Goal: Task Accomplishment & Management: Manage account settings

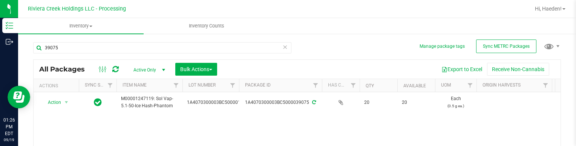
click at [308, 61] on div "All Packages Active Only Active Only Lab Samples Locked All External Internal B…" at bounding box center [297, 69] width 527 height 19
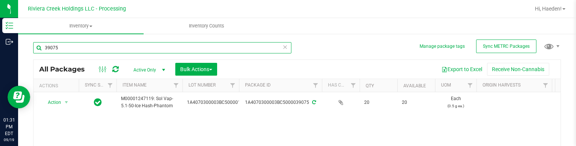
click at [76, 45] on input "39075" at bounding box center [162, 47] width 258 height 11
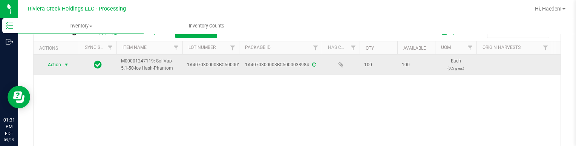
type input "38984"
click at [66, 67] on span "select" at bounding box center [66, 65] width 9 height 11
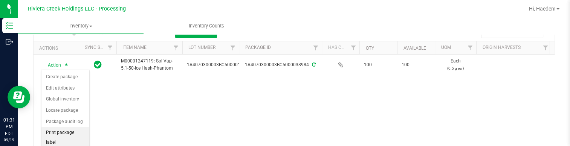
click at [68, 129] on li "Print package label" at bounding box center [65, 137] width 48 height 21
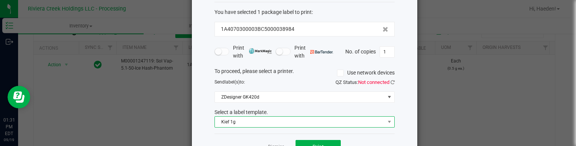
click at [285, 120] on span "Kief 1g" at bounding box center [300, 122] width 170 height 11
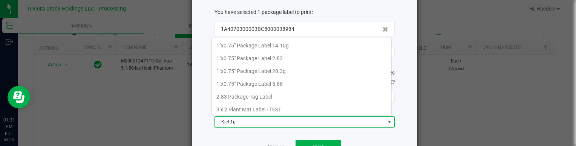
scroll to position [216, 0]
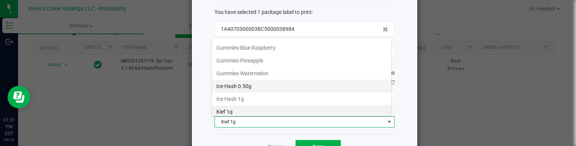
click at [287, 80] on li "Ice Hash 0.50g" at bounding box center [301, 86] width 179 height 13
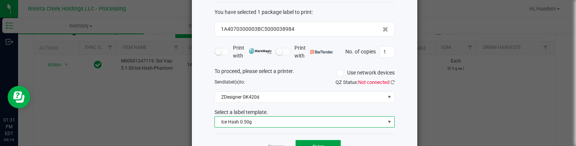
click at [323, 143] on button "Print" at bounding box center [318, 147] width 45 height 14
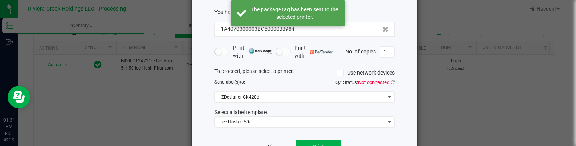
click at [274, 144] on link "Dismiss" at bounding box center [276, 147] width 16 height 6
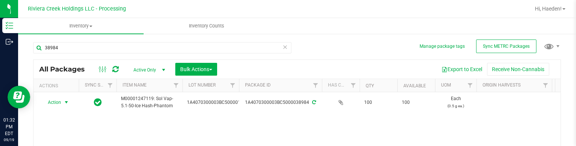
scroll to position [38, 0]
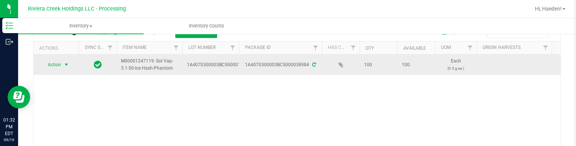
click at [69, 67] on span "select" at bounding box center [66, 65] width 6 height 6
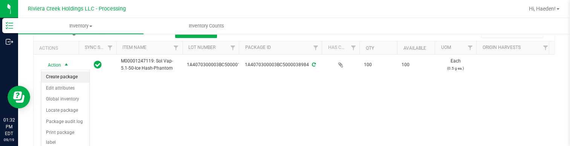
click at [66, 74] on li "Create package" at bounding box center [65, 77] width 48 height 11
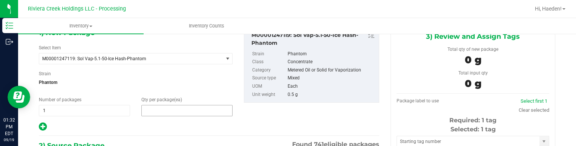
click at [176, 110] on span at bounding box center [186, 110] width 91 height 11
click at [176, 110] on input "text" at bounding box center [187, 111] width 90 height 11
type input "20"
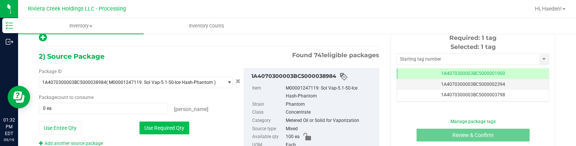
click at [177, 133] on button "Use Required Qty" at bounding box center [164, 128] width 50 height 13
type input "20 ea"
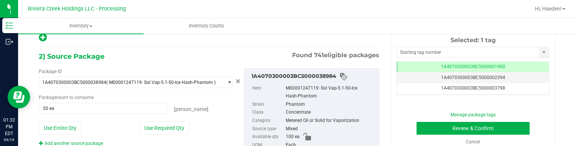
click at [423, 45] on div "Selected: 1 tag Tag 1A4070300003BC5000001900 1A4070300003BC5000002394 1A4070300…" at bounding box center [473, 66] width 153 height 60
click at [425, 49] on input "text" at bounding box center [468, 52] width 143 height 11
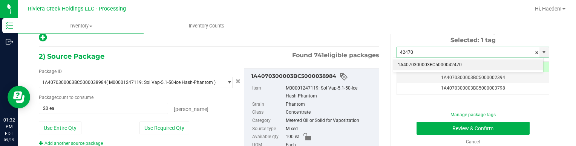
click at [427, 62] on li "1A4070300003BC5000042470" at bounding box center [468, 65] width 150 height 11
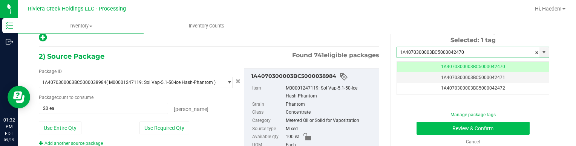
type input "1A4070300003BC5000042470"
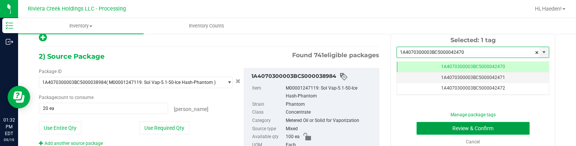
click at [442, 124] on button "Review & Confirm" at bounding box center [473, 128] width 113 height 13
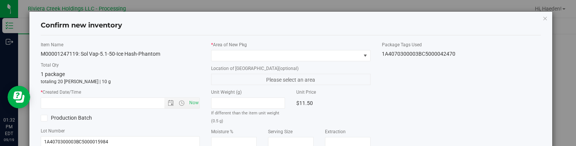
type input "[DATE]"
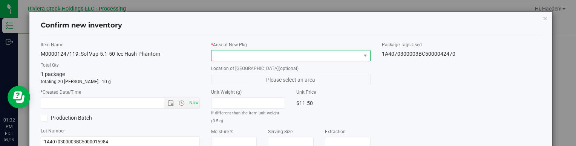
click at [354, 54] on span at bounding box center [286, 56] width 149 height 11
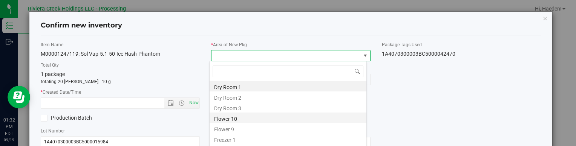
click at [240, 116] on li "Flower 10" at bounding box center [288, 118] width 157 height 11
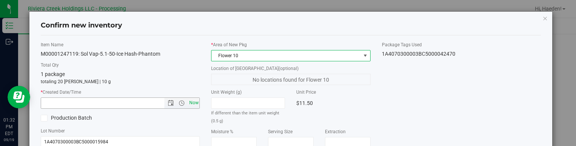
click at [191, 102] on span "Now" at bounding box center [193, 103] width 13 height 11
type input "[DATE] 1:32 PM"
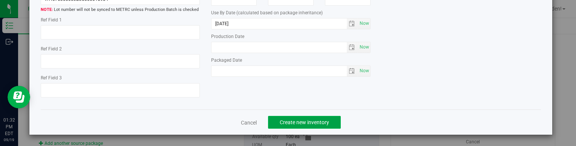
click at [315, 120] on span "Create new inventory" at bounding box center [304, 123] width 49 height 6
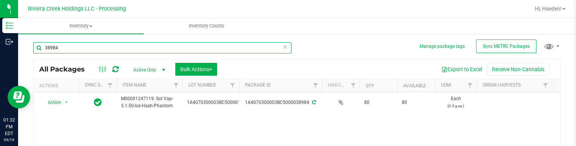
click at [168, 42] on input "38984" at bounding box center [162, 47] width 258 height 11
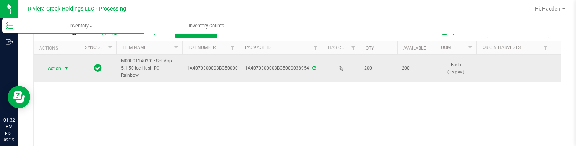
type input "38954"
click at [63, 64] on span "select" at bounding box center [66, 68] width 9 height 11
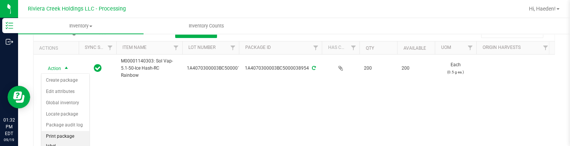
click at [74, 135] on li "Print package label" at bounding box center [65, 141] width 48 height 21
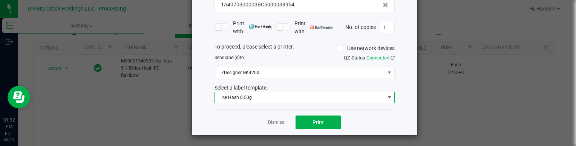
click at [273, 98] on span "Ice Hash 0.50g" at bounding box center [300, 97] width 170 height 11
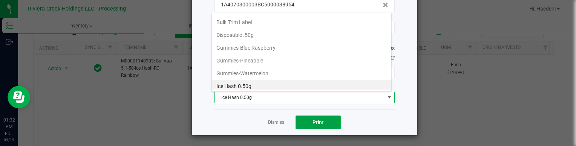
click at [302, 119] on button "Print" at bounding box center [318, 123] width 45 height 14
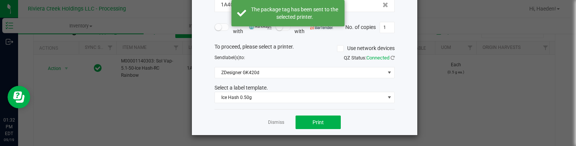
click at [279, 121] on link "Dismiss" at bounding box center [276, 123] width 16 height 6
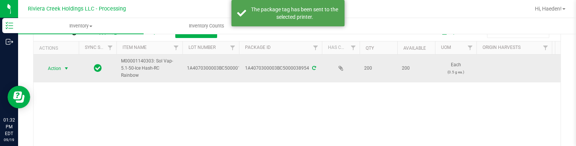
click at [66, 67] on span "select" at bounding box center [66, 69] width 6 height 6
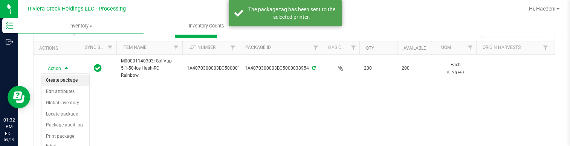
click at [68, 76] on li "Create package" at bounding box center [65, 80] width 48 height 11
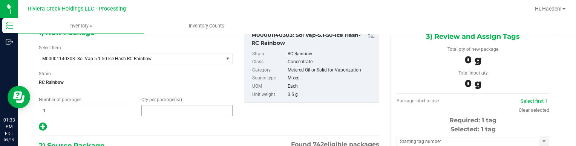
click at [164, 106] on span at bounding box center [186, 110] width 91 height 11
click at [0, 0] on input "text" at bounding box center [0, 0] width 0 height 0
type input "20"
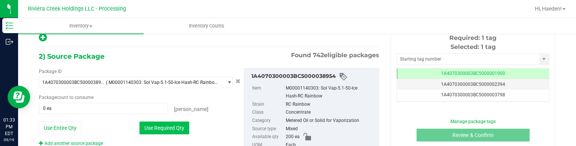
click at [172, 126] on button "Use Required Qty" at bounding box center [164, 128] width 50 height 13
type input "20 ea"
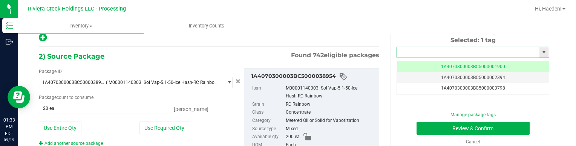
click at [414, 48] on input "text" at bounding box center [468, 52] width 143 height 11
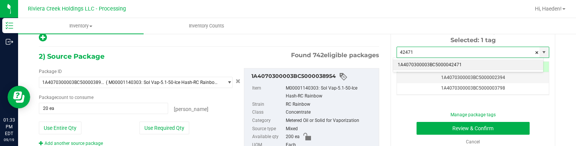
click at [426, 63] on li "1A4070300003BC5000042471" at bounding box center [468, 65] width 150 height 11
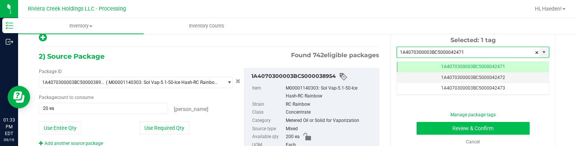
type input "1A4070300003BC5000042471"
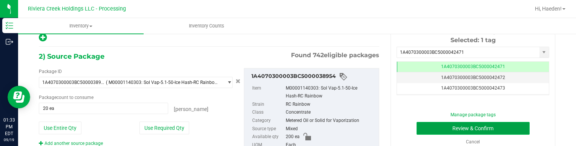
click at [425, 129] on button "Review & Confirm" at bounding box center [473, 128] width 113 height 13
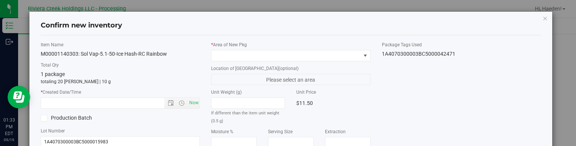
type input "[DATE]"
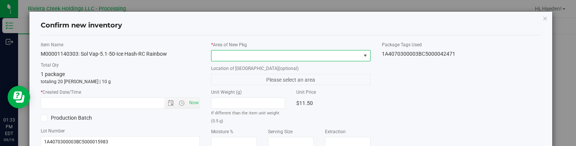
click at [360, 54] on span at bounding box center [364, 56] width 9 height 11
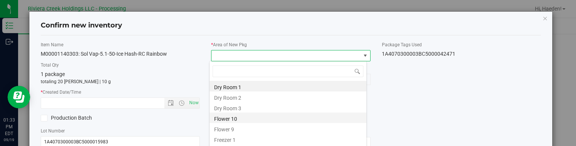
click at [254, 118] on li "Flower 10" at bounding box center [288, 118] width 157 height 11
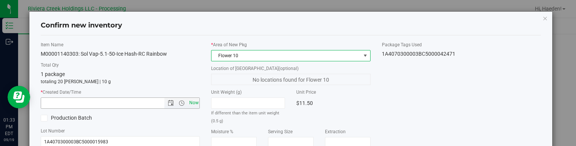
click at [193, 98] on span "Now" at bounding box center [193, 103] width 13 height 11
type input "[DATE] 1:33 PM"
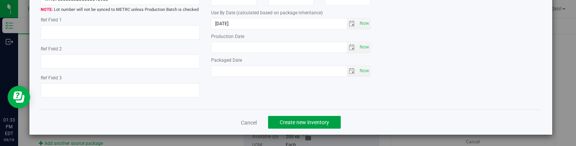
click at [314, 125] on span "Create new inventory" at bounding box center [304, 123] width 49 height 6
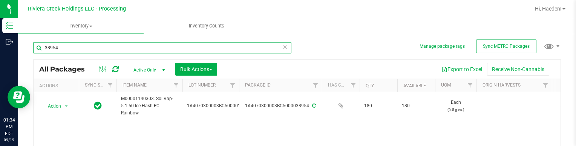
click at [68, 46] on input "38954" at bounding box center [162, 47] width 258 height 11
click at [68, 47] on input "38954" at bounding box center [162, 47] width 258 height 11
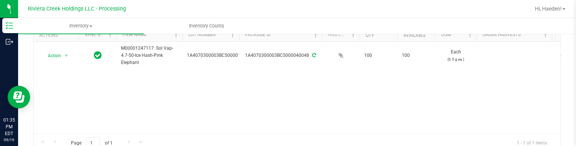
scroll to position [38, 0]
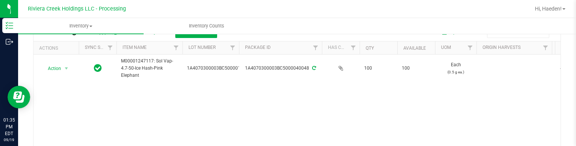
type input "40048"
click at [63, 69] on span "select" at bounding box center [66, 69] width 6 height 6
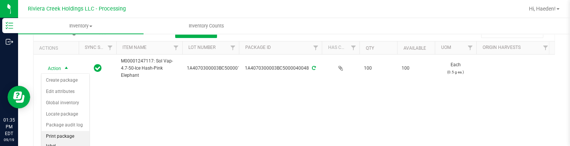
click at [68, 135] on li "Print package label" at bounding box center [65, 141] width 48 height 21
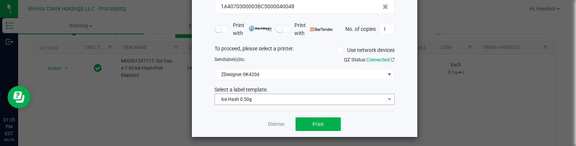
scroll to position [62, 0]
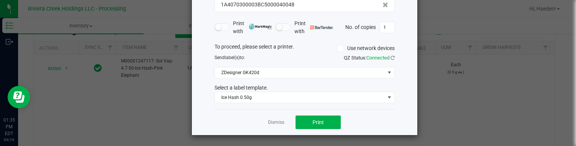
click at [308, 130] on div "Dismiss Print" at bounding box center [305, 122] width 180 height 26
click at [304, 123] on button "Print" at bounding box center [318, 123] width 45 height 14
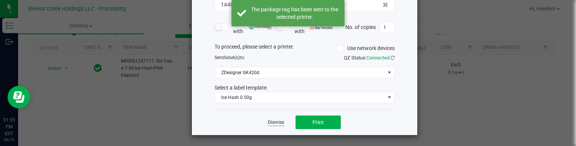
click at [273, 124] on link "Dismiss" at bounding box center [276, 123] width 16 height 6
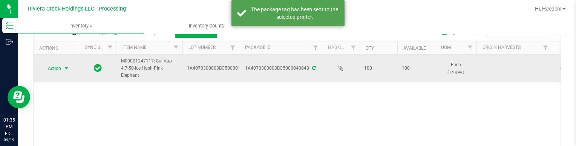
click at [65, 69] on span "select" at bounding box center [66, 69] width 6 height 6
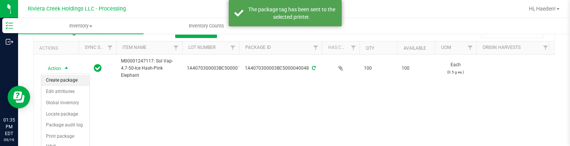
click at [65, 77] on li "Create package" at bounding box center [65, 80] width 48 height 11
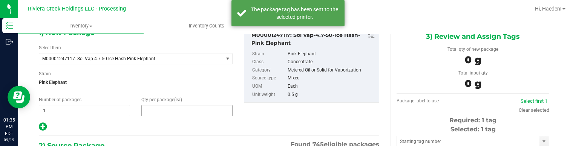
click at [167, 105] on span at bounding box center [186, 110] width 91 height 11
click at [167, 106] on input "text" at bounding box center [187, 111] width 90 height 11
type input "20"
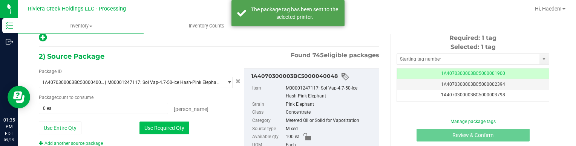
click at [177, 123] on button "Use Required Qty" at bounding box center [164, 128] width 50 height 13
type input "20 ea"
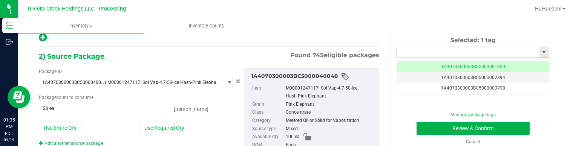
click at [402, 48] on input "text" at bounding box center [468, 52] width 143 height 11
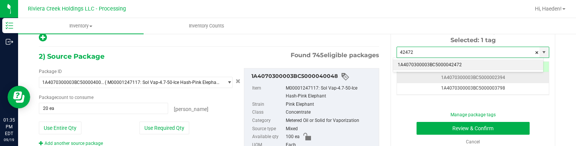
drag, startPoint x: 415, startPoint y: 65, endPoint x: 419, endPoint y: 75, distance: 10.3
click at [415, 66] on li "1A4070300003BC5000042472" at bounding box center [468, 65] width 150 height 11
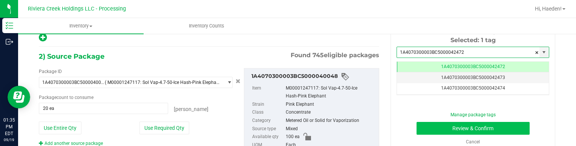
type input "1A4070300003BC5000042472"
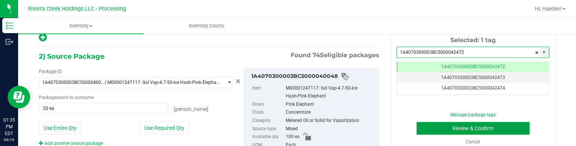
click at [437, 129] on button "Review & Confirm" at bounding box center [473, 128] width 113 height 13
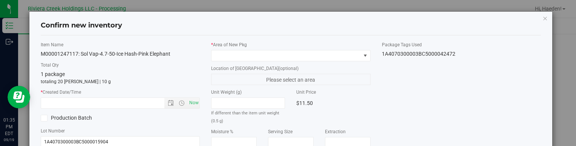
type input "[DATE]"
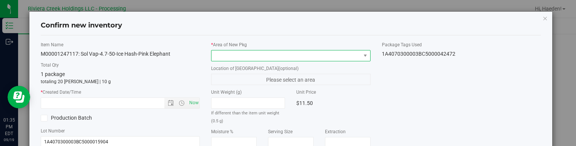
click at [342, 57] on span at bounding box center [286, 56] width 149 height 11
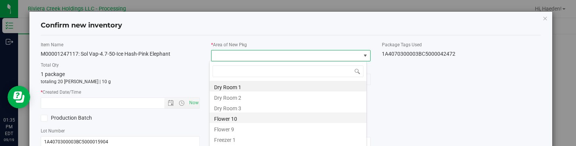
click at [267, 120] on li "Flower 10" at bounding box center [288, 118] width 157 height 11
click at [267, 120] on div "If different than the item unit weight (0.5 g)" at bounding box center [248, 111] width 74 height 27
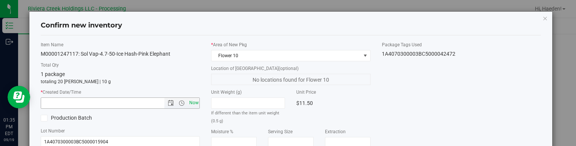
drag, startPoint x: 192, startPoint y: 104, endPoint x: 205, endPoint y: 104, distance: 12.8
click at [193, 104] on span "Now" at bounding box center [193, 103] width 13 height 11
type input "[DATE] 1:35 PM"
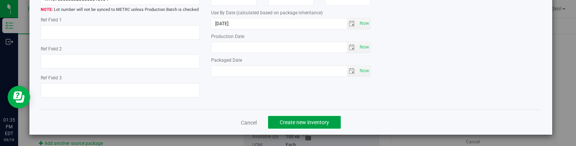
click at [305, 120] on span "Create new inventory" at bounding box center [304, 123] width 49 height 6
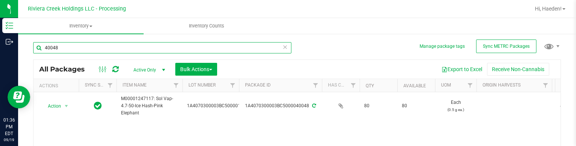
click at [112, 48] on input "40048" at bounding box center [162, 47] width 258 height 11
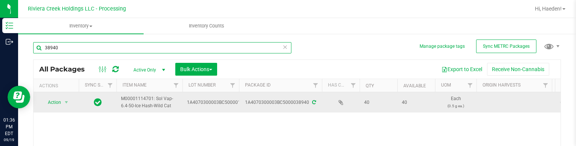
type input "38940"
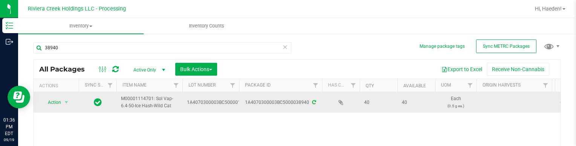
click at [72, 106] on div "Action Action Create package Edit attributes Global inventory Locate package Pa…" at bounding box center [56, 102] width 36 height 11
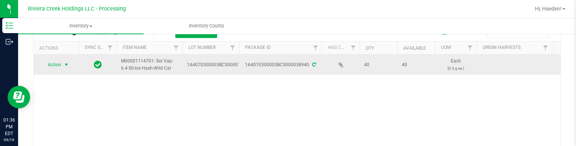
click at [65, 63] on span "select" at bounding box center [66, 65] width 6 height 6
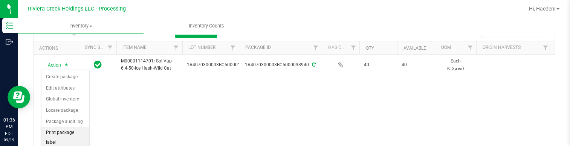
click at [65, 128] on li "Print package label" at bounding box center [65, 137] width 48 height 21
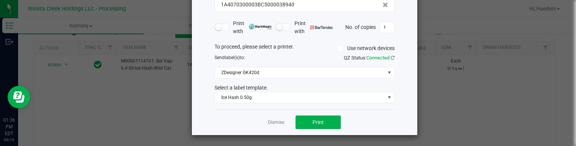
click at [292, 120] on div "Dismiss Print" at bounding box center [305, 122] width 180 height 26
click at [300, 123] on button "Print" at bounding box center [318, 123] width 45 height 14
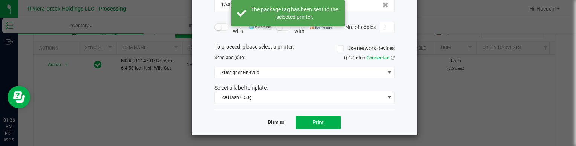
click at [274, 122] on link "Dismiss" at bounding box center [276, 123] width 16 height 6
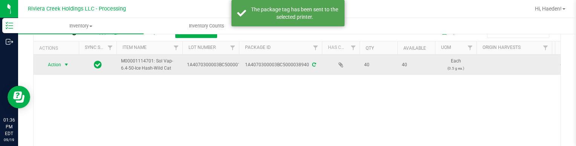
click at [66, 63] on span "select" at bounding box center [66, 65] width 6 height 6
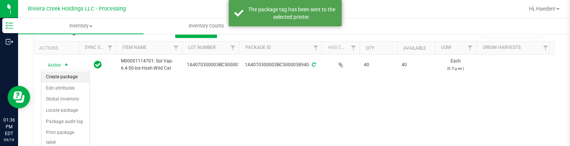
click at [68, 76] on li "Create package" at bounding box center [65, 77] width 48 height 11
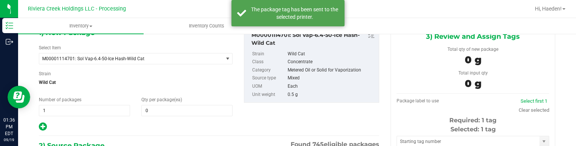
type input "0 ea"
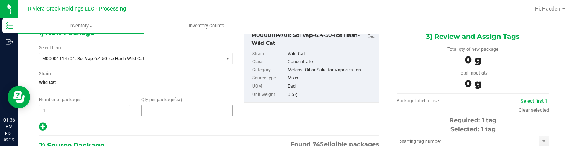
click at [170, 110] on span at bounding box center [186, 110] width 91 height 11
click at [170, 110] on input "text" at bounding box center [187, 111] width 90 height 11
type input "20"
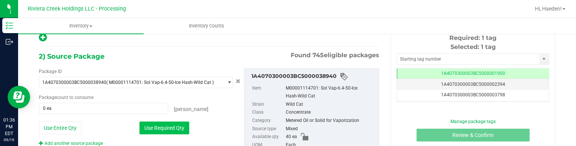
click at [166, 127] on button "Use Required Qty" at bounding box center [164, 128] width 50 height 13
type input "20 ea"
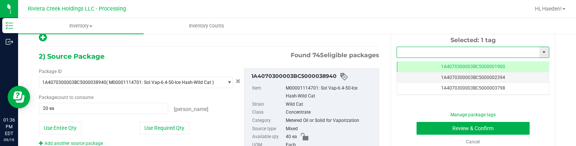
click at [421, 49] on input "text" at bounding box center [468, 52] width 143 height 11
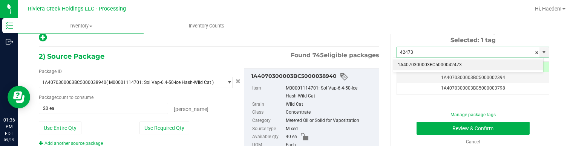
click at [428, 62] on li "1A4070300003BC5000042473" at bounding box center [468, 65] width 150 height 11
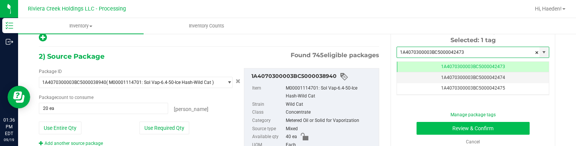
type input "1A4070300003BC5000042473"
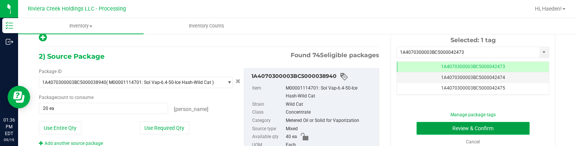
click at [439, 128] on button "Review & Confirm" at bounding box center [473, 128] width 113 height 13
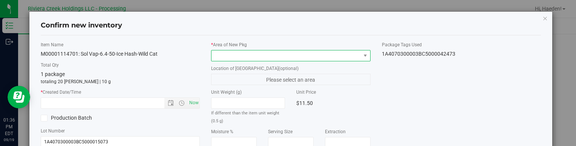
click at [346, 57] on span at bounding box center [286, 56] width 149 height 11
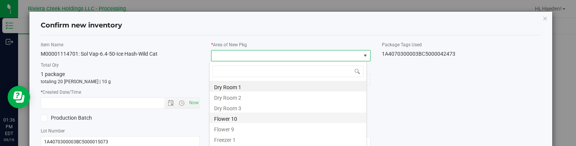
click at [228, 118] on li "Flower 10" at bounding box center [288, 118] width 157 height 11
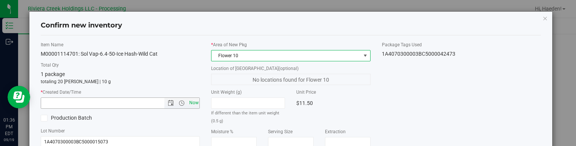
click at [195, 102] on span "Now" at bounding box center [193, 103] width 13 height 11
type input "[DATE] 1:36 PM"
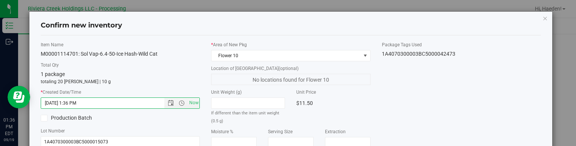
click at [411, 123] on div "Item Name M00001114701: Sol Vap-6.4-50-Ice Hash-Wild Cat Total Qty 1 package to…" at bounding box center [291, 143] width 512 height 205
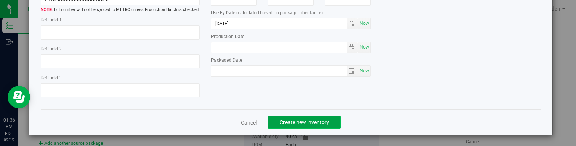
click at [333, 120] on button "Create new inventory" at bounding box center [304, 122] width 73 height 13
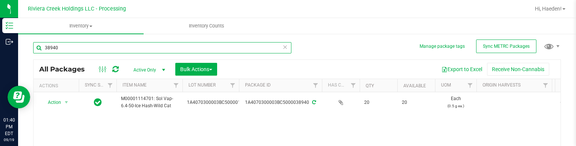
click at [94, 48] on input "38940" at bounding box center [162, 47] width 258 height 11
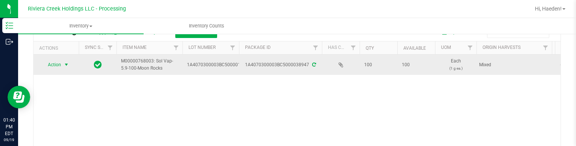
type input "38947"
click at [62, 60] on span "select" at bounding box center [66, 65] width 9 height 11
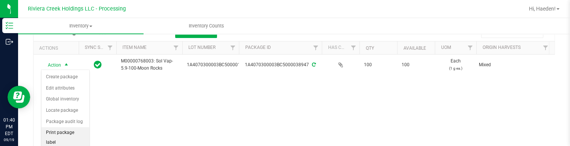
click at [60, 130] on li "Print package label" at bounding box center [65, 137] width 48 height 21
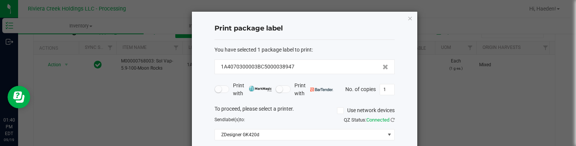
scroll to position [62, 0]
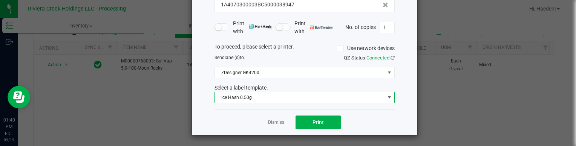
click at [265, 95] on span "Ice Hash 0.50g" at bounding box center [300, 97] width 170 height 11
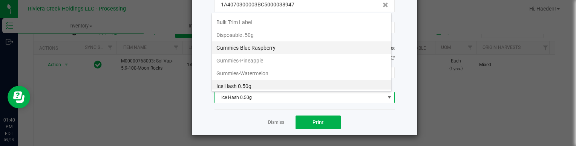
scroll to position [228, 0]
click at [268, 81] on li "Moon Rock .50g" at bounding box center [301, 87] width 179 height 13
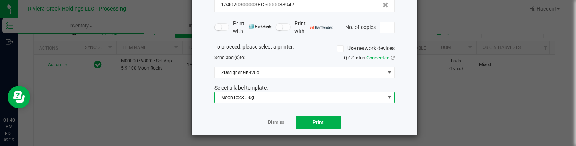
click at [277, 95] on span "Moon Rock .50g" at bounding box center [300, 97] width 170 height 11
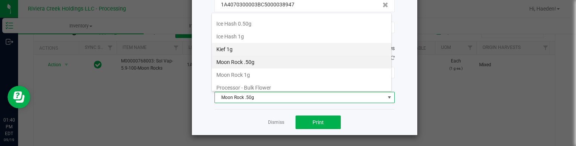
scroll to position [267, 0]
click at [274, 57] on li "Moon Rock 1g" at bounding box center [301, 61] width 179 height 13
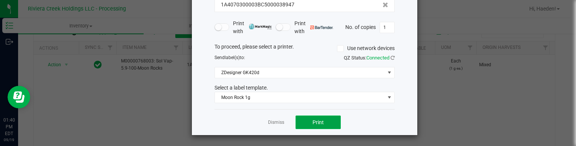
click at [314, 120] on span "Print" at bounding box center [318, 123] width 11 height 6
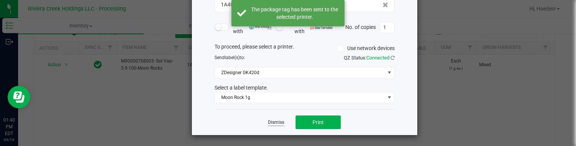
drag, startPoint x: 273, startPoint y: 122, endPoint x: 113, endPoint y: 75, distance: 166.8
click at [273, 122] on link "Dismiss" at bounding box center [276, 123] width 16 height 6
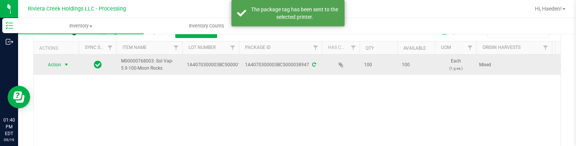
click at [52, 64] on span "Action" at bounding box center [51, 65] width 20 height 11
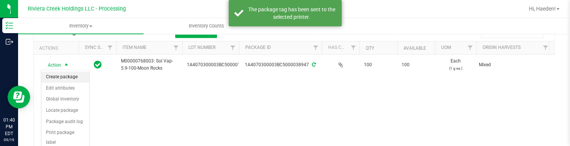
click at [59, 74] on li "Create package" at bounding box center [65, 77] width 48 height 11
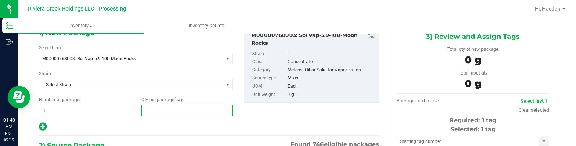
click at [169, 115] on span at bounding box center [186, 110] width 91 height 11
type input "0"
click at [169, 115] on span "0 0" at bounding box center [186, 110] width 91 height 11
click at [171, 113] on span at bounding box center [186, 110] width 91 height 11
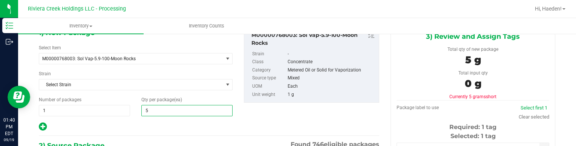
type input "50"
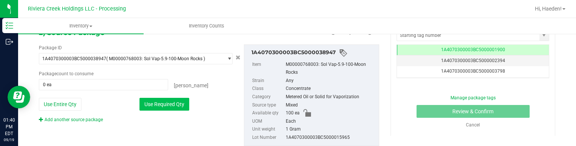
type input "50"
click at [175, 106] on button "Use Required Qty" at bounding box center [164, 104] width 50 height 13
type input "50 ea"
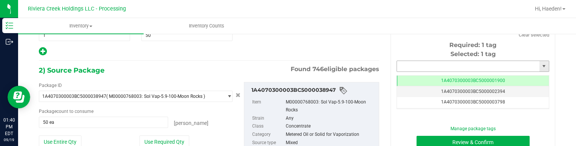
click at [425, 65] on input "text" at bounding box center [468, 66] width 143 height 11
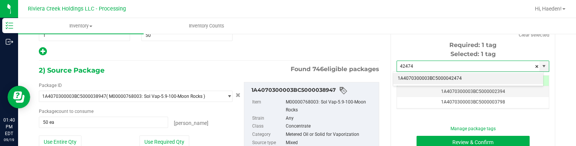
click at [440, 81] on li "1A4070300003BC5000042474" at bounding box center [468, 78] width 150 height 11
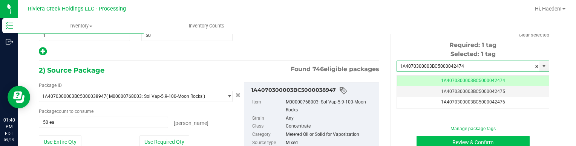
type input "1A4070300003BC5000042474"
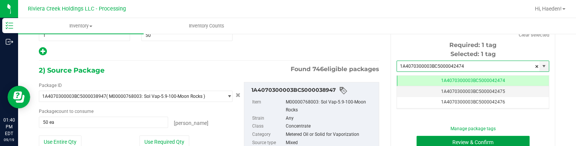
click at [452, 140] on button "Review & Confirm" at bounding box center [473, 142] width 113 height 13
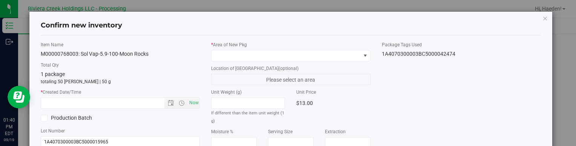
type input "[DATE]"
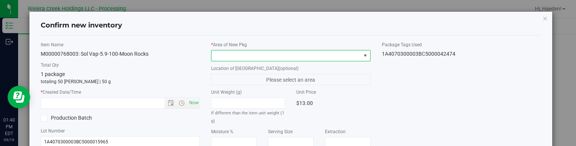
click at [362, 57] on span at bounding box center [365, 56] width 6 height 6
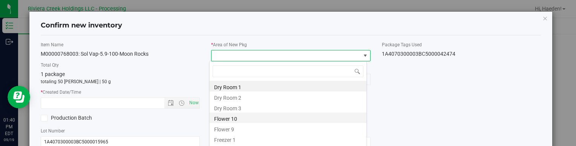
click at [257, 117] on li "Flower 10" at bounding box center [288, 118] width 157 height 11
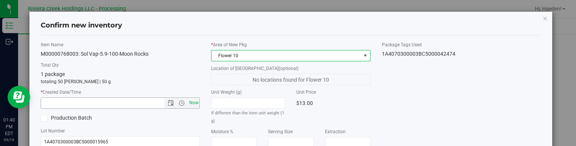
click at [189, 104] on span "Now" at bounding box center [193, 103] width 13 height 11
type input "[DATE] 1:40 PM"
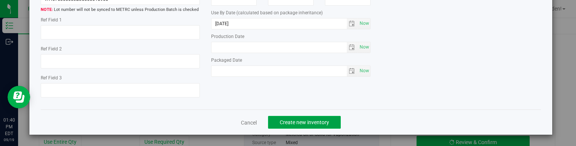
click at [299, 125] on span "Create new inventory" at bounding box center [304, 123] width 49 height 6
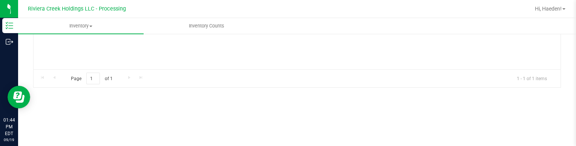
drag, startPoint x: 276, startPoint y: 49, endPoint x: 276, endPoint y: 54, distance: 4.5
click at [276, 49] on div "Action Action Create package Edit attributes Global inventory Locate package Pa…" at bounding box center [297, 23] width 527 height 92
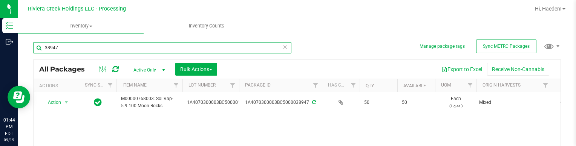
click at [131, 47] on input "38947" at bounding box center [162, 47] width 258 height 11
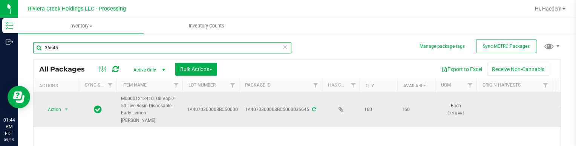
scroll to position [38, 0]
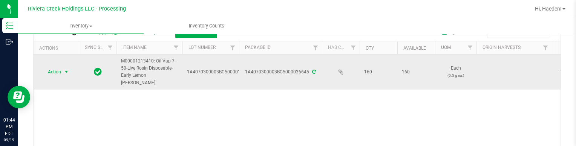
type input "36645"
click at [64, 70] on span "select" at bounding box center [66, 72] width 6 height 6
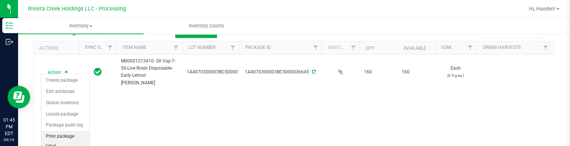
click at [61, 134] on li "Print package label" at bounding box center [65, 141] width 48 height 21
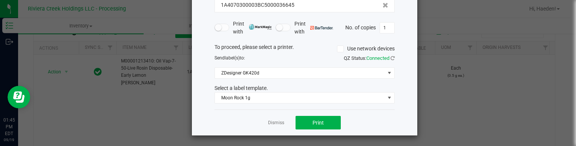
scroll to position [62, 0]
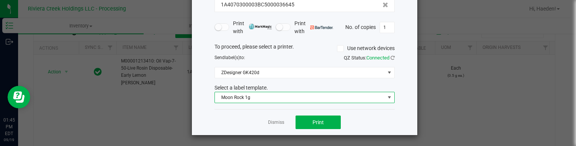
click at [279, 97] on span "Moon Rock 1g" at bounding box center [300, 97] width 170 height 11
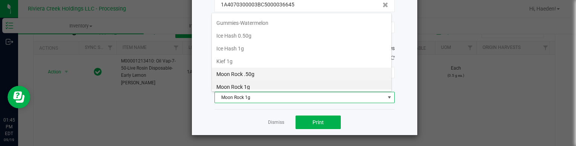
scroll to position [204, 0]
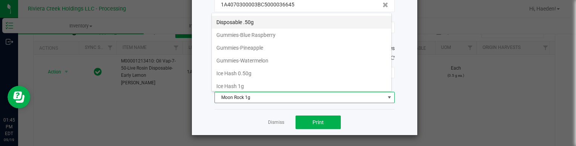
click at [276, 16] on li "Disposable .50g" at bounding box center [301, 22] width 179 height 13
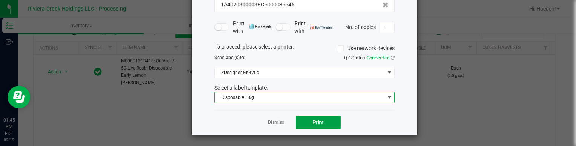
click at [313, 123] on span "Print" at bounding box center [318, 123] width 11 height 6
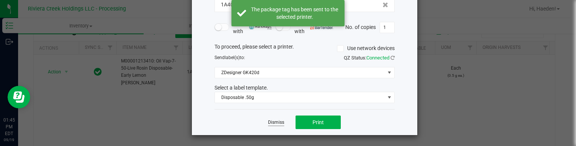
click at [273, 123] on link "Dismiss" at bounding box center [276, 123] width 16 height 6
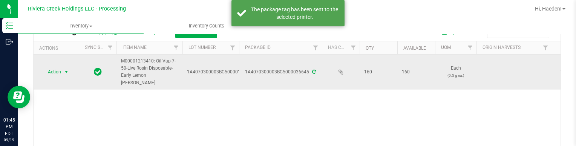
click at [66, 69] on span "select" at bounding box center [66, 72] width 6 height 6
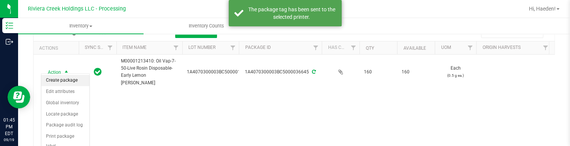
click at [68, 78] on li "Create package" at bounding box center [65, 80] width 48 height 11
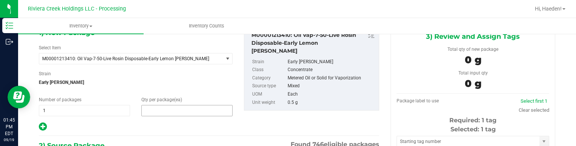
click at [175, 111] on span at bounding box center [186, 110] width 91 height 11
click at [175, 111] on input "text" at bounding box center [187, 111] width 90 height 11
type input "20"
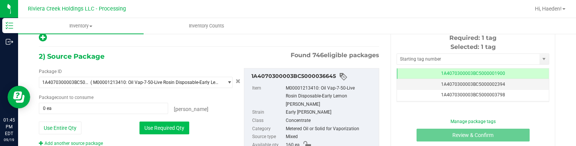
click at [166, 126] on button "Use Required Qty" at bounding box center [164, 128] width 50 height 13
type input "20 ea"
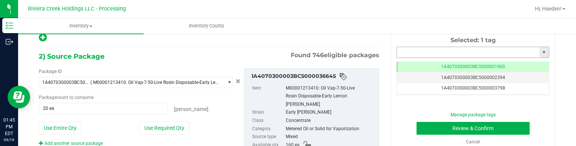
click at [481, 48] on input "text" at bounding box center [468, 52] width 143 height 11
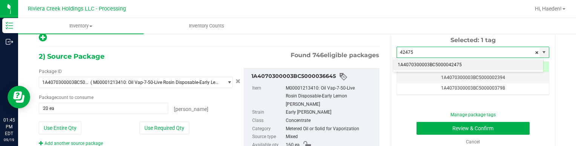
click at [478, 63] on li "1A4070300003BC5000042475" at bounding box center [468, 65] width 150 height 11
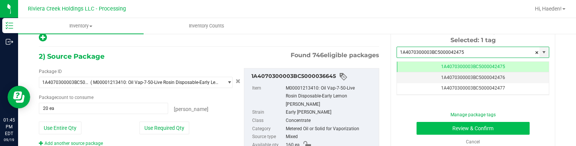
type input "1A4070300003BC5000042475"
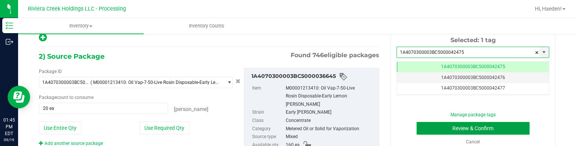
click at [464, 128] on button "Review & Confirm" at bounding box center [473, 128] width 113 height 13
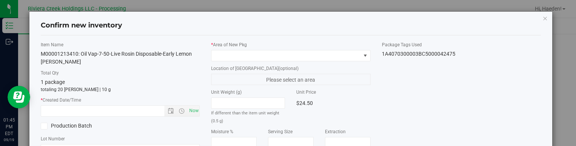
type input "[DATE]"
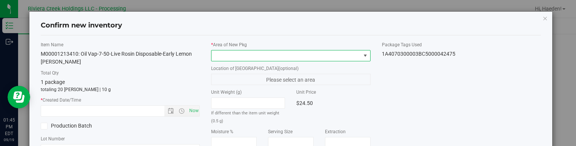
click at [363, 57] on span at bounding box center [365, 56] width 6 height 6
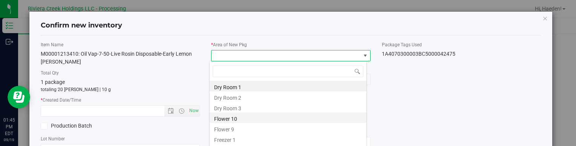
click at [241, 117] on li "Flower 10" at bounding box center [288, 118] width 157 height 11
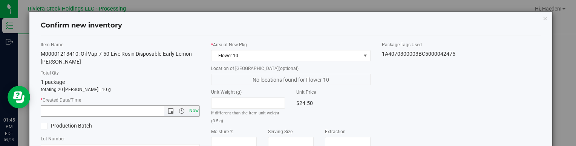
click at [196, 108] on span "Now" at bounding box center [193, 111] width 13 height 11
type input "[DATE] 1:45 PM"
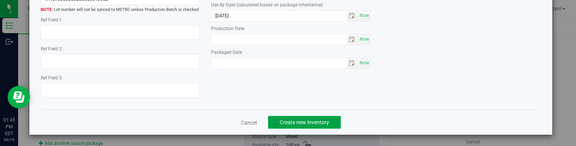
click at [318, 122] on span "Create new inventory" at bounding box center [304, 123] width 49 height 6
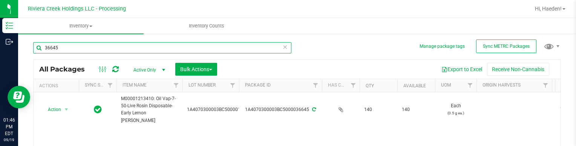
click at [124, 47] on input "36645" at bounding box center [162, 47] width 258 height 11
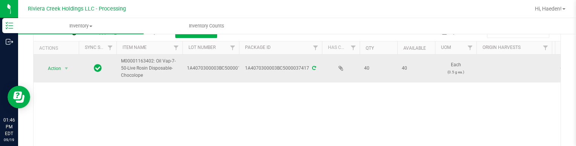
type input "37417"
click at [70, 69] on span "select" at bounding box center [66, 68] width 9 height 11
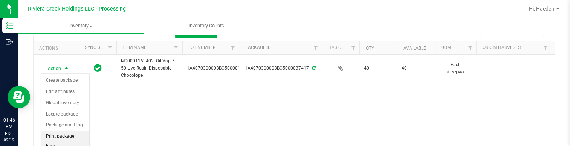
click at [67, 138] on li "Print package label" at bounding box center [65, 141] width 48 height 21
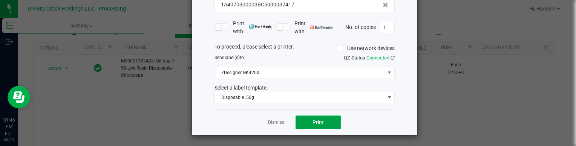
click at [312, 117] on button "Print" at bounding box center [318, 123] width 45 height 14
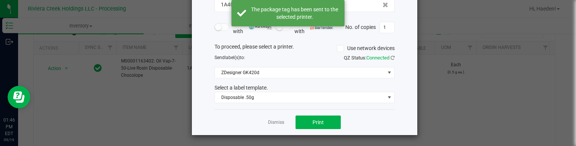
drag, startPoint x: 276, startPoint y: 123, endPoint x: 223, endPoint y: 115, distance: 53.8
click at [276, 123] on link "Dismiss" at bounding box center [276, 123] width 16 height 6
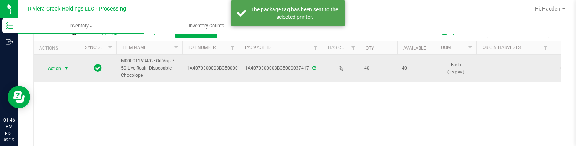
click at [67, 69] on span "select" at bounding box center [66, 69] width 6 height 6
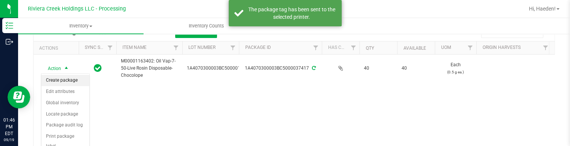
click at [72, 78] on li "Create package" at bounding box center [65, 80] width 48 height 11
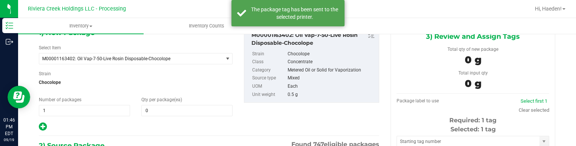
type input "0 ea"
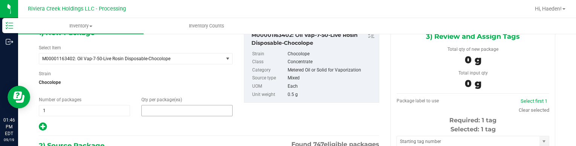
click at [145, 109] on span at bounding box center [186, 110] width 91 height 11
click at [145, 109] on input "text" at bounding box center [187, 111] width 90 height 11
type input "20"
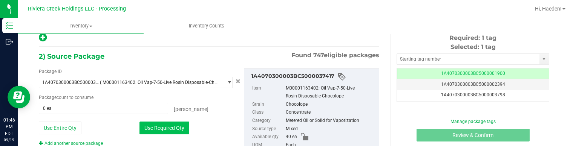
click at [165, 123] on button "Use Required Qty" at bounding box center [164, 128] width 50 height 13
type input "20 ea"
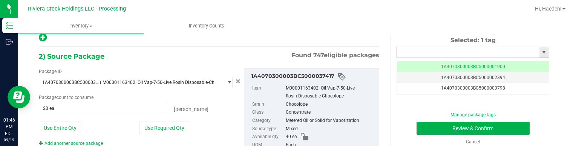
click at [430, 48] on input "text" at bounding box center [468, 52] width 143 height 11
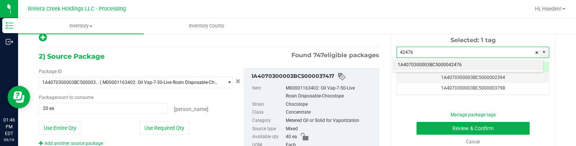
click at [436, 64] on li "1A4070300003BC5000042476" at bounding box center [468, 65] width 150 height 11
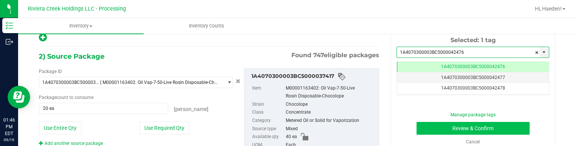
type input "1A4070300003BC5000042476"
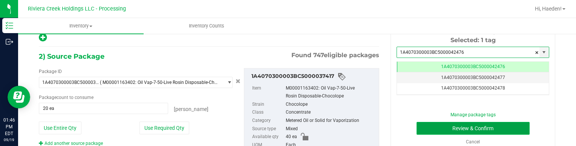
click at [436, 124] on button "Review & Confirm" at bounding box center [473, 128] width 113 height 13
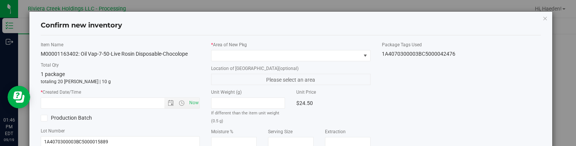
type input "[DATE]"
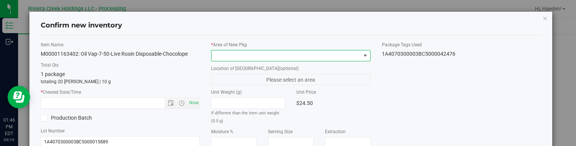
click at [362, 54] on span at bounding box center [365, 56] width 6 height 6
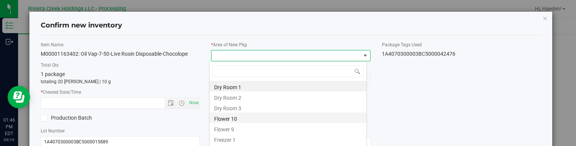
click at [232, 122] on li "Flower 10" at bounding box center [288, 118] width 157 height 11
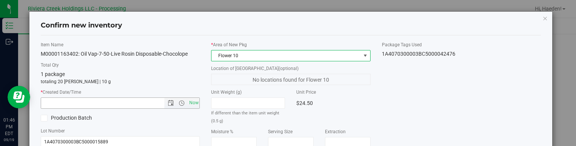
click at [193, 103] on span "Now" at bounding box center [193, 103] width 13 height 11
type input "[DATE] 1:46 PM"
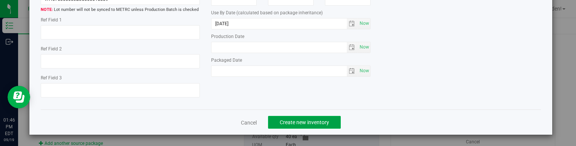
click at [314, 121] on span "Create new inventory" at bounding box center [304, 123] width 49 height 6
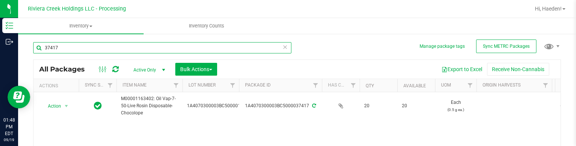
click at [93, 47] on input "37417" at bounding box center [162, 47] width 258 height 11
click at [93, 46] on input "37417" at bounding box center [162, 47] width 258 height 11
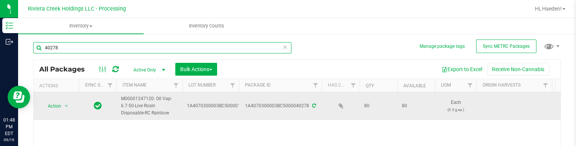
scroll to position [38, 0]
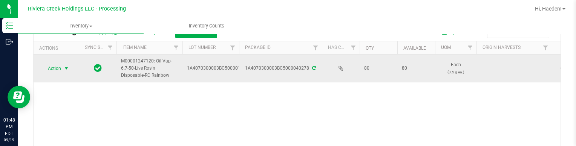
type input "40278"
click at [57, 66] on span "Action" at bounding box center [51, 68] width 20 height 11
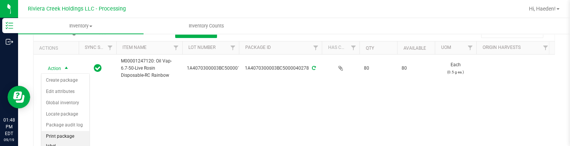
click at [72, 133] on li "Print package label" at bounding box center [65, 141] width 48 height 21
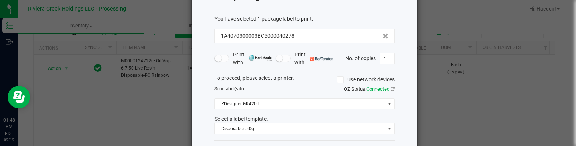
scroll to position [62, 0]
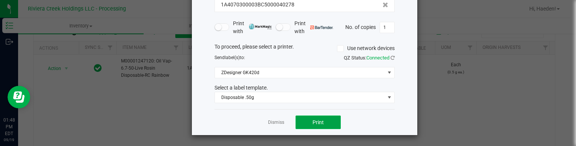
click at [300, 124] on button "Print" at bounding box center [318, 123] width 45 height 14
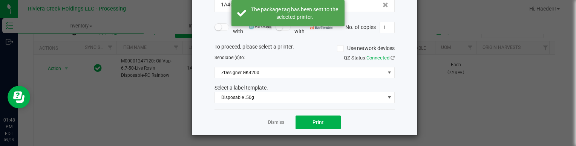
click at [275, 120] on link "Dismiss" at bounding box center [276, 123] width 16 height 6
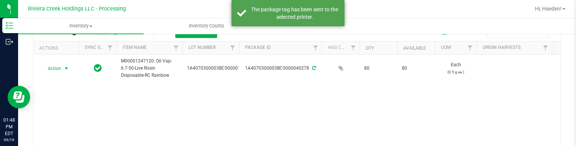
click at [30, 67] on div "Manage package tags Sync METRC Packages 40278 All Packages Active Only Active O…" at bounding box center [297, 110] width 558 height 230
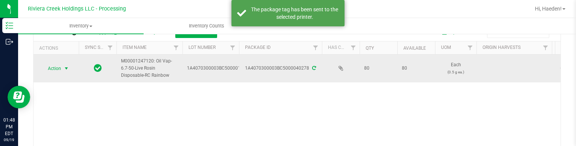
click at [59, 70] on span "Action" at bounding box center [51, 68] width 20 height 11
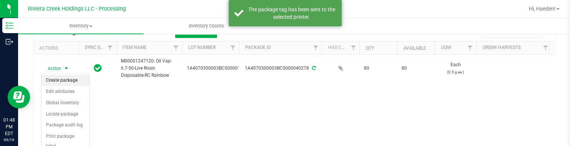
click at [63, 77] on li "Create package" at bounding box center [65, 80] width 48 height 11
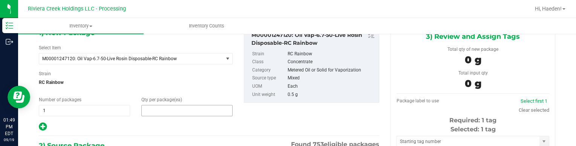
click at [190, 112] on span at bounding box center [186, 110] width 91 height 11
click at [190, 112] on input "text" at bounding box center [187, 111] width 90 height 11
type input "20"
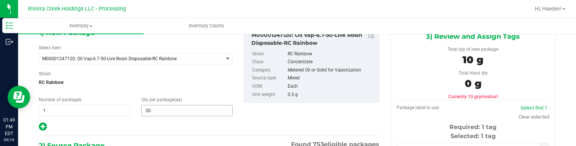
scroll to position [133, 0]
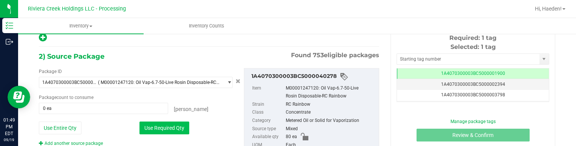
drag, startPoint x: 160, startPoint y: 126, endPoint x: 262, endPoint y: 97, distance: 106.8
click at [161, 125] on button "Use Required Qty" at bounding box center [164, 128] width 50 height 13
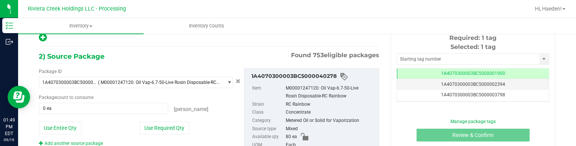
type input "20 ea"
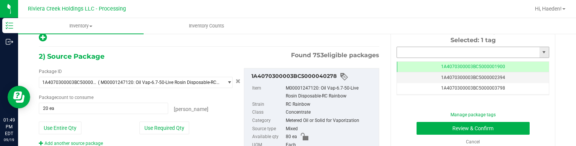
click at [455, 52] on input "text" at bounding box center [468, 52] width 143 height 11
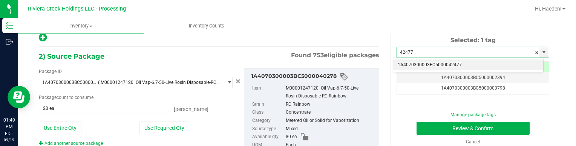
click at [483, 63] on li "1A4070300003BC5000042477" at bounding box center [468, 65] width 150 height 11
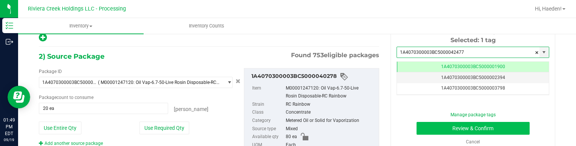
type input "1A4070300003BC5000042477"
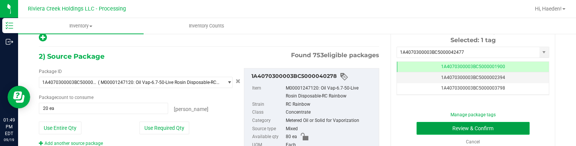
click at [477, 127] on button "Review & Confirm" at bounding box center [473, 128] width 113 height 13
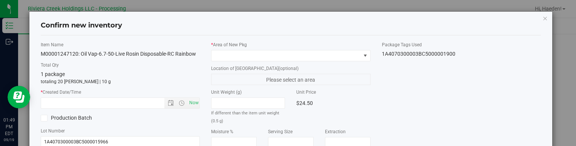
type input "[DATE]"
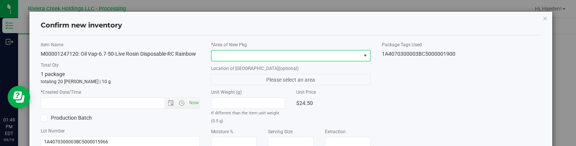
click at [362, 58] on span at bounding box center [365, 56] width 6 height 6
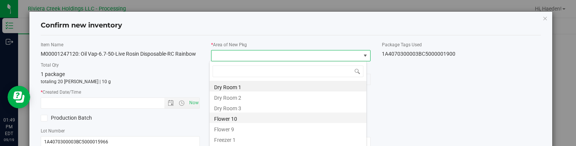
click at [266, 121] on li "Flower 10" at bounding box center [288, 118] width 157 height 11
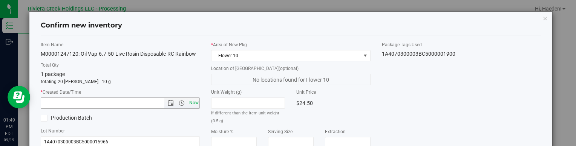
click at [194, 99] on span "Now" at bounding box center [193, 103] width 13 height 11
type input "[DATE] 1:49 PM"
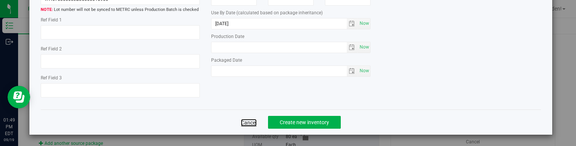
click at [251, 121] on link "Cancel" at bounding box center [249, 123] width 16 height 8
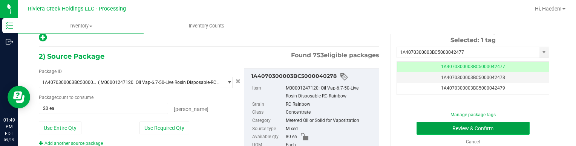
click at [464, 127] on button "Review & Confirm" at bounding box center [473, 128] width 113 height 13
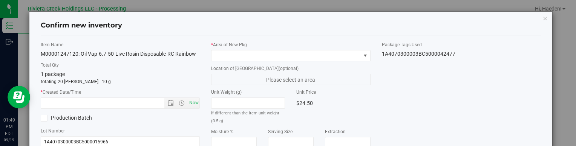
type input "[DATE]"
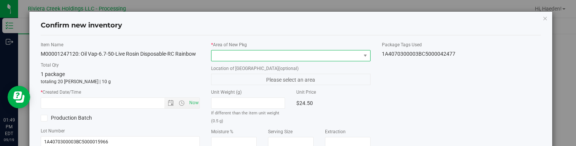
click at [351, 51] on span at bounding box center [286, 56] width 149 height 11
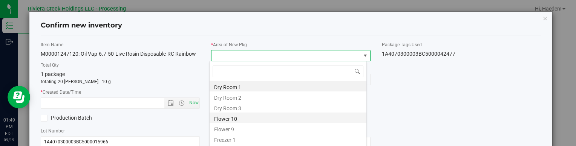
click at [271, 117] on li "Flower 10" at bounding box center [288, 118] width 157 height 11
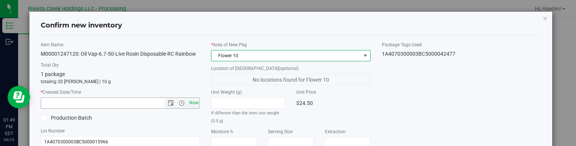
click at [194, 104] on span "Now" at bounding box center [193, 103] width 13 height 11
type input "[DATE] 1:49 PM"
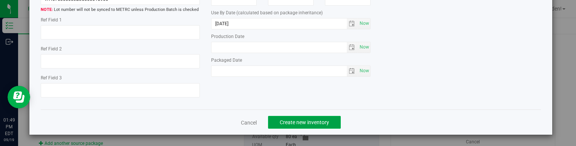
click at [322, 120] on span "Create new inventory" at bounding box center [304, 123] width 49 height 6
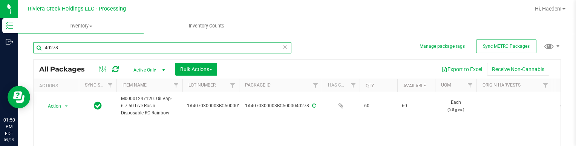
click at [110, 46] on input "40278" at bounding box center [162, 47] width 258 height 11
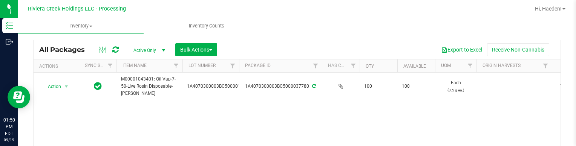
scroll to position [38, 0]
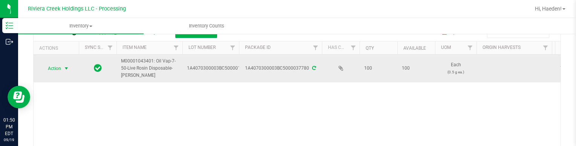
type input "37780"
click at [65, 66] on span "select" at bounding box center [66, 69] width 6 height 6
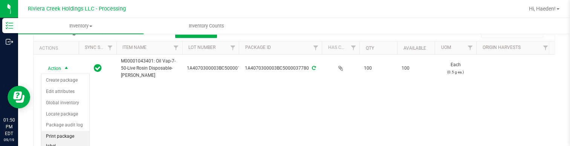
click at [69, 136] on li "Print package label" at bounding box center [65, 141] width 48 height 21
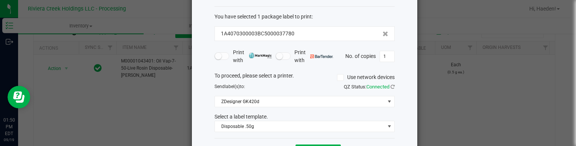
scroll to position [62, 0]
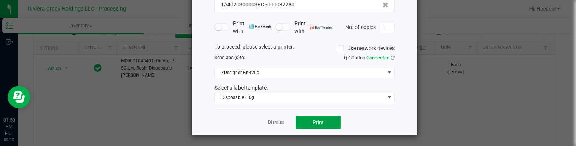
click at [308, 124] on button "Print" at bounding box center [318, 123] width 45 height 14
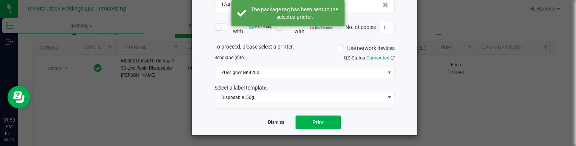
click at [276, 122] on link "Dismiss" at bounding box center [276, 123] width 16 height 6
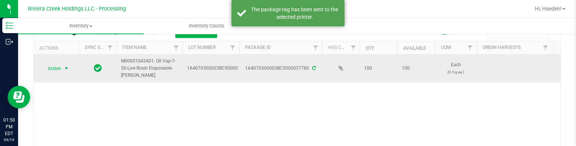
click at [58, 67] on span "Action" at bounding box center [51, 68] width 20 height 11
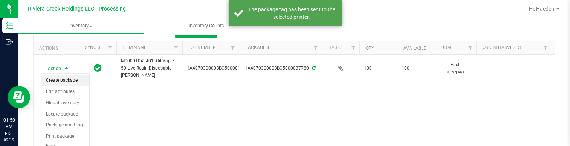
click at [68, 79] on li "Create package" at bounding box center [65, 80] width 48 height 11
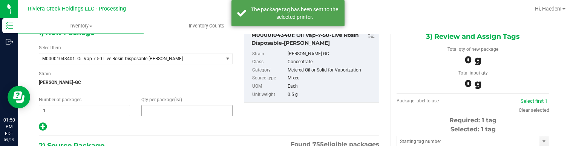
click at [193, 110] on span at bounding box center [186, 110] width 91 height 11
click at [193, 110] on input "text" at bounding box center [187, 111] width 90 height 11
type input "20"
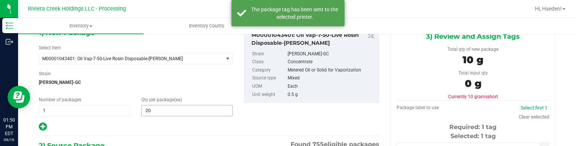
scroll to position [133, 0]
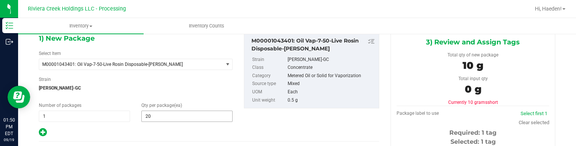
click at [171, 118] on span "20 20" at bounding box center [186, 116] width 91 height 11
click at [171, 118] on input "20" at bounding box center [187, 116] width 90 height 11
type input "10"
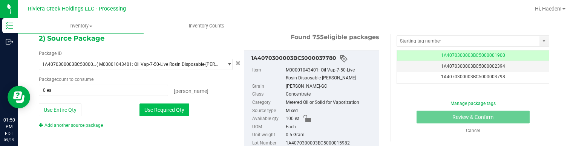
type input "10"
click at [182, 110] on button "Use Required Qty" at bounding box center [164, 110] width 50 height 13
type input "10 ea"
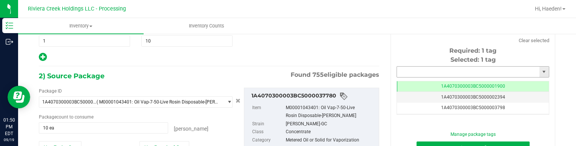
click at [410, 74] on input "text" at bounding box center [468, 72] width 143 height 11
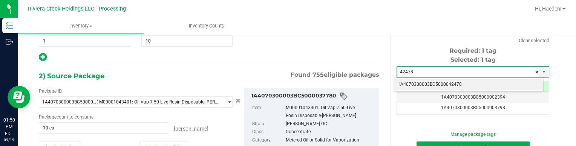
click at [427, 85] on li "1A4070300003BC5000042478" at bounding box center [468, 84] width 150 height 11
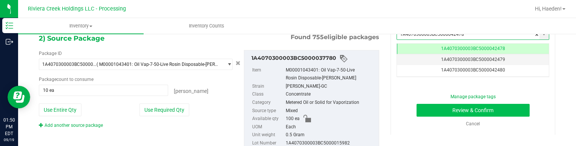
type input "1A4070300003BC5000042478"
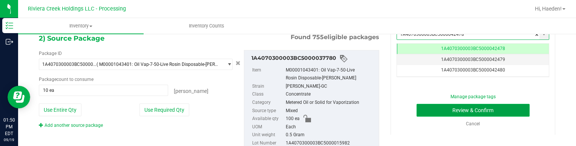
click at [432, 111] on button "Review & Confirm" at bounding box center [473, 110] width 113 height 13
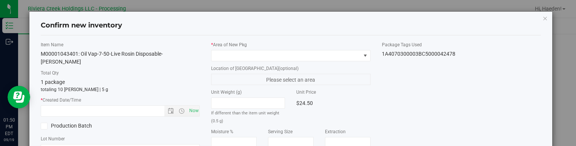
type input "[DATE]"
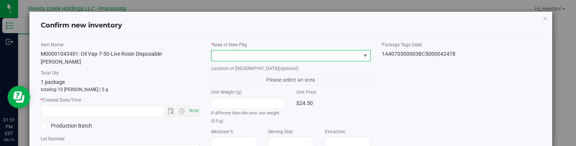
click at [362, 54] on span at bounding box center [365, 56] width 6 height 6
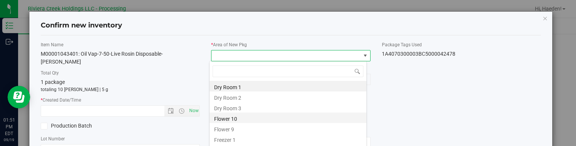
click at [265, 120] on li "Flower 10" at bounding box center [288, 118] width 157 height 11
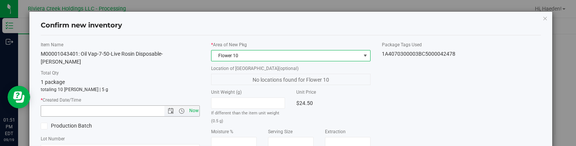
click at [193, 110] on span "Now" at bounding box center [193, 111] width 13 height 11
type input "[DATE] 1:51 PM"
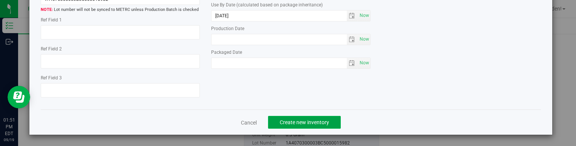
click at [312, 121] on span "Create new inventory" at bounding box center [304, 123] width 49 height 6
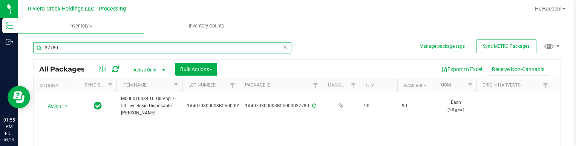
click at [115, 48] on input "37780" at bounding box center [162, 47] width 258 height 11
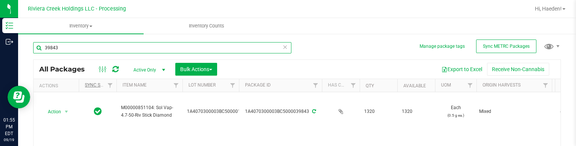
scroll to position [38, 0]
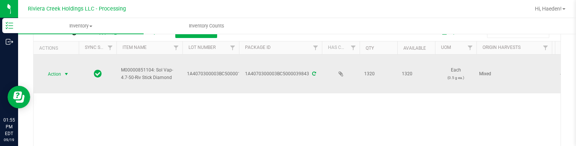
type input "39843"
click at [56, 77] on span "Action" at bounding box center [51, 74] width 20 height 11
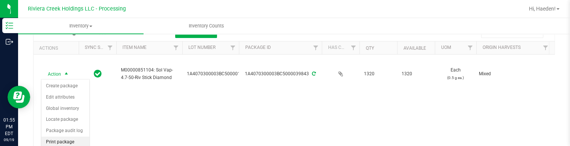
click at [67, 139] on li "Print package label" at bounding box center [65, 147] width 48 height 21
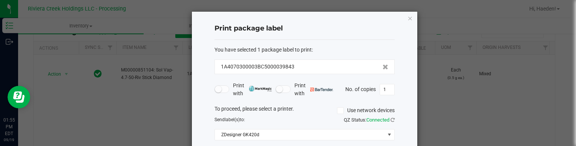
scroll to position [62, 0]
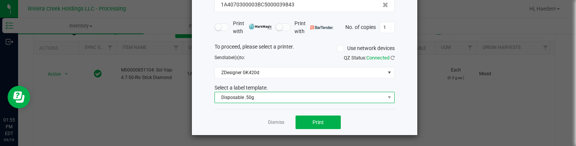
click at [267, 102] on span "Disposable .50g" at bounding box center [300, 97] width 170 height 11
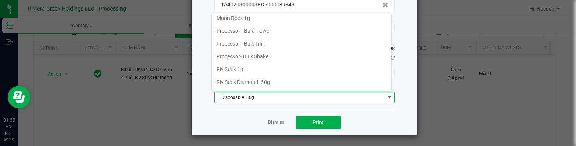
scroll to position [329, 0]
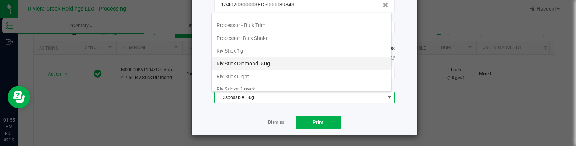
click at [269, 60] on li "Riv Stick Diamond .50g" at bounding box center [301, 63] width 179 height 13
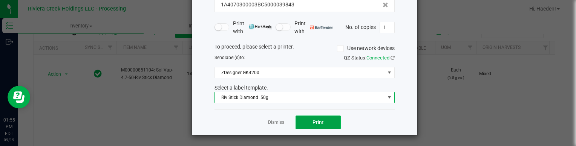
click at [306, 124] on button "Print" at bounding box center [318, 123] width 45 height 14
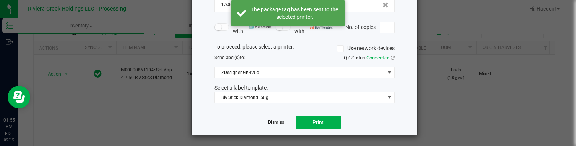
click at [276, 122] on link "Dismiss" at bounding box center [276, 123] width 16 height 6
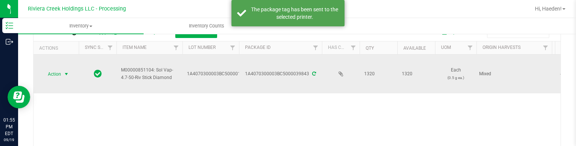
click at [67, 72] on span "select" at bounding box center [66, 74] width 6 height 6
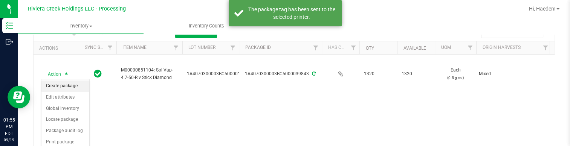
click at [69, 84] on li "Create package" at bounding box center [65, 86] width 48 height 11
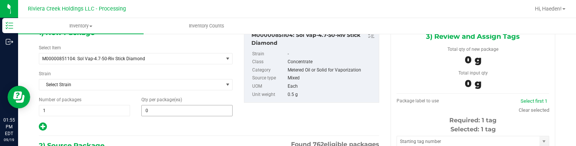
type input "0 ea"
click at [159, 109] on span at bounding box center [186, 110] width 91 height 11
click at [0, 0] on input "text" at bounding box center [0, 0] width 0 height 0
type input "40"
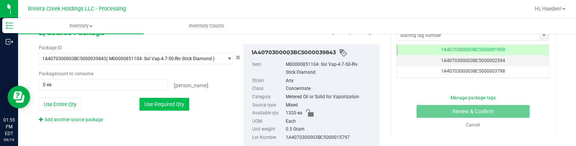
type input "40"
click at [164, 101] on button "Use Required Qty" at bounding box center [164, 104] width 50 height 13
type input "40 ea"
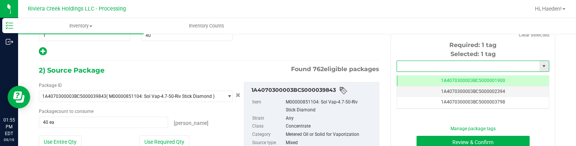
click at [412, 66] on input "text" at bounding box center [468, 66] width 143 height 11
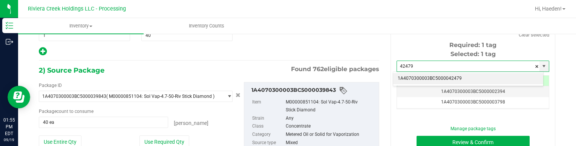
click at [430, 77] on li "1A4070300003BC5000042479" at bounding box center [468, 78] width 150 height 11
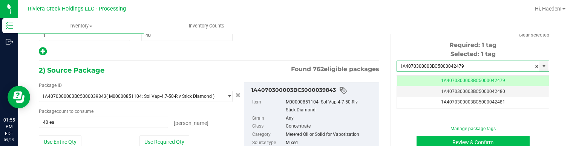
type input "1A4070300003BC5000042479"
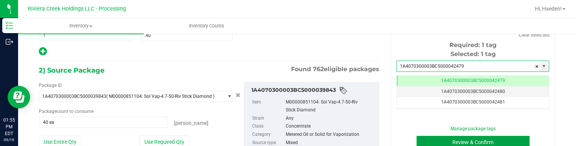
click at [438, 140] on button "Review & Confirm" at bounding box center [473, 142] width 113 height 13
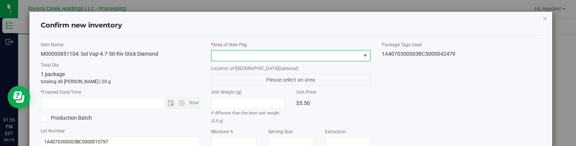
click at [362, 53] on span at bounding box center [365, 56] width 6 height 6
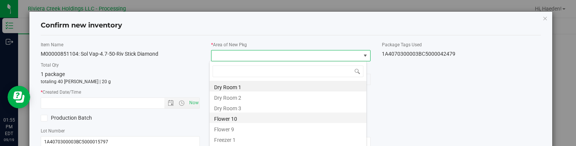
click at [264, 115] on li "Flower 10" at bounding box center [288, 118] width 157 height 11
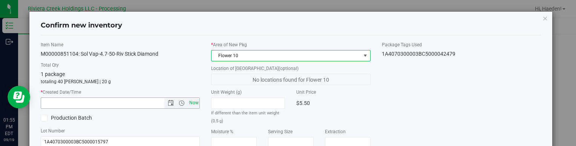
click at [193, 102] on span "Now" at bounding box center [193, 103] width 13 height 11
type input "[DATE] 1:55 PM"
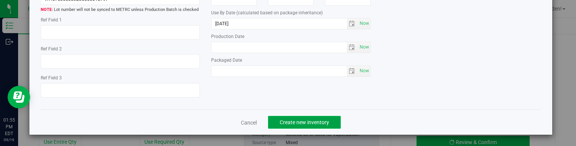
click at [314, 120] on span "Create new inventory" at bounding box center [304, 123] width 49 height 6
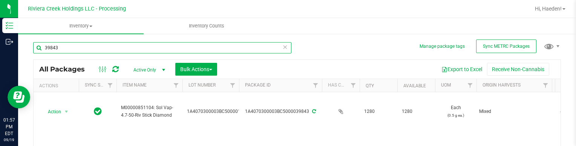
click at [150, 48] on input "39843" at bounding box center [162, 47] width 258 height 11
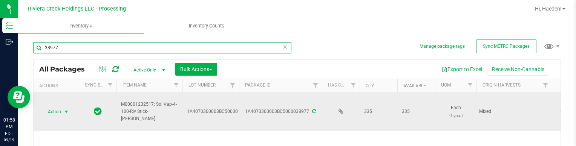
scroll to position [38, 0]
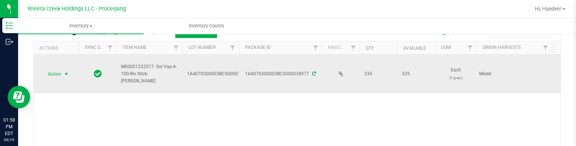
type input "38977"
click at [63, 77] on span "select" at bounding box center [66, 74] width 9 height 11
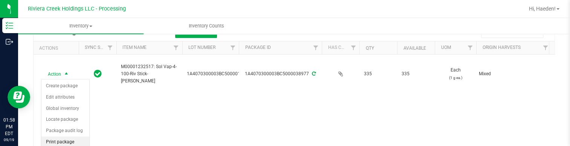
click at [66, 142] on li "Print package label" at bounding box center [65, 147] width 48 height 21
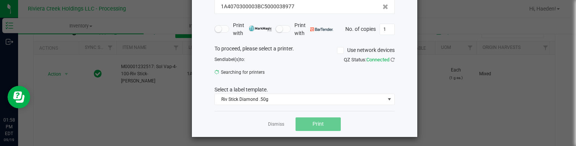
scroll to position [62, 0]
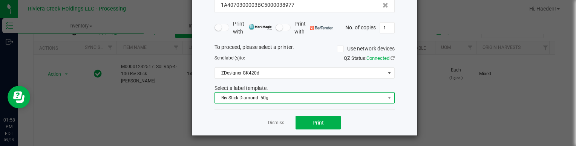
click at [268, 101] on span "Riv Stick Diamond .50g" at bounding box center [300, 98] width 170 height 11
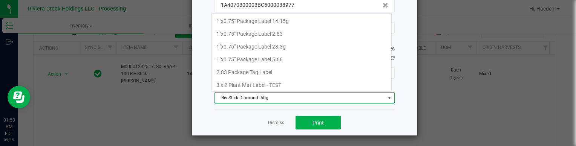
scroll to position [11, 180]
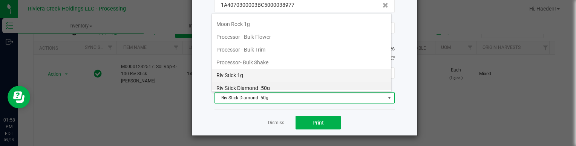
click at [266, 71] on li "Riv Stick 1g" at bounding box center [301, 75] width 179 height 13
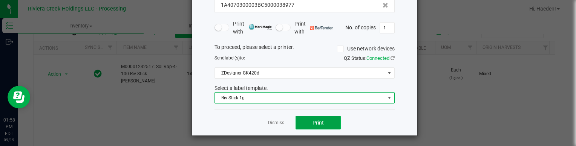
click at [310, 127] on button "Print" at bounding box center [318, 123] width 45 height 14
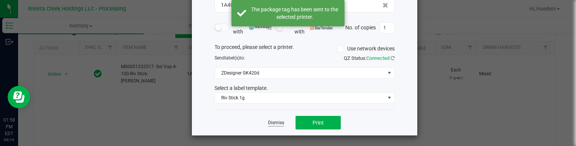
click at [278, 121] on link "Dismiss" at bounding box center [276, 123] width 16 height 6
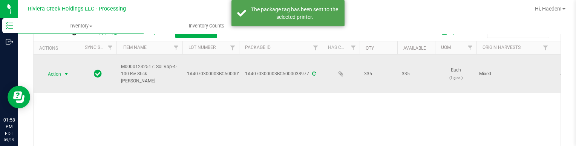
click at [57, 72] on span "Action" at bounding box center [51, 74] width 20 height 11
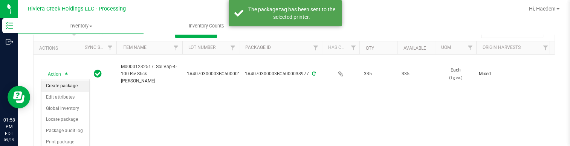
click at [64, 84] on li "Create package" at bounding box center [65, 86] width 48 height 11
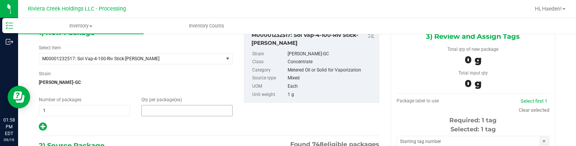
click at [183, 109] on span at bounding box center [186, 110] width 91 height 11
type input "40"
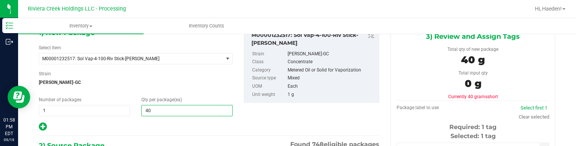
type input "40"
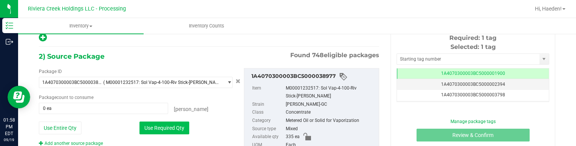
drag, startPoint x: 167, startPoint y: 124, endPoint x: 173, endPoint y: 122, distance: 6.1
click at [167, 125] on button "Use Required Qty" at bounding box center [164, 128] width 50 height 13
type input "40 ea"
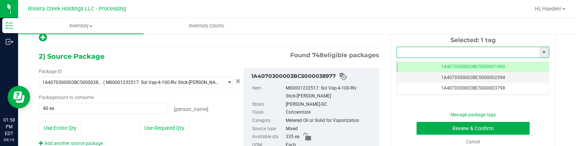
click at [403, 51] on input "text" at bounding box center [468, 52] width 143 height 11
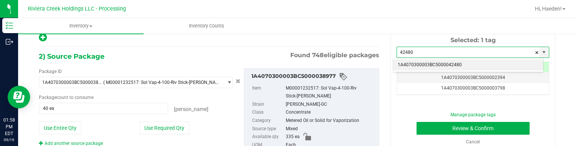
click at [464, 63] on li "1A4070300003BC5000042480" at bounding box center [468, 65] width 150 height 11
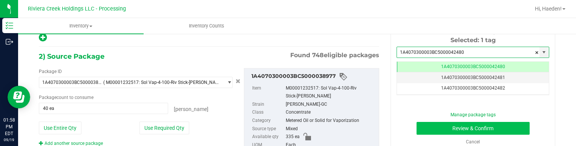
type input "1A4070300003BC5000042480"
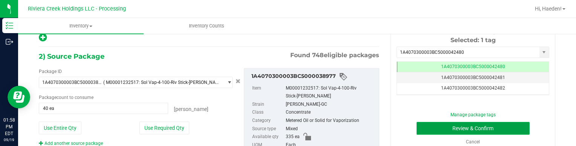
click at [475, 127] on button "Review & Confirm" at bounding box center [473, 128] width 113 height 13
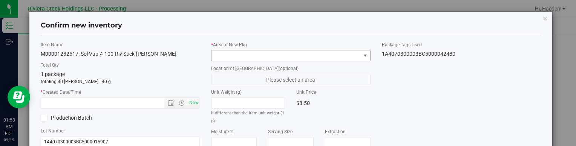
type input "[DATE]"
click at [362, 53] on span at bounding box center [365, 56] width 6 height 6
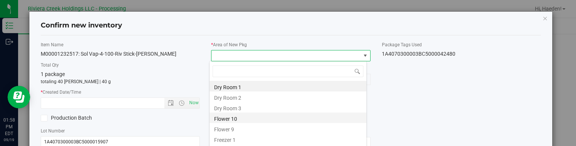
click at [282, 116] on li "Flower 10" at bounding box center [288, 118] width 157 height 11
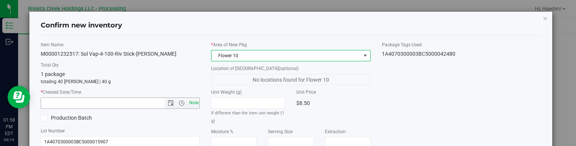
click at [194, 103] on span "Now" at bounding box center [193, 103] width 13 height 11
type input "[DATE] 1:58 PM"
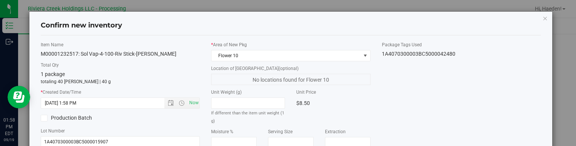
click at [371, 102] on div "Unit Price $8.50" at bounding box center [333, 99] width 85 height 20
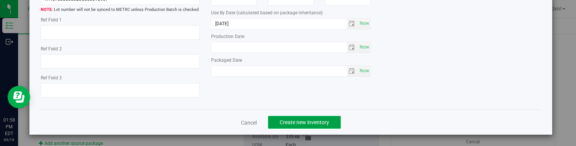
click at [325, 120] on span "Create new inventory" at bounding box center [304, 123] width 49 height 6
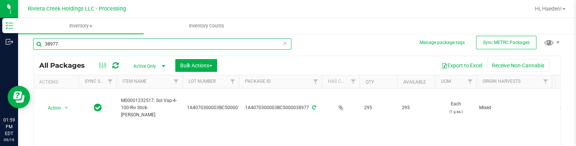
click at [216, 38] on input "38977" at bounding box center [162, 43] width 258 height 11
click at [180, 46] on input "38895" at bounding box center [162, 43] width 258 height 11
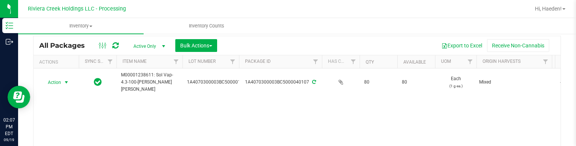
scroll to position [41, 0]
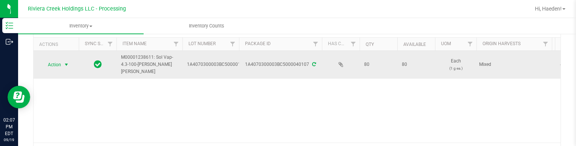
type input "40107"
click at [64, 62] on span "select" at bounding box center [66, 65] width 6 height 6
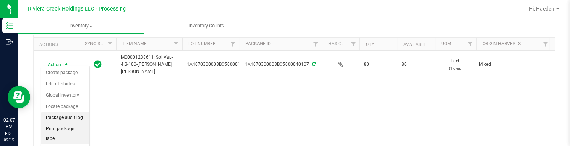
click at [66, 129] on li "Print package label" at bounding box center [65, 134] width 48 height 21
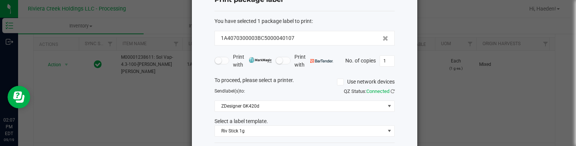
scroll to position [62, 0]
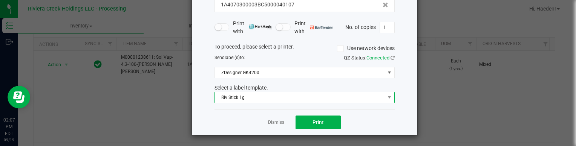
click at [263, 96] on span "Riv Stick 1g" at bounding box center [300, 97] width 170 height 11
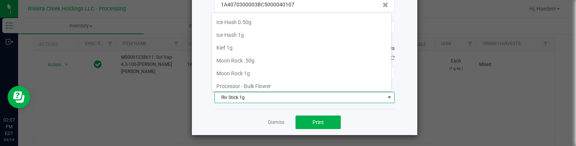
scroll to position [254, 0]
click at [267, 44] on li "Kief 1g" at bounding box center [301, 48] width 179 height 13
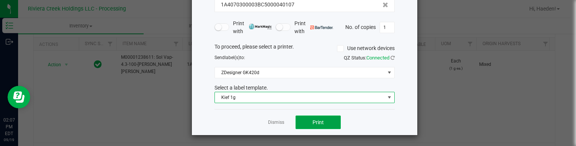
click at [314, 122] on span "Print" at bounding box center [318, 123] width 11 height 6
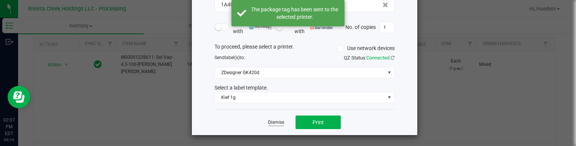
click at [277, 121] on link "Dismiss" at bounding box center [276, 123] width 16 height 6
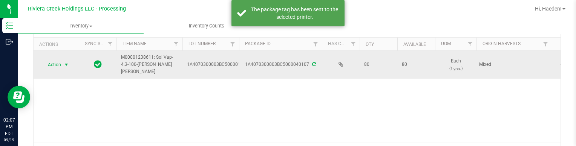
click at [57, 63] on span "Action" at bounding box center [51, 65] width 20 height 11
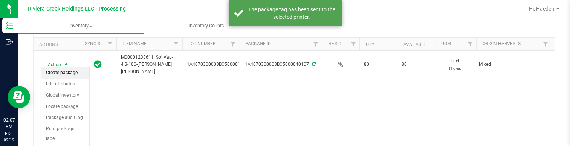
click at [68, 72] on li "Create package" at bounding box center [65, 72] width 48 height 11
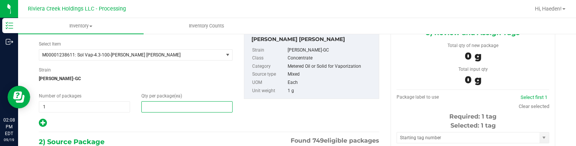
click at [181, 108] on span at bounding box center [186, 106] width 91 height 11
click at [181, 108] on input "text" at bounding box center [187, 107] width 90 height 11
type input "20"
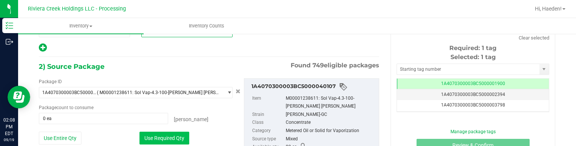
type input "20"
click at [163, 136] on button "Use Required Qty" at bounding box center [164, 138] width 50 height 13
type input "20 ea"
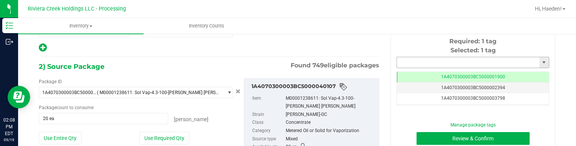
click at [408, 63] on input "text" at bounding box center [468, 62] width 143 height 11
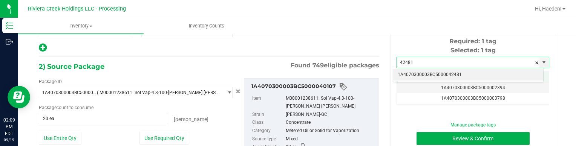
click at [428, 74] on li "1A4070300003BC5000042481" at bounding box center [468, 74] width 150 height 11
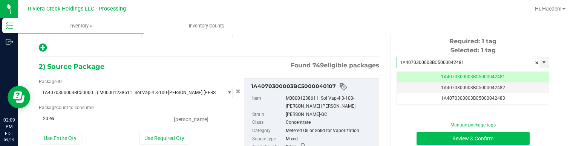
type input "1A4070300003BC5000042481"
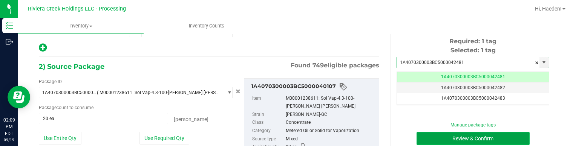
click at [442, 144] on button "Review & Confirm" at bounding box center [473, 138] width 113 height 13
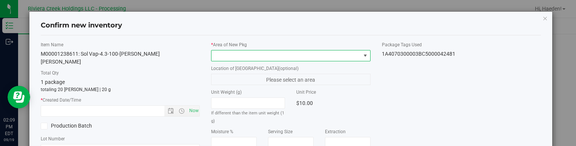
drag, startPoint x: 324, startPoint y: 57, endPoint x: 317, endPoint y: 60, distance: 7.6
click at [324, 57] on span at bounding box center [286, 56] width 149 height 11
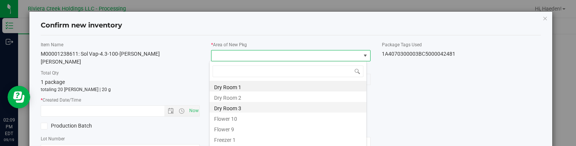
scroll to position [11, 158]
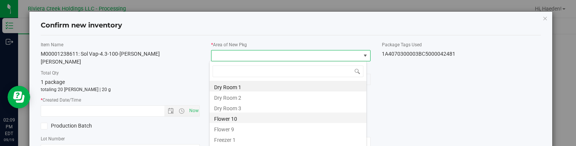
click at [266, 117] on li "Flower 10" at bounding box center [288, 118] width 157 height 11
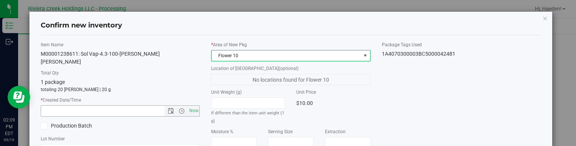
drag, startPoint x: 195, startPoint y: 101, endPoint x: 208, endPoint y: 100, distance: 13.7
click at [195, 106] on span "Now" at bounding box center [193, 111] width 13 height 11
type input "[DATE] 2:09 PM"
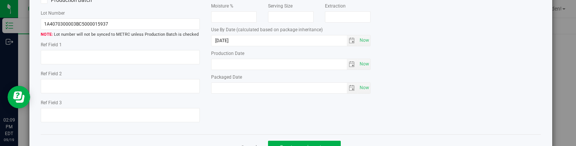
scroll to position [143, 0]
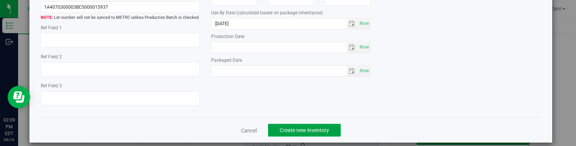
click at [303, 127] on span "Create new inventory" at bounding box center [304, 130] width 49 height 6
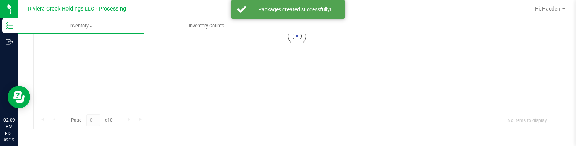
scroll to position [117, 0]
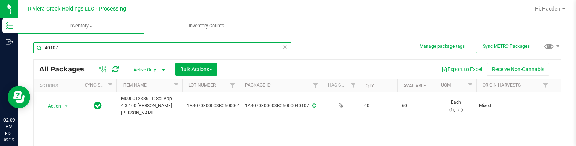
click at [86, 49] on input "40107" at bounding box center [162, 47] width 258 height 11
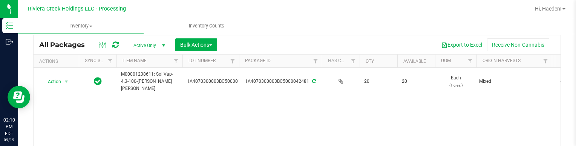
scroll to position [38, 0]
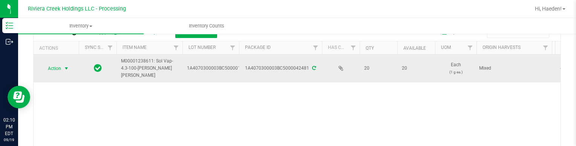
type input "42481"
click at [66, 66] on span "select" at bounding box center [66, 69] width 6 height 6
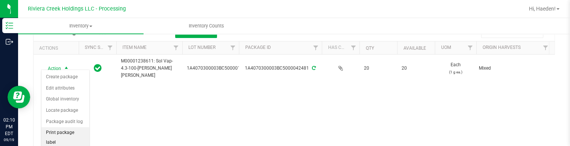
click at [61, 131] on li "Print package label" at bounding box center [65, 137] width 48 height 21
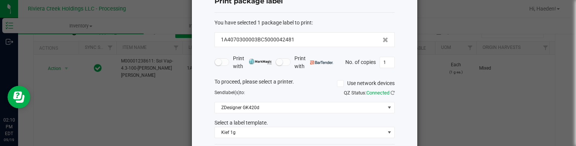
scroll to position [62, 0]
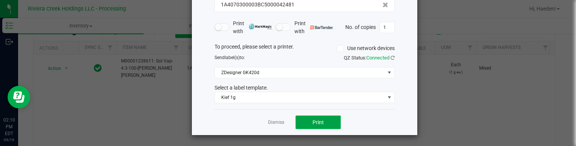
click at [321, 120] on button "Print" at bounding box center [318, 123] width 45 height 14
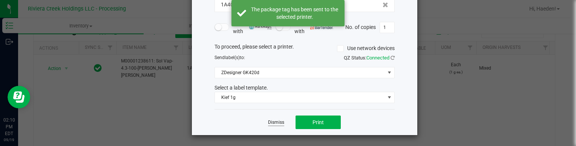
click at [270, 121] on link "Dismiss" at bounding box center [276, 123] width 16 height 6
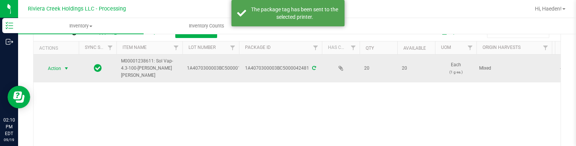
click at [50, 63] on span "Action" at bounding box center [51, 68] width 20 height 11
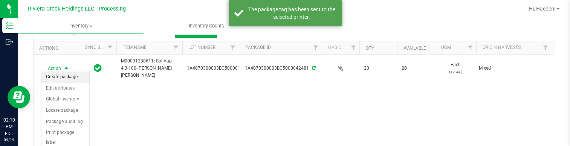
click at [61, 80] on li "Create package" at bounding box center [65, 77] width 48 height 11
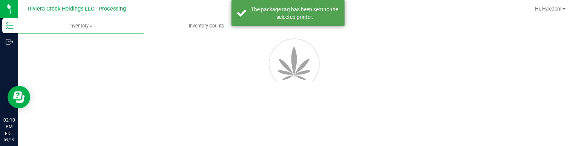
scroll to position [43, 0]
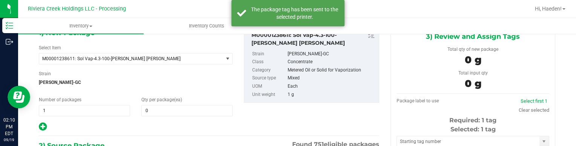
type input "0 ea"
click at [167, 107] on span at bounding box center [186, 110] width 91 height 11
click at [167, 107] on input "text" at bounding box center [187, 111] width 90 height 11
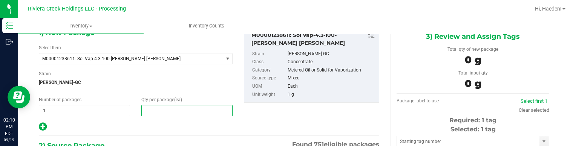
type input "10"
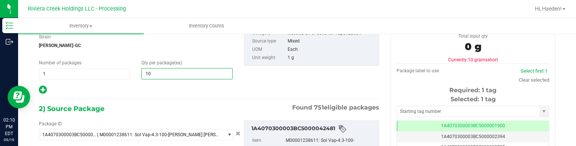
scroll to position [119, 0]
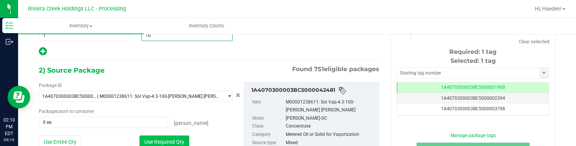
type input "10"
click at [184, 137] on button "Use Required Qty" at bounding box center [164, 142] width 50 height 13
type input "10 ea"
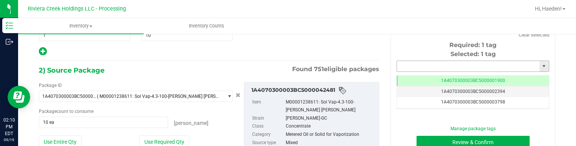
click at [406, 71] on input "text" at bounding box center [468, 66] width 143 height 11
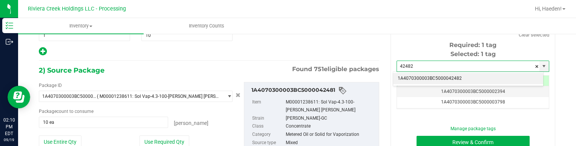
click at [434, 76] on li "1A4070300003BC5000042482" at bounding box center [468, 78] width 150 height 11
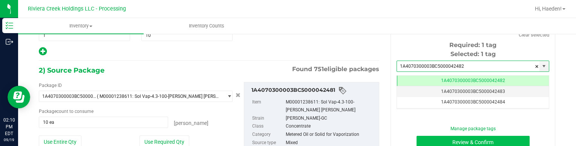
type input "1A4070300003BC5000042482"
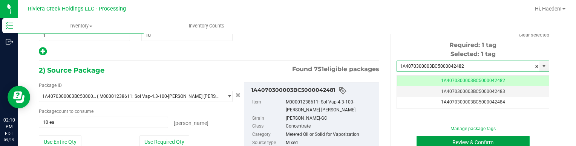
click at [446, 141] on button "Review & Confirm" at bounding box center [473, 142] width 113 height 13
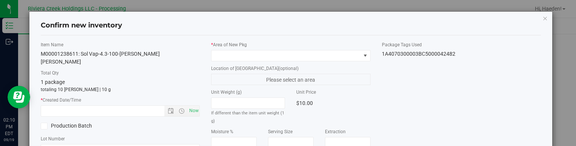
type input "[DATE]"
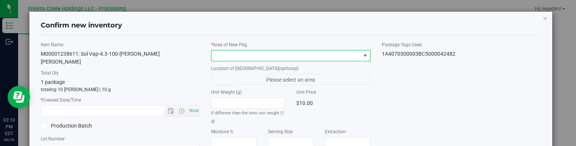
click at [362, 54] on span at bounding box center [365, 56] width 6 height 6
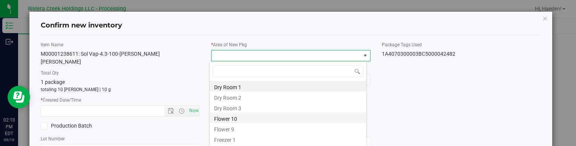
click at [239, 116] on li "Flower 10" at bounding box center [288, 118] width 157 height 11
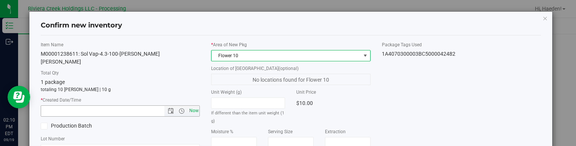
click at [190, 106] on span "Now" at bounding box center [193, 111] width 13 height 11
type input "[DATE] 2:10 PM"
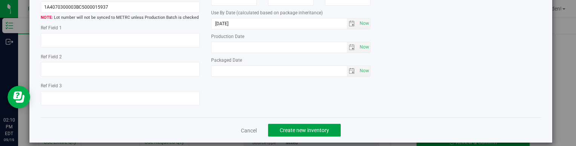
click at [283, 127] on span "Create new inventory" at bounding box center [304, 130] width 49 height 6
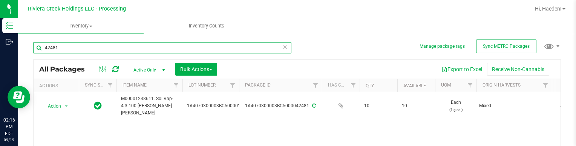
click at [107, 50] on input "42481" at bounding box center [162, 47] width 258 height 11
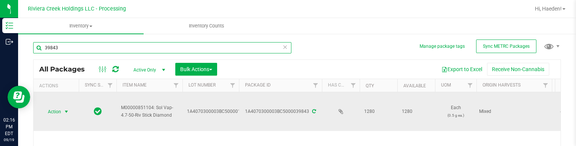
type input "39843"
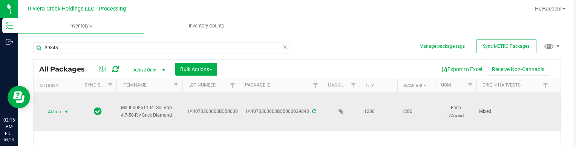
click at [66, 114] on span "select" at bounding box center [66, 112] width 9 height 11
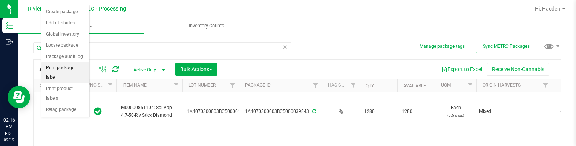
click at [69, 65] on li "Print package label" at bounding box center [65, 73] width 48 height 21
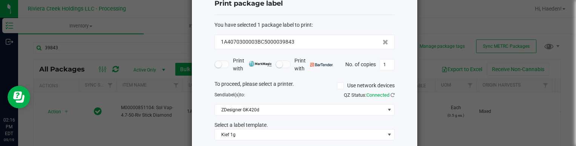
scroll to position [38, 0]
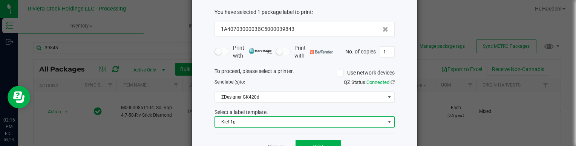
click at [267, 119] on span "Kief 1g" at bounding box center [300, 122] width 170 height 11
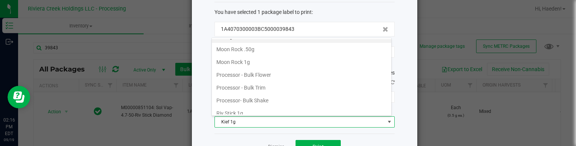
scroll to position [329, 0]
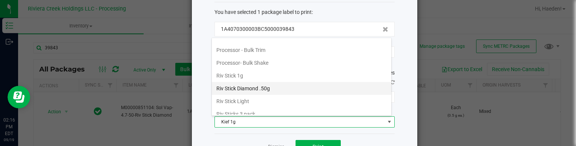
click at [262, 85] on li "Riv Stick Diamond .50g" at bounding box center [301, 88] width 179 height 13
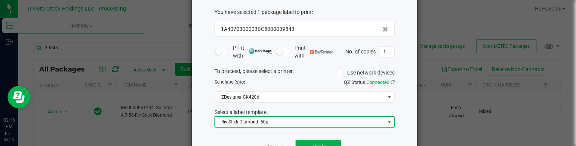
scroll to position [62, 0]
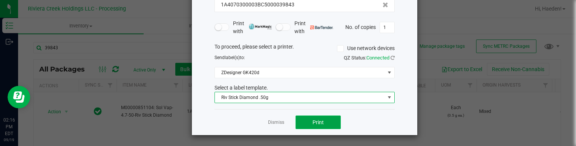
click at [299, 119] on button "Print" at bounding box center [318, 123] width 45 height 14
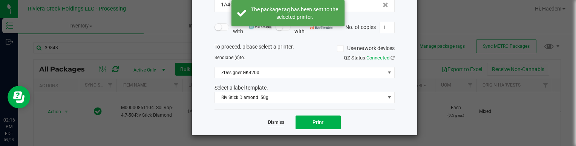
click at [279, 120] on link "Dismiss" at bounding box center [276, 123] width 16 height 6
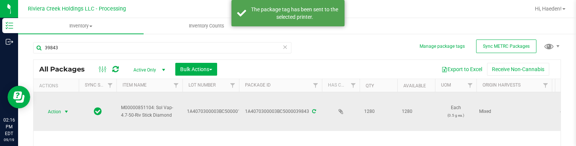
click at [68, 109] on span "select" at bounding box center [66, 112] width 6 height 6
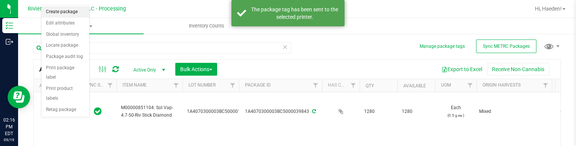
click at [74, 11] on li "Create package" at bounding box center [65, 11] width 48 height 11
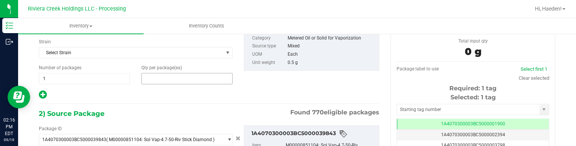
click at [174, 77] on span at bounding box center [186, 78] width 91 height 11
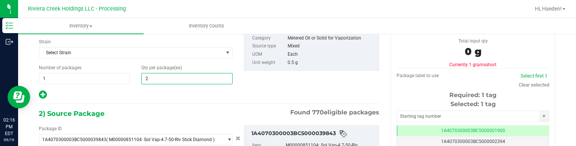
type input "20"
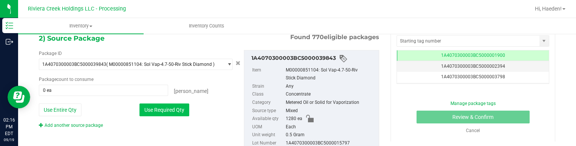
type input "20"
click at [185, 109] on button "Use Required Qty" at bounding box center [164, 110] width 50 height 13
type input "20 ea"
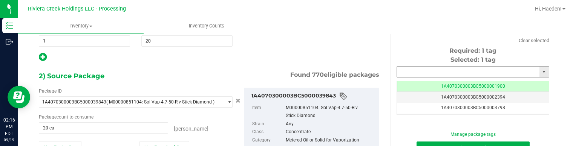
click at [416, 75] on input "text" at bounding box center [468, 72] width 143 height 11
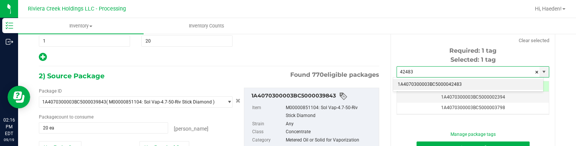
click at [424, 83] on li "1A4070300003BC5000042483" at bounding box center [468, 84] width 150 height 11
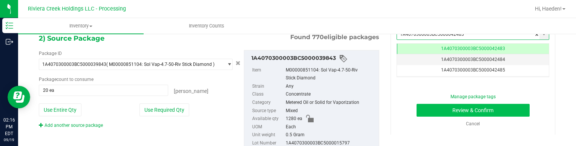
type input "1A4070300003BC5000042483"
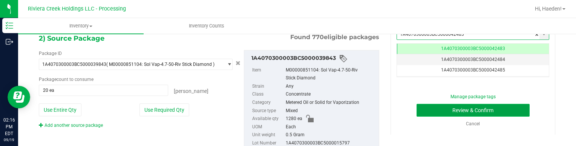
click at [435, 109] on button "Review & Confirm" at bounding box center [473, 110] width 113 height 13
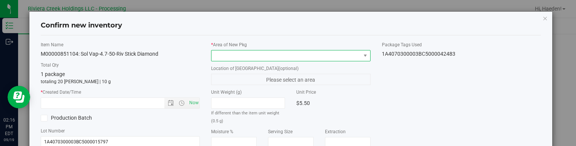
click at [318, 55] on span at bounding box center [286, 56] width 149 height 11
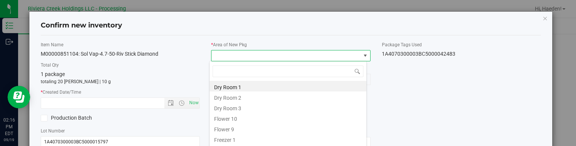
click at [249, 118] on li "Flower 10" at bounding box center [288, 118] width 157 height 11
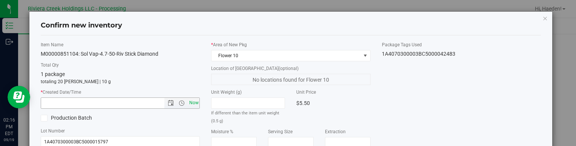
click at [192, 104] on span "Now" at bounding box center [193, 103] width 13 height 11
type input "[DATE] 2:16 PM"
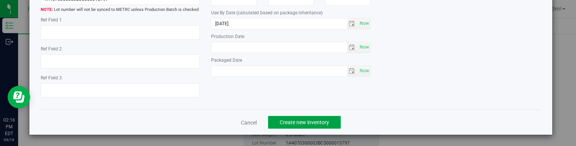
click at [319, 123] on span "Create new inventory" at bounding box center [304, 123] width 49 height 6
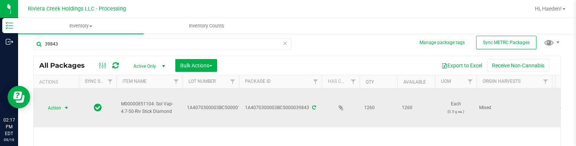
click at [51, 108] on span "Action" at bounding box center [51, 108] width 20 height 11
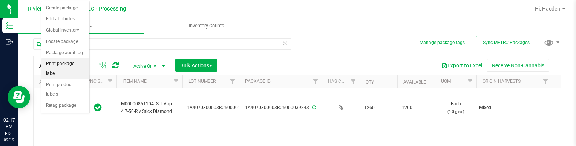
click at [63, 66] on li "Print package label" at bounding box center [65, 68] width 48 height 21
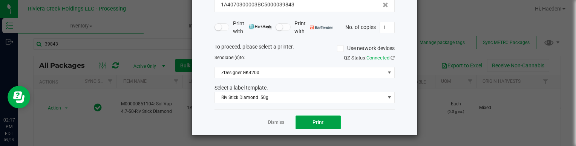
click at [313, 123] on span "Print" at bounding box center [318, 123] width 11 height 6
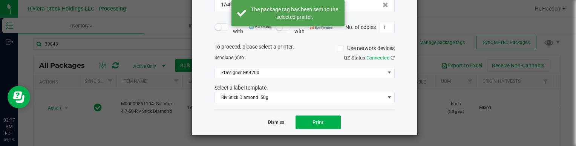
click at [274, 122] on link "Dismiss" at bounding box center [276, 123] width 16 height 6
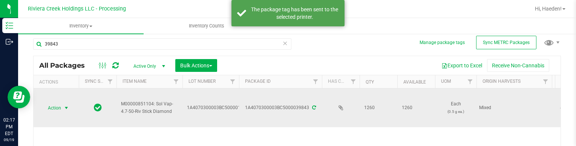
click at [66, 107] on span "select" at bounding box center [66, 108] width 6 height 6
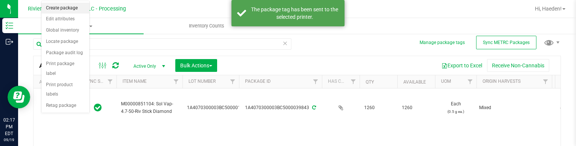
click at [71, 7] on li "Create package" at bounding box center [65, 8] width 48 height 11
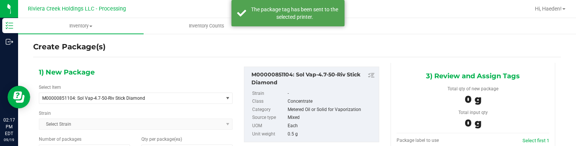
type input "0"
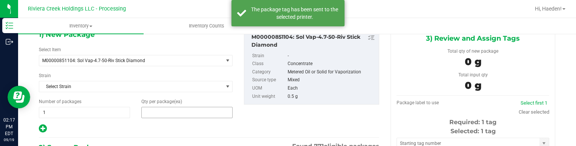
click at [177, 107] on span at bounding box center [186, 112] width 91 height 11
click at [0, 0] on input "text" at bounding box center [0, 0] width 0 height 0
type input "40"
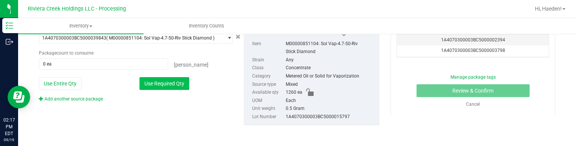
type input "40"
click at [179, 82] on button "Use Required Qty" at bounding box center [164, 83] width 50 height 13
type input "40 ea"
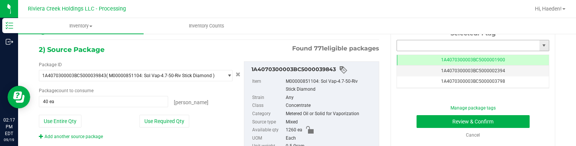
click at [441, 46] on input "text" at bounding box center [468, 45] width 143 height 11
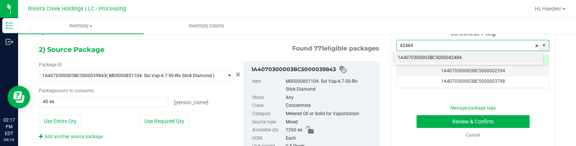
click at [442, 56] on li "1A4070300003BC5000042484" at bounding box center [468, 57] width 150 height 11
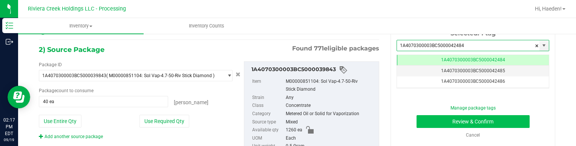
type input "1A4070300003BC5000042484"
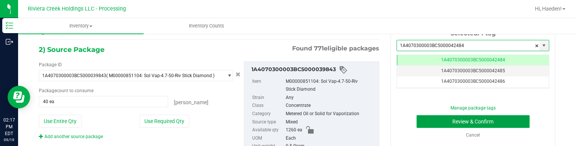
click at [446, 121] on button "Review & Confirm" at bounding box center [473, 121] width 113 height 13
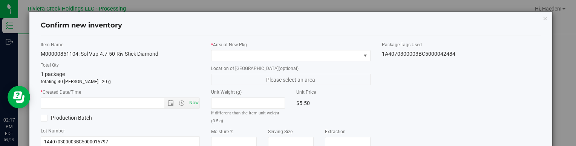
type input "[DATE]"
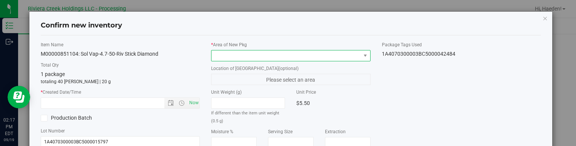
click at [301, 57] on span at bounding box center [286, 56] width 149 height 11
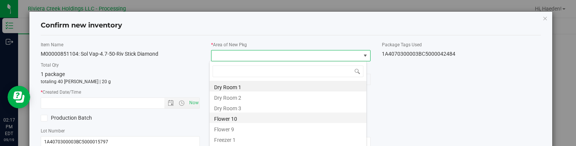
click at [254, 119] on li "Flower 10" at bounding box center [288, 118] width 157 height 11
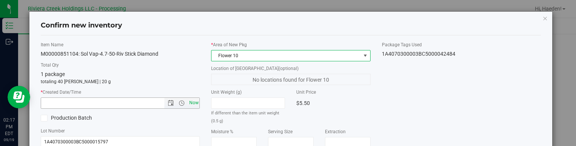
click at [195, 102] on span "Now" at bounding box center [193, 103] width 13 height 11
type input "[DATE] 2:17 PM"
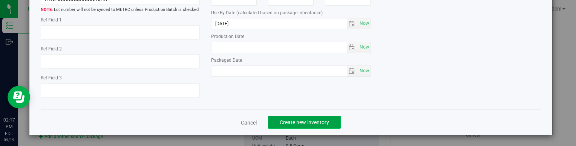
click at [326, 119] on button "Create new inventory" at bounding box center [304, 122] width 73 height 13
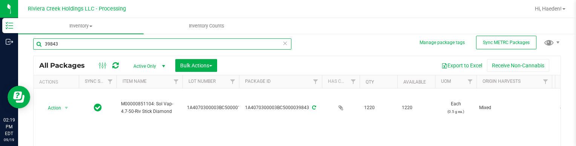
click at [95, 45] on input "39843" at bounding box center [162, 43] width 258 height 11
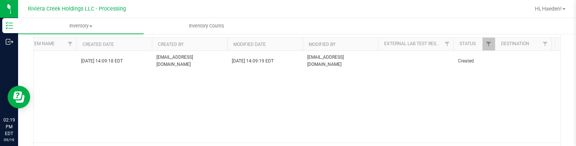
scroll to position [0, 1439]
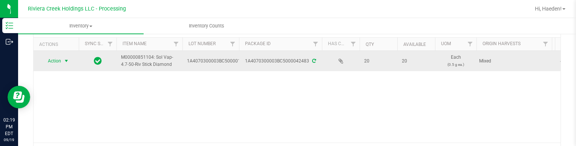
type input "42483"
click at [64, 58] on span "select" at bounding box center [66, 61] width 6 height 6
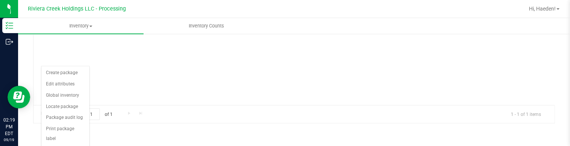
click at [101, 74] on div "Action Action Create package Edit attributes Global inventory Locate package Pa…" at bounding box center [294, 59] width 521 height 92
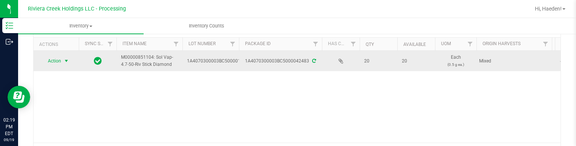
click at [64, 61] on span "select" at bounding box center [66, 61] width 6 height 6
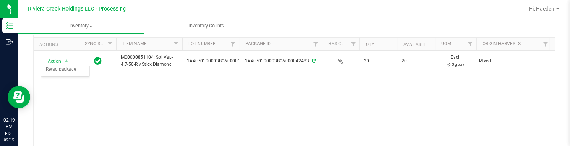
click at [124, 102] on div "Action Action Create package Edit attributes Global inventory Locate package Pa…" at bounding box center [294, 97] width 521 height 92
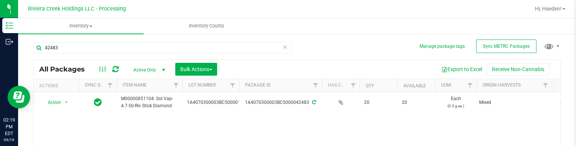
click at [284, 48] on icon at bounding box center [284, 46] width 5 height 9
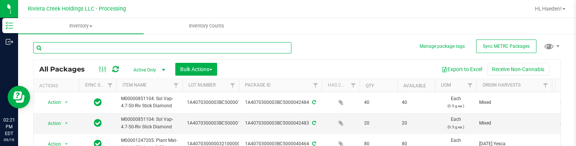
click at [124, 48] on input "text" at bounding box center [162, 47] width 258 height 11
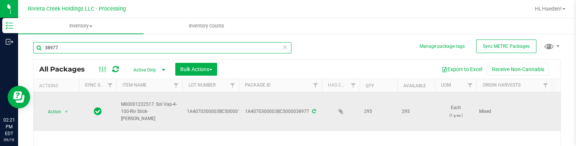
scroll to position [38, 0]
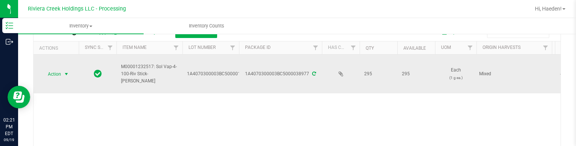
type input "38977"
click at [66, 77] on span "select" at bounding box center [66, 74] width 6 height 6
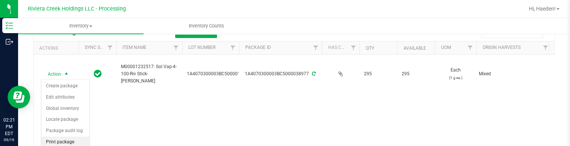
click at [71, 138] on li "Print package label" at bounding box center [65, 147] width 48 height 21
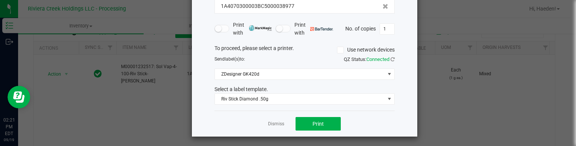
scroll to position [62, 0]
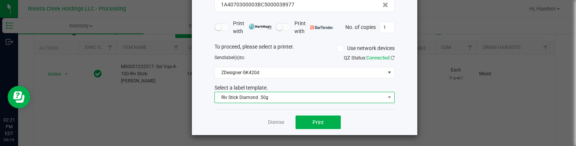
click at [314, 93] on span "Riv Stick Diamond .50g" at bounding box center [300, 97] width 170 height 11
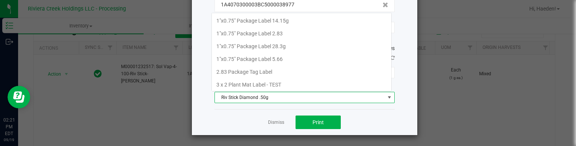
scroll to position [11, 180]
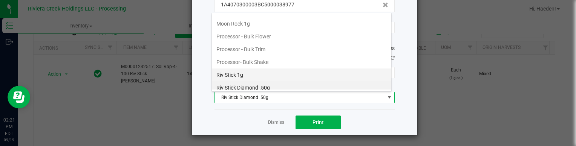
click at [256, 69] on li "Riv Stick 1g" at bounding box center [301, 75] width 179 height 13
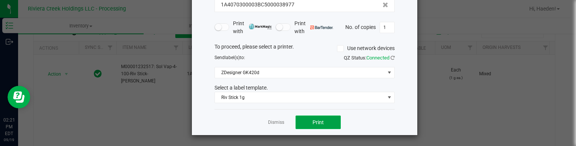
click at [336, 120] on button "Print" at bounding box center [318, 123] width 45 height 14
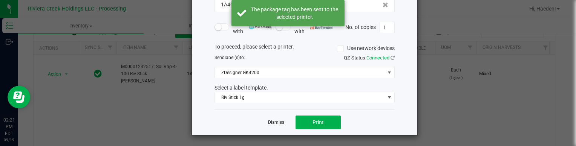
click at [279, 122] on link "Dismiss" at bounding box center [276, 123] width 16 height 6
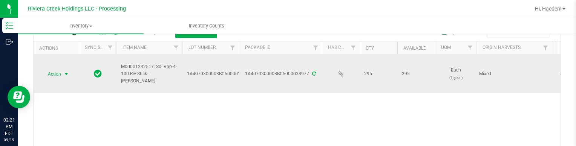
click at [63, 74] on span "select" at bounding box center [66, 74] width 9 height 11
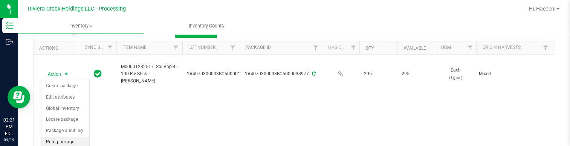
click at [66, 138] on li "Print package label" at bounding box center [65, 147] width 48 height 21
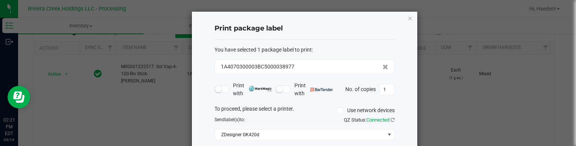
click at [115, 109] on ngb-modal-window "Print package label You have selected 1 package label to print : 1A4070300003BC…" at bounding box center [291, 73] width 582 height 146
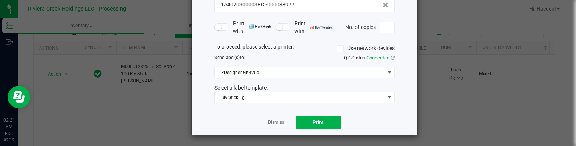
click at [283, 121] on div "Dismiss Print" at bounding box center [305, 122] width 180 height 26
click at [277, 121] on link "Dismiss" at bounding box center [276, 123] width 16 height 6
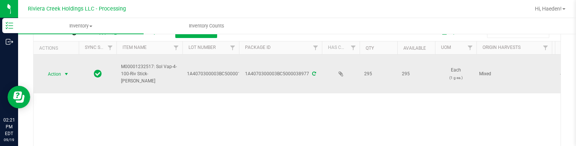
click at [63, 76] on span "select" at bounding box center [66, 74] width 9 height 11
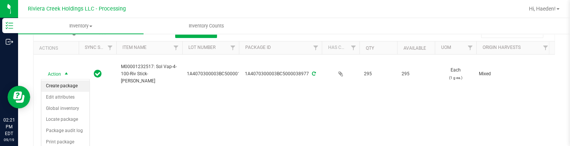
click at [66, 84] on li "Create package" at bounding box center [65, 86] width 48 height 11
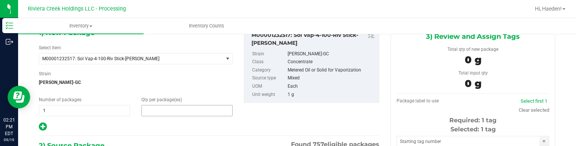
click at [215, 113] on span at bounding box center [186, 110] width 91 height 11
click at [0, 0] on input "text" at bounding box center [0, 0] width 0 height 0
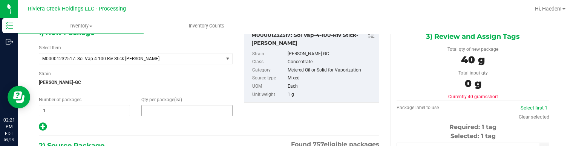
type input "40"
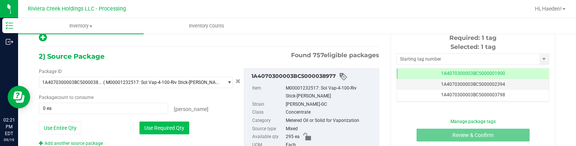
click at [174, 125] on button "Use Required Qty" at bounding box center [164, 128] width 50 height 13
type input "40 ea"
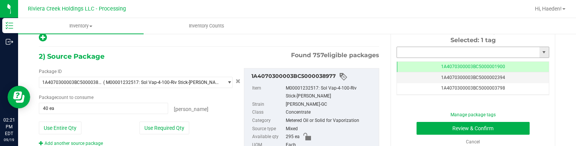
click at [437, 53] on input "text" at bounding box center [468, 52] width 143 height 11
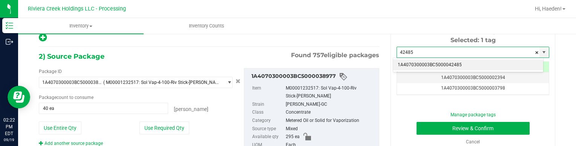
click at [455, 63] on li "1A4070300003BC5000042485" at bounding box center [468, 65] width 150 height 11
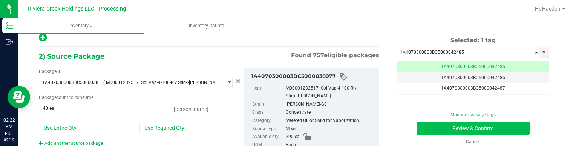
type input "1A4070300003BC5000042485"
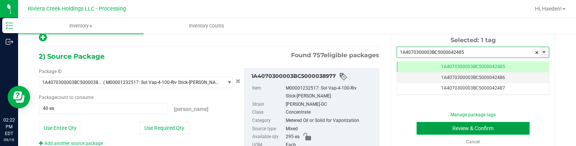
click at [461, 127] on button "Review & Confirm" at bounding box center [473, 128] width 113 height 13
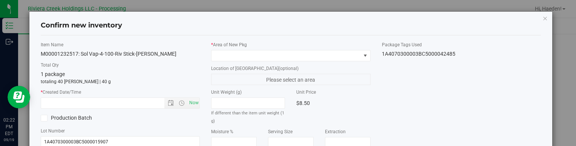
type input "[DATE]"
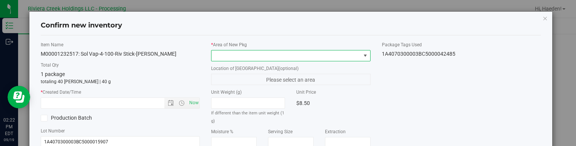
click at [364, 58] on span at bounding box center [365, 56] width 6 height 6
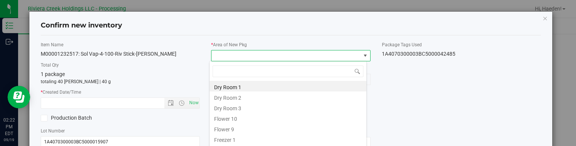
click at [245, 117] on li "Flower 10" at bounding box center [288, 118] width 157 height 11
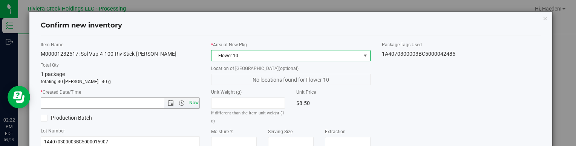
click at [192, 102] on span "Now" at bounding box center [193, 103] width 13 height 11
type input "[DATE] 2:22 PM"
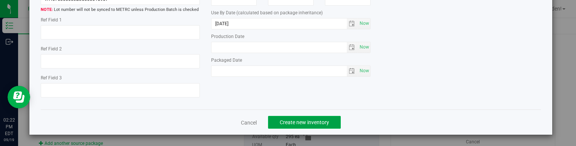
click at [325, 120] on span "Create new inventory" at bounding box center [304, 123] width 49 height 6
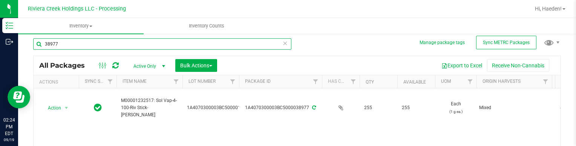
click at [244, 40] on input "38977" at bounding box center [162, 43] width 258 height 11
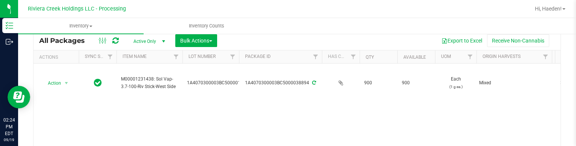
scroll to position [41, 0]
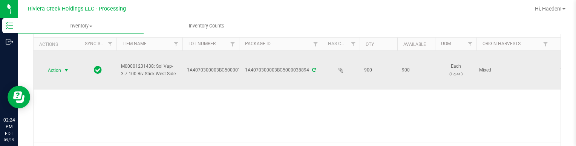
type input "38894"
click at [63, 67] on span "select" at bounding box center [66, 70] width 9 height 11
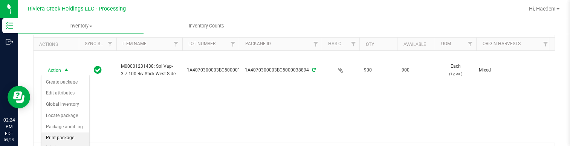
click at [60, 137] on li "Print package label" at bounding box center [65, 143] width 48 height 21
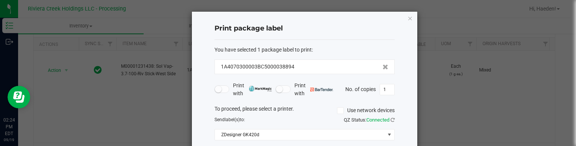
scroll to position [38, 0]
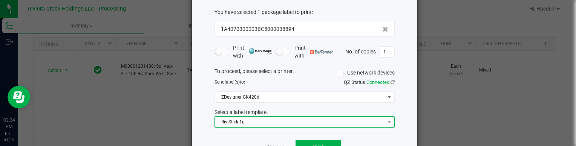
click at [250, 120] on span "Riv Stick 1g" at bounding box center [300, 122] width 170 height 11
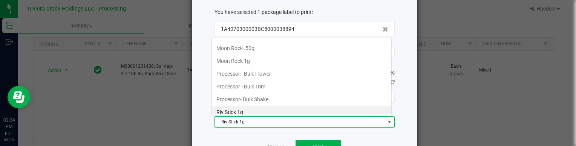
scroll to position [11, 180]
click at [264, 136] on div "Dismiss Print" at bounding box center [305, 147] width 180 height 26
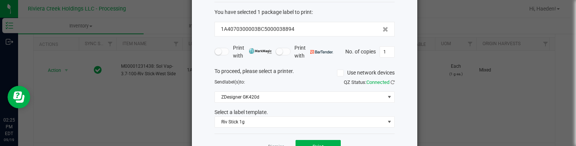
scroll to position [62, 0]
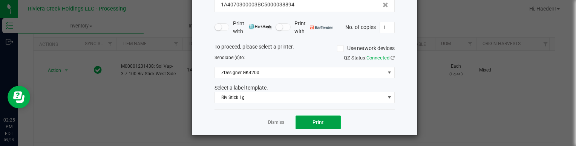
click at [326, 123] on button "Print" at bounding box center [318, 123] width 45 height 14
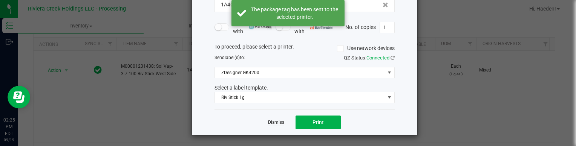
click at [268, 122] on link "Dismiss" at bounding box center [276, 123] width 16 height 6
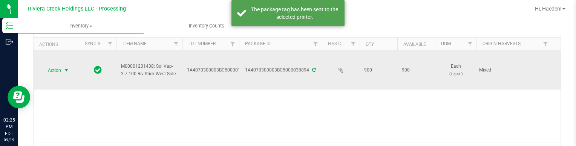
click at [50, 71] on span "Action" at bounding box center [51, 70] width 20 height 11
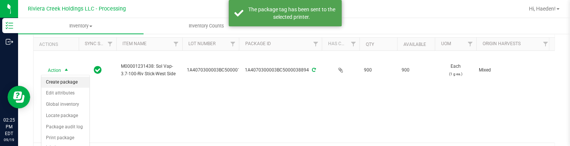
click at [57, 79] on li "Create package" at bounding box center [65, 82] width 48 height 11
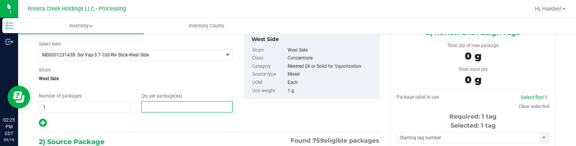
click at [176, 108] on span at bounding box center [186, 106] width 91 height 11
click at [176, 108] on input "text" at bounding box center [187, 107] width 90 height 11
type input "40"
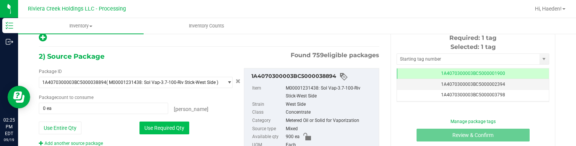
click at [170, 124] on button "Use Required Qty" at bounding box center [164, 128] width 50 height 13
type input "40 ea"
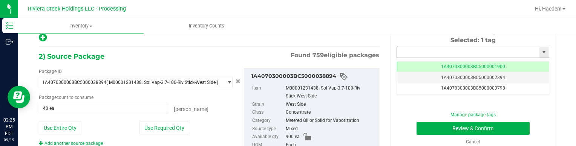
click at [413, 49] on input "text" at bounding box center [468, 52] width 143 height 11
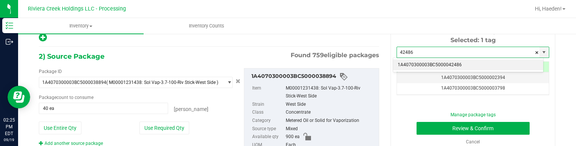
click at [419, 62] on li "1A4070300003BC5000042486" at bounding box center [468, 65] width 150 height 11
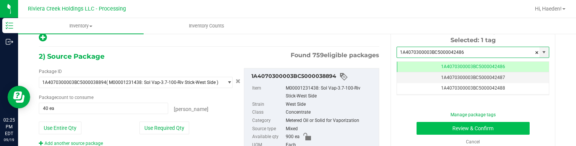
type input "1A4070300003BC5000042486"
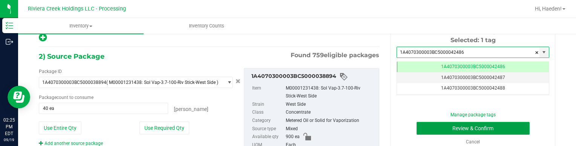
click at [445, 127] on button "Review & Confirm" at bounding box center [473, 128] width 113 height 13
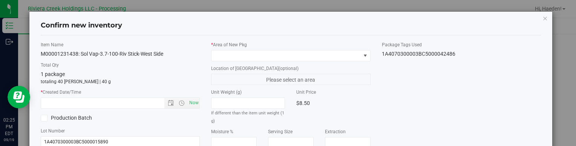
type input "[DATE]"
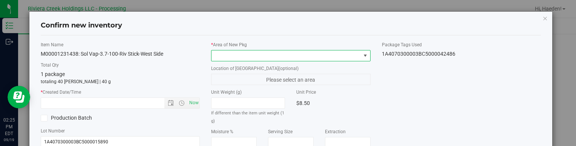
click at [362, 57] on span at bounding box center [365, 56] width 6 height 6
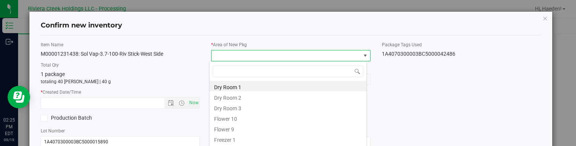
drag, startPoint x: 245, startPoint y: 117, endPoint x: 215, endPoint y: 110, distance: 31.3
click at [245, 117] on li "Flower 10" at bounding box center [288, 118] width 157 height 11
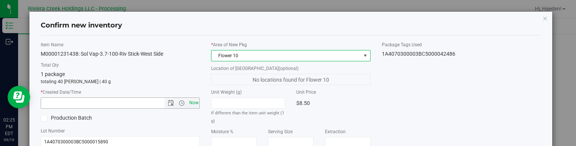
click at [192, 104] on span "Now" at bounding box center [193, 103] width 13 height 11
type input "[DATE] 2:25 PM"
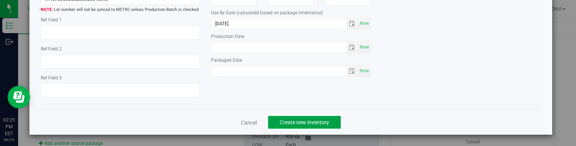
click at [309, 124] on span "Create new inventory" at bounding box center [304, 123] width 49 height 6
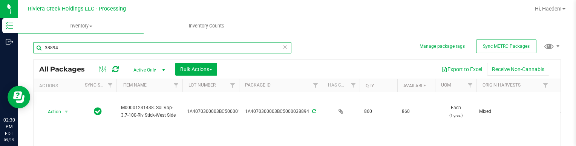
click at [149, 44] on input "38894" at bounding box center [162, 47] width 258 height 11
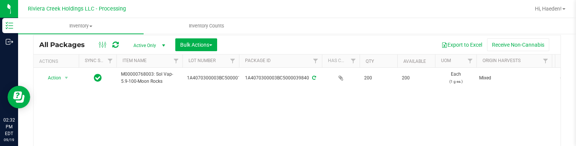
scroll to position [38, 0]
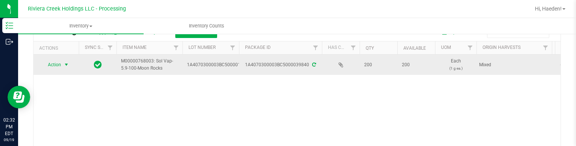
type input "39840"
click at [61, 67] on span "Action" at bounding box center [51, 65] width 20 height 11
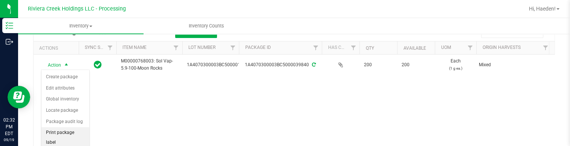
click at [68, 131] on li "Print package label" at bounding box center [65, 137] width 48 height 21
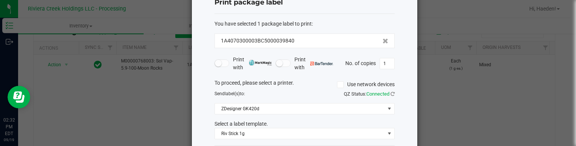
scroll to position [62, 0]
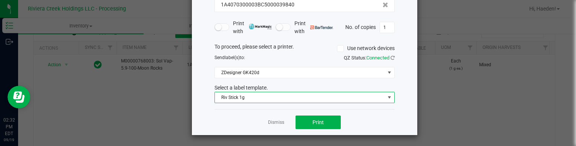
click at [254, 95] on span "Riv Stick 1g" at bounding box center [300, 97] width 170 height 11
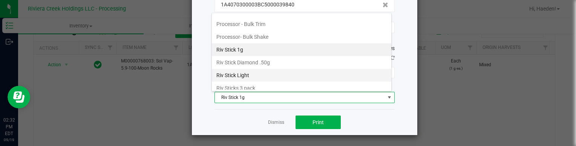
scroll to position [292, 0]
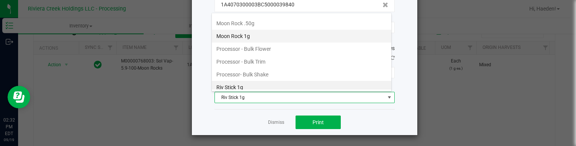
click at [263, 30] on li "Moon Rock 1g" at bounding box center [301, 36] width 179 height 13
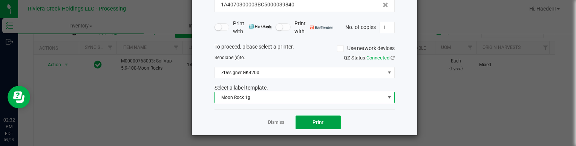
click at [309, 118] on button "Print" at bounding box center [318, 123] width 45 height 14
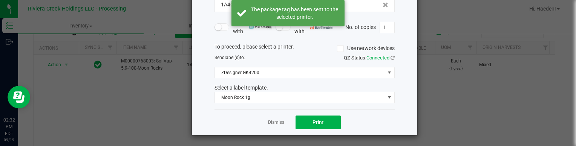
drag, startPoint x: 274, startPoint y: 120, endPoint x: 98, endPoint y: 80, distance: 181.4
click at [273, 120] on link "Dismiss" at bounding box center [276, 123] width 16 height 6
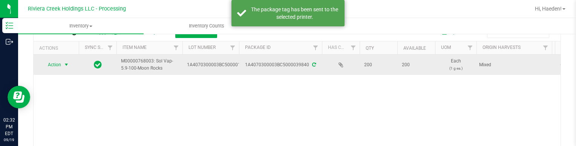
click at [47, 64] on span "Action" at bounding box center [51, 65] width 20 height 11
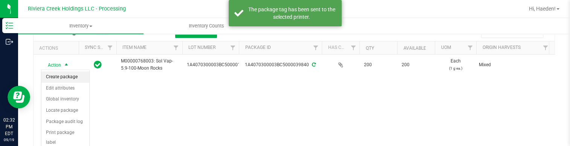
click at [73, 78] on li "Create package" at bounding box center [65, 77] width 48 height 11
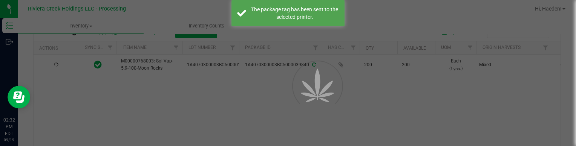
scroll to position [43, 0]
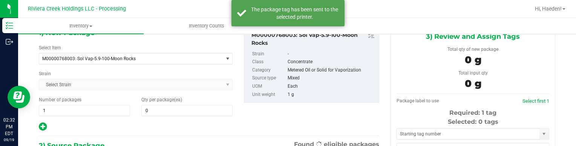
type input "0"
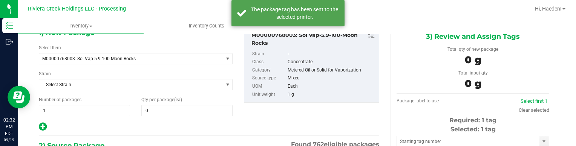
scroll to position [0, 0]
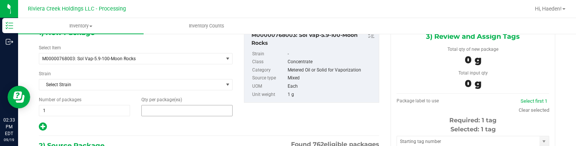
click at [160, 110] on span at bounding box center [186, 110] width 91 height 11
click at [160, 109] on input "text" at bounding box center [187, 111] width 90 height 11
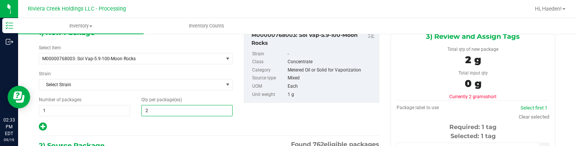
type input "25"
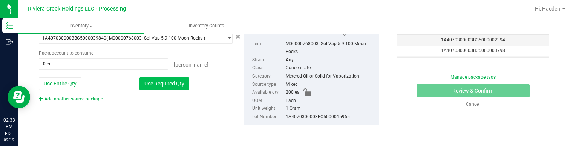
type input "25"
click at [173, 86] on button "Use Required Qty" at bounding box center [164, 83] width 50 height 13
type input "25 ea"
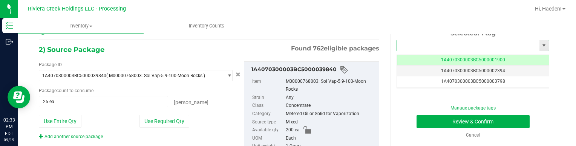
click at [403, 46] on input "text" at bounding box center [468, 45] width 143 height 11
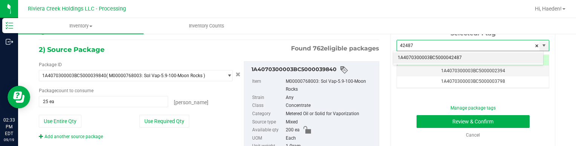
click at [408, 56] on li "1A4070300003BC5000042487" at bounding box center [468, 57] width 150 height 11
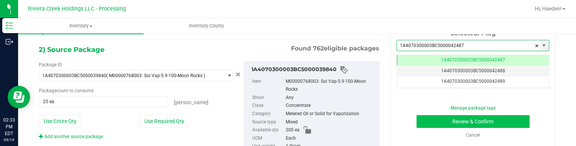
type input "1A4070300003BC5000042487"
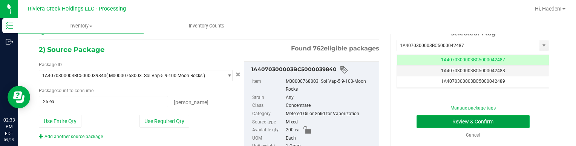
click at [433, 119] on button "Review & Confirm" at bounding box center [473, 121] width 113 height 13
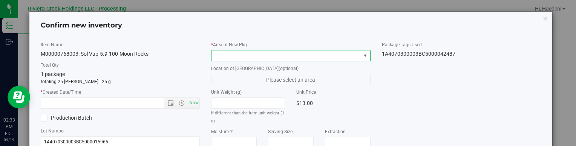
click at [362, 53] on span at bounding box center [365, 56] width 6 height 6
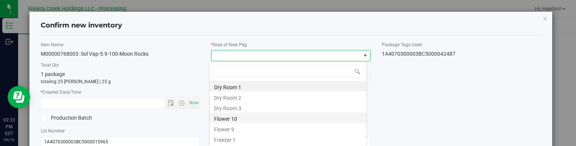
click at [271, 120] on li "Flower 10" at bounding box center [288, 118] width 157 height 11
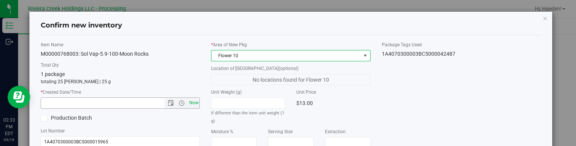
click at [192, 103] on span "Now" at bounding box center [193, 103] width 13 height 11
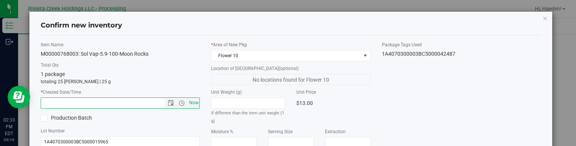
type input "[DATE] 2:33 PM"
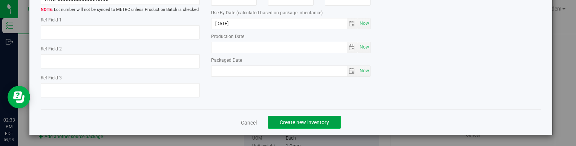
click at [314, 123] on span "Create new inventory" at bounding box center [304, 123] width 49 height 6
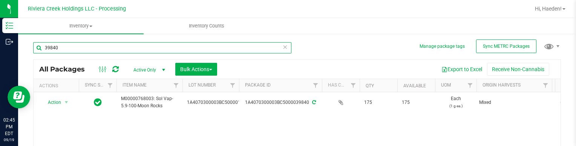
click at [134, 46] on input "39840" at bounding box center [162, 47] width 258 height 11
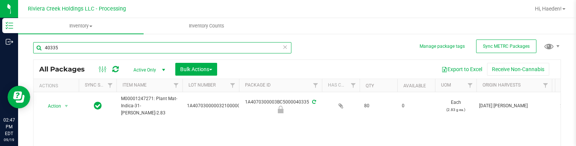
click at [161, 51] on input "40335" at bounding box center [162, 47] width 258 height 11
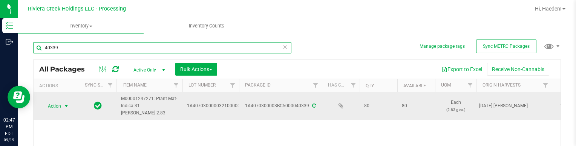
type input "40339"
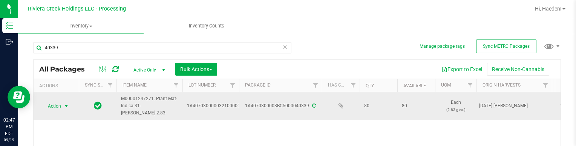
click at [64, 107] on span "select" at bounding box center [66, 106] width 6 height 6
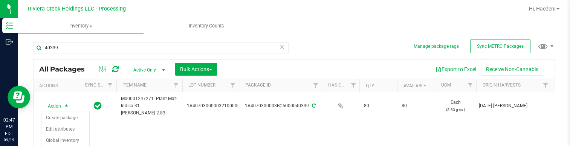
click at [135, 134] on div "Action Action Create package Edit attributes Global inventory Locate package Pa…" at bounding box center [294, 138] width 521 height 92
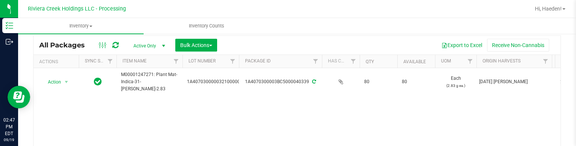
scroll to position [38, 0]
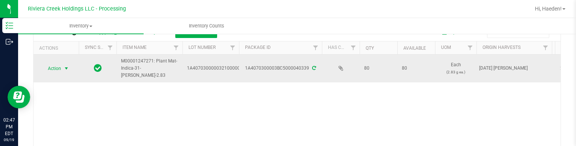
click at [62, 65] on span "select" at bounding box center [66, 68] width 9 height 11
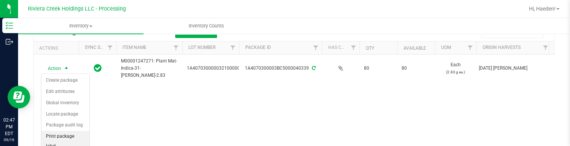
click at [77, 136] on li "Print package label" at bounding box center [65, 141] width 48 height 21
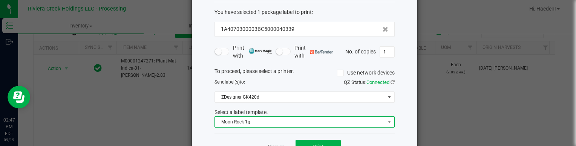
click at [258, 120] on span "Moon Rock 1g" at bounding box center [300, 122] width 170 height 11
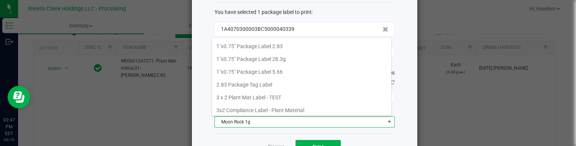
scroll to position [0, 0]
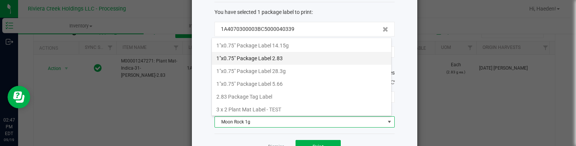
click at [285, 57] on li "1"x0.75" Package Label 2.83" at bounding box center [301, 58] width 179 height 13
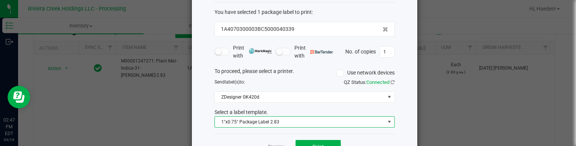
scroll to position [62, 0]
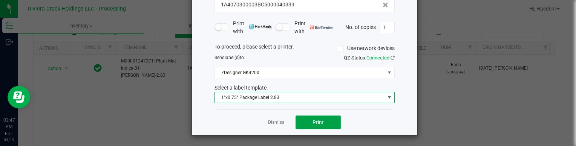
click at [313, 120] on span "Print" at bounding box center [318, 123] width 11 height 6
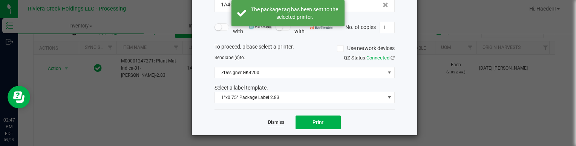
click at [279, 121] on link "Dismiss" at bounding box center [276, 123] width 16 height 6
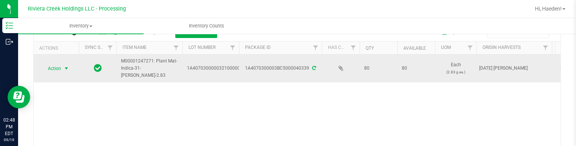
click at [68, 70] on span "select" at bounding box center [66, 69] width 6 height 6
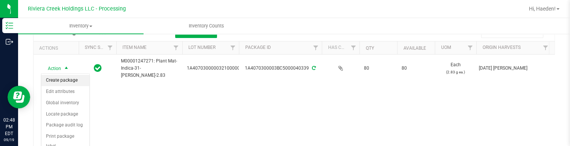
click at [67, 81] on li "Create package" at bounding box center [65, 80] width 48 height 11
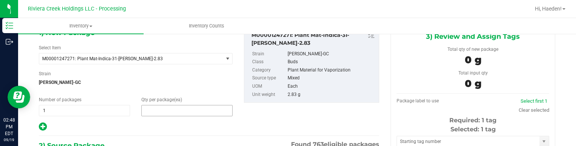
click at [155, 109] on span at bounding box center [186, 110] width 91 height 11
click at [155, 109] on input "text" at bounding box center [187, 111] width 90 height 11
type input "40"
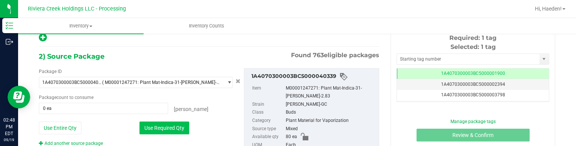
click at [172, 123] on button "Use Required Qty" at bounding box center [164, 128] width 50 height 13
type input "40 ea"
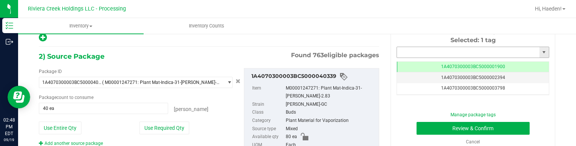
click at [412, 54] on input "text" at bounding box center [468, 52] width 143 height 11
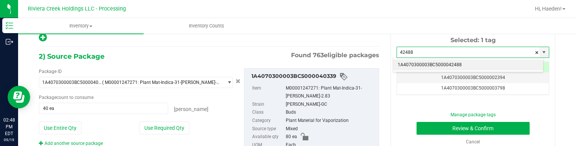
click at [417, 63] on li "1A4070300003BC5000042488" at bounding box center [468, 65] width 150 height 11
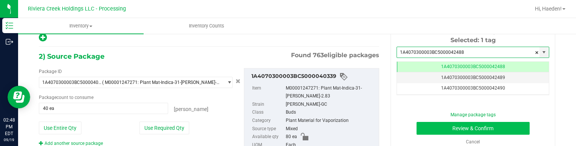
type input "1A4070300003BC5000042488"
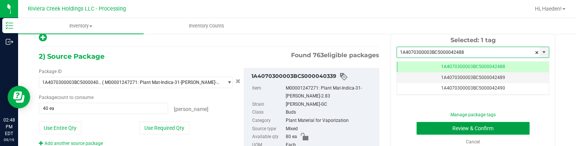
click at [428, 129] on button "Review & Confirm" at bounding box center [473, 128] width 113 height 13
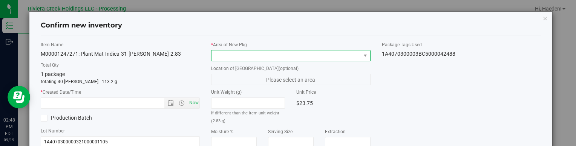
click at [334, 57] on span at bounding box center [286, 56] width 149 height 11
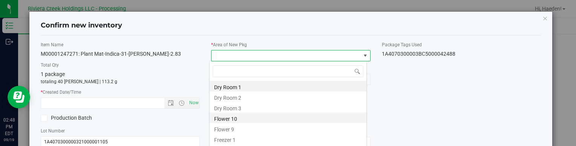
click at [251, 120] on li "Flower 10" at bounding box center [288, 118] width 157 height 11
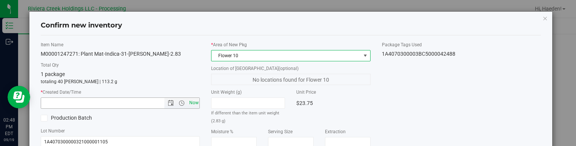
click at [192, 102] on span "Now" at bounding box center [193, 103] width 13 height 11
type input "[DATE] 2:48 PM"
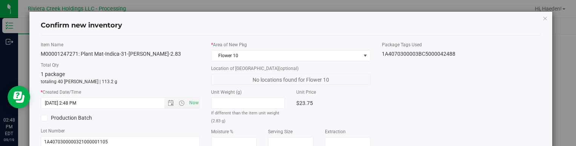
click at [404, 96] on div "Item Name M00001247271: Plant Mat-Indica-31-[PERSON_NAME]-2.83 Total Qty 1 pack…" at bounding box center [291, 143] width 512 height 205
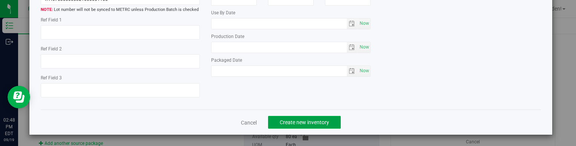
click at [324, 120] on span "Create new inventory" at bounding box center [304, 123] width 49 height 6
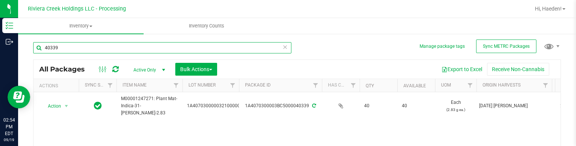
click at [130, 50] on input "40339" at bounding box center [162, 47] width 258 height 11
click at [130, 49] on input "40339" at bounding box center [162, 47] width 258 height 11
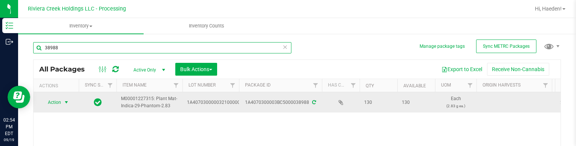
type input "38988"
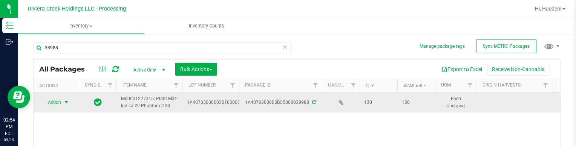
click at [49, 104] on span "Action" at bounding box center [51, 102] width 20 height 11
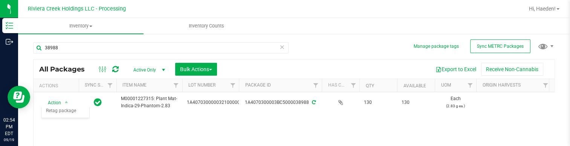
click at [98, 124] on div "Action Action Create package Edit attributes Global inventory Locate package Pa…" at bounding box center [294, 138] width 521 height 92
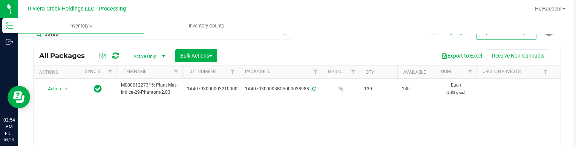
scroll to position [38, 0]
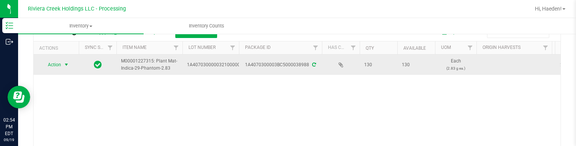
click at [68, 62] on span "select" at bounding box center [66, 65] width 6 height 6
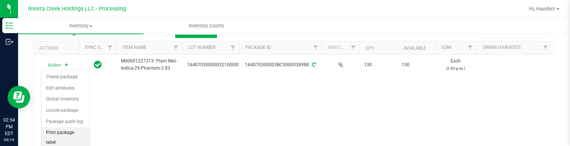
click at [63, 130] on li "Print package label" at bounding box center [65, 137] width 48 height 21
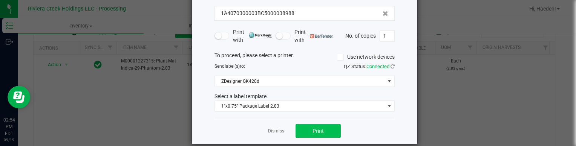
scroll to position [62, 0]
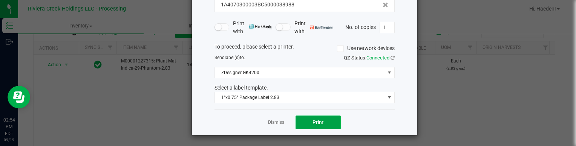
click at [306, 122] on button "Print" at bounding box center [318, 123] width 45 height 14
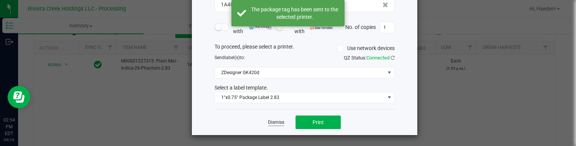
click at [277, 120] on link "Dismiss" at bounding box center [276, 123] width 16 height 6
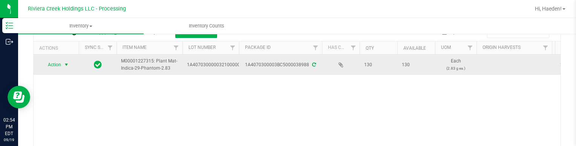
click at [63, 66] on span "select" at bounding box center [66, 65] width 9 height 11
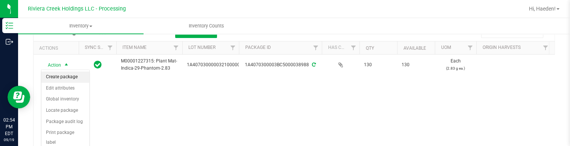
click at [64, 75] on li "Create package" at bounding box center [65, 77] width 48 height 11
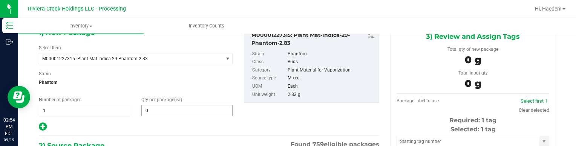
type input "0 ea"
click at [184, 109] on span at bounding box center [186, 110] width 91 height 11
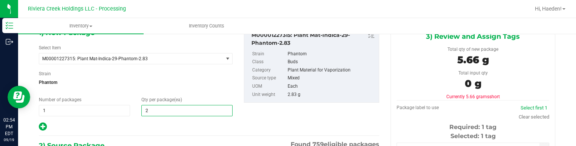
type input "20"
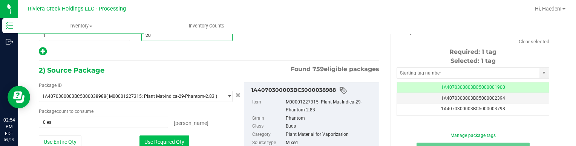
type input "20"
drag, startPoint x: 173, startPoint y: 141, endPoint x: 176, endPoint y: 137, distance: 4.9
click at [173, 141] on button "Use Required Qty" at bounding box center [164, 142] width 50 height 13
type input "20 ea"
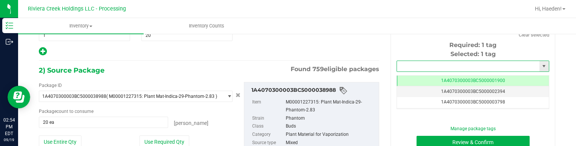
click at [441, 63] on input "text" at bounding box center [468, 66] width 143 height 11
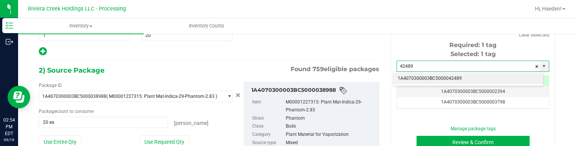
click at [464, 78] on li "1A4070300003BC5000042489" at bounding box center [468, 78] width 150 height 11
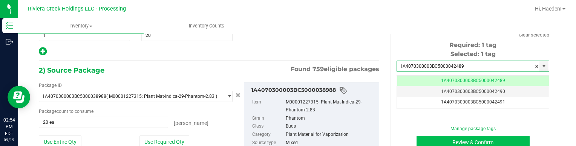
type input "1A4070300003BC5000042489"
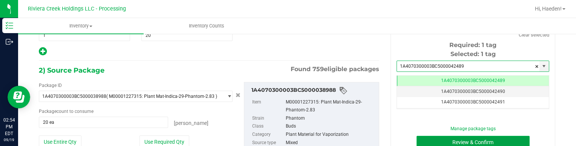
click at [442, 136] on button "Review & Confirm" at bounding box center [473, 142] width 113 height 13
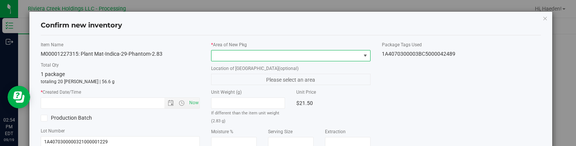
click at [362, 57] on span at bounding box center [365, 56] width 6 height 6
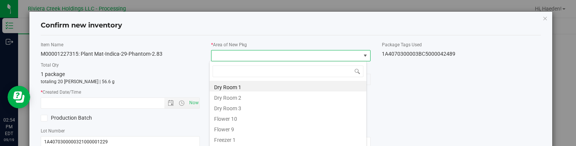
click at [246, 116] on li "Flower 10" at bounding box center [288, 118] width 157 height 11
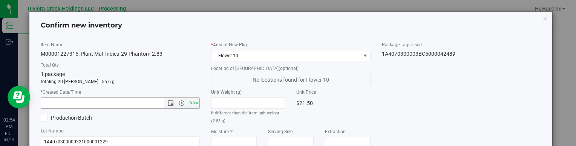
click at [190, 101] on span "Now" at bounding box center [193, 103] width 13 height 11
type input "[DATE] 2:54 PM"
click at [434, 102] on div "Item Name M00001227315: Plant Mat-Indica-29-Phantom-2.83 Total Qty 1 package to…" at bounding box center [291, 143] width 512 height 205
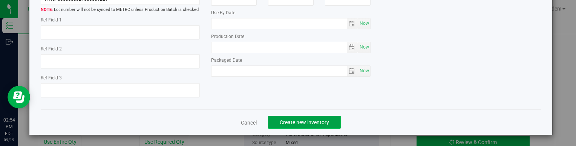
click at [327, 123] on button "Create new inventory" at bounding box center [304, 122] width 73 height 13
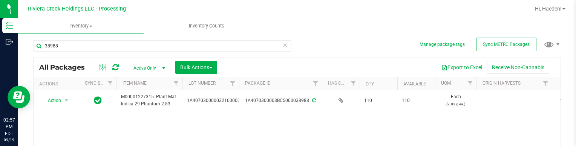
click at [144, 39] on div "38988" at bounding box center [165, 46] width 264 height 24
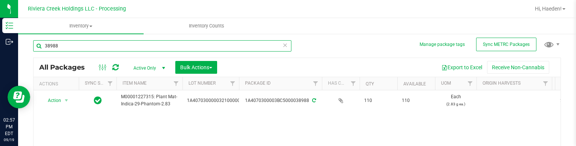
click at [144, 41] on input "38988" at bounding box center [162, 45] width 258 height 11
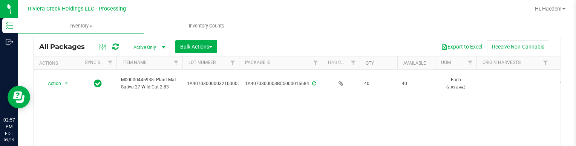
scroll to position [40, 0]
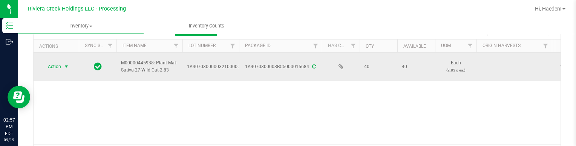
type input "15684"
click at [61, 69] on span "Action" at bounding box center [51, 66] width 20 height 11
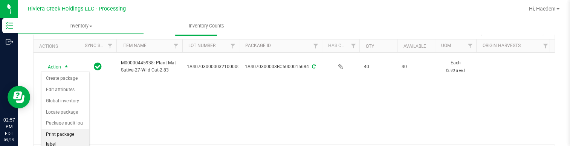
click at [64, 130] on li "Print package label" at bounding box center [65, 139] width 48 height 21
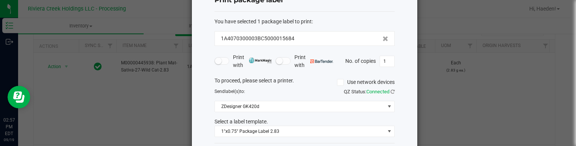
scroll to position [62, 0]
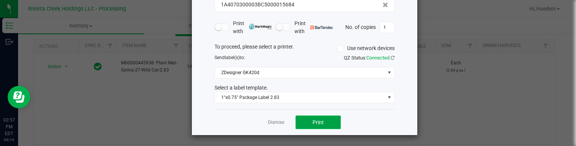
click at [313, 120] on span "Print" at bounding box center [318, 123] width 11 height 6
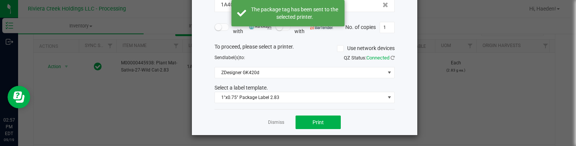
drag, startPoint x: 276, startPoint y: 122, endPoint x: 247, endPoint y: 119, distance: 29.5
click at [276, 122] on link "Dismiss" at bounding box center [276, 123] width 16 height 6
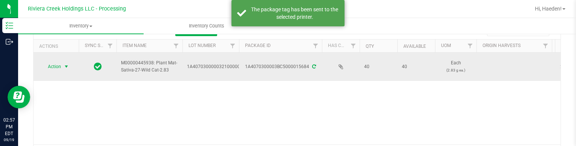
click at [57, 69] on span "Action" at bounding box center [51, 66] width 20 height 11
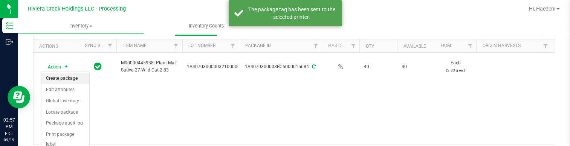
click at [63, 78] on li "Create package" at bounding box center [65, 78] width 48 height 11
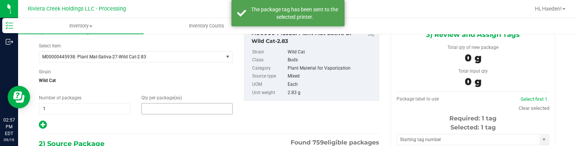
click at [166, 107] on span at bounding box center [186, 108] width 91 height 11
click at [166, 107] on input "text" at bounding box center [187, 109] width 90 height 11
type input "20"
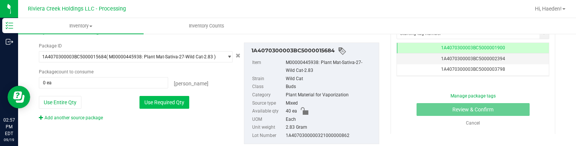
type input "20"
click at [175, 98] on button "Use Required Qty" at bounding box center [164, 102] width 50 height 13
type input "20 ea"
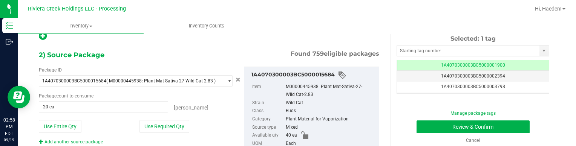
scroll to position [121, 0]
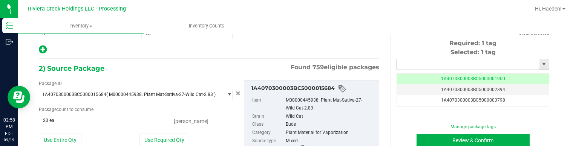
click at [405, 66] on input "text" at bounding box center [468, 64] width 143 height 11
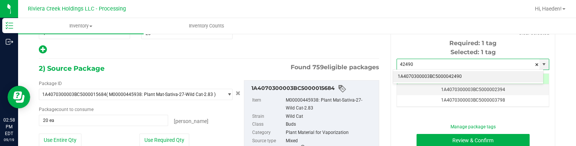
click at [411, 72] on li "1A4070300003BC5000042490" at bounding box center [468, 76] width 150 height 11
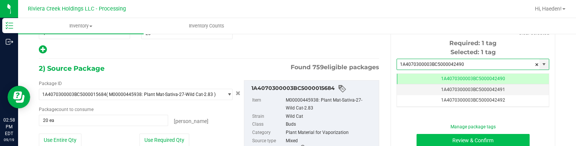
type input "1A4070300003BC5000042490"
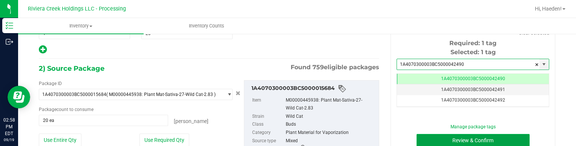
click at [421, 140] on button "Review & Confirm" at bounding box center [473, 140] width 113 height 13
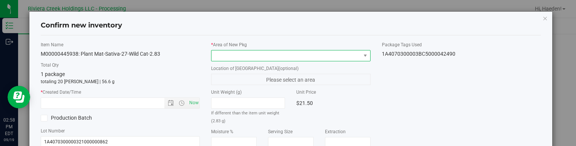
click at [354, 57] on span at bounding box center [286, 56] width 149 height 11
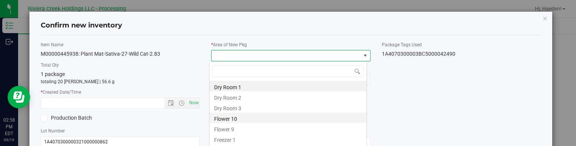
click at [259, 119] on li "Flower 10" at bounding box center [288, 118] width 157 height 11
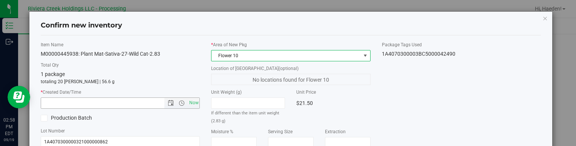
drag, startPoint x: 190, startPoint y: 102, endPoint x: 332, endPoint y: 107, distance: 141.9
click at [190, 102] on span "Now" at bounding box center [193, 103] width 13 height 11
type input "[DATE] 2:58 PM"
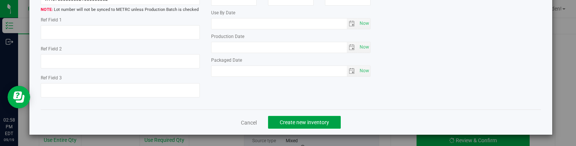
click at [324, 123] on span "Create new inventory" at bounding box center [304, 123] width 49 height 6
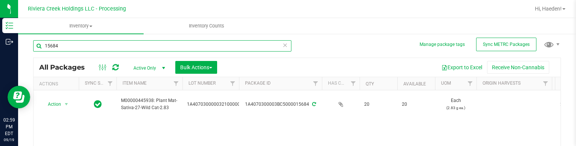
click at [234, 46] on input "15684" at bounding box center [162, 45] width 258 height 11
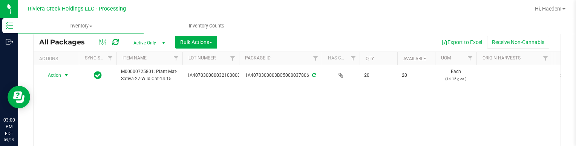
scroll to position [40, 0]
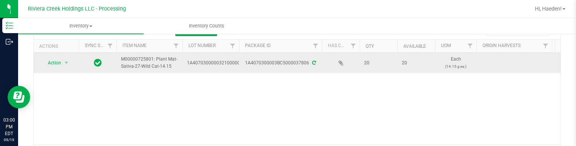
type input "37806"
click at [62, 62] on span "select" at bounding box center [66, 63] width 9 height 11
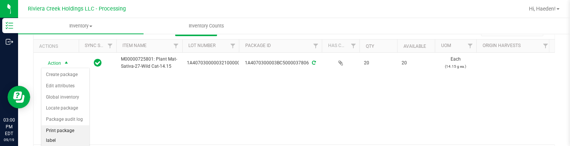
click at [70, 132] on li "Print package label" at bounding box center [65, 136] width 48 height 21
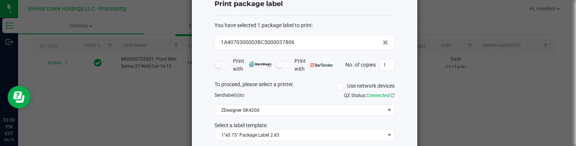
scroll to position [38, 0]
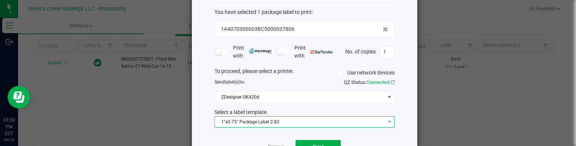
click at [258, 125] on span "1"x0.75" Package Label 2.83" at bounding box center [300, 122] width 170 height 11
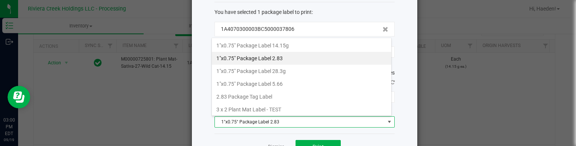
scroll to position [11, 180]
click at [287, 45] on li "1"x0.75" Package Label 14.15g" at bounding box center [301, 45] width 179 height 13
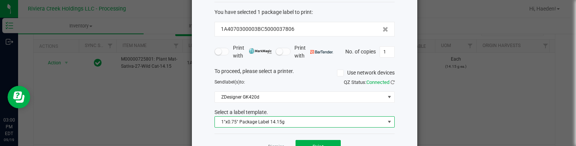
click at [302, 139] on div "Dismiss Print" at bounding box center [305, 147] width 180 height 26
click at [304, 144] on button "Print" at bounding box center [318, 147] width 45 height 14
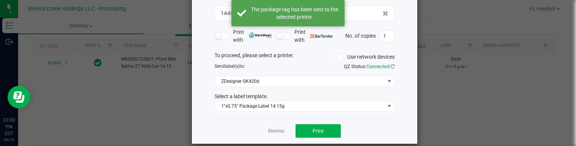
scroll to position [62, 0]
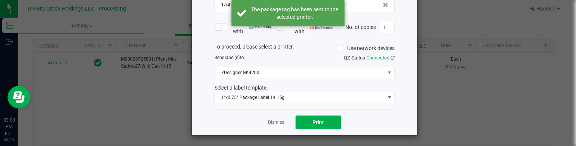
click at [275, 120] on link "Dismiss" at bounding box center [276, 123] width 16 height 6
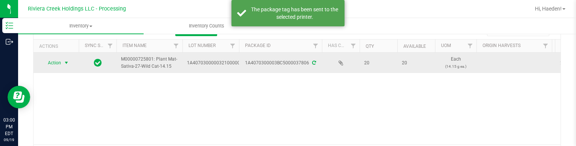
click at [57, 63] on span "Action" at bounding box center [51, 63] width 20 height 11
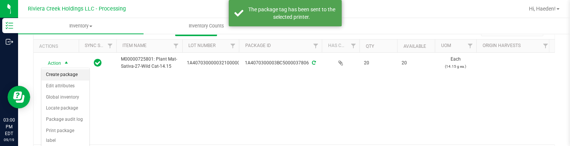
click at [62, 75] on li "Create package" at bounding box center [65, 74] width 48 height 11
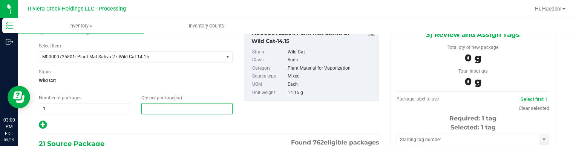
click at [158, 106] on span at bounding box center [186, 108] width 91 height 11
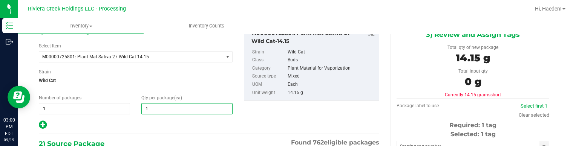
type input "10"
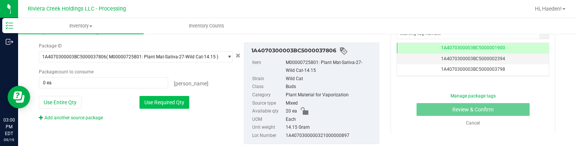
type input "10"
click at [175, 102] on button "Use Required Qty" at bounding box center [164, 102] width 50 height 13
type input "10 ea"
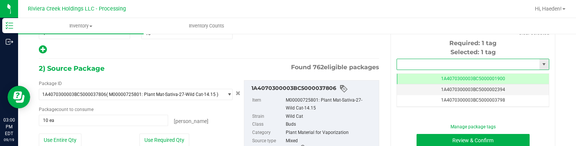
click at [445, 61] on input "text" at bounding box center [468, 64] width 143 height 11
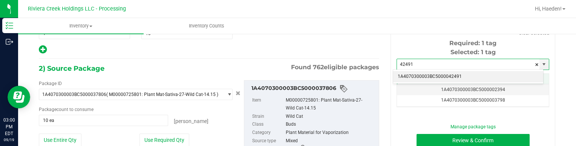
click at [452, 75] on li "1A4070300003BC5000042491" at bounding box center [468, 76] width 150 height 11
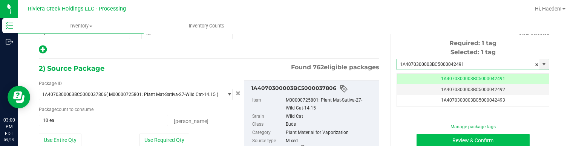
type input "1A4070300003BC5000042491"
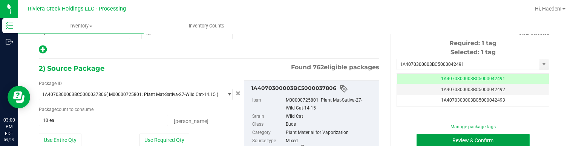
click at [451, 138] on button "Review & Confirm" at bounding box center [473, 140] width 113 height 13
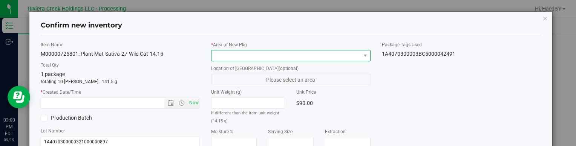
click at [344, 55] on span at bounding box center [286, 56] width 149 height 11
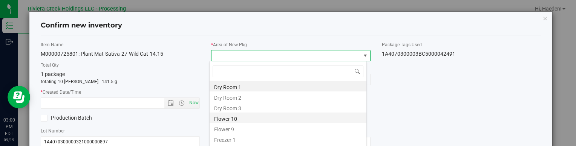
click at [244, 118] on li "Flower 10" at bounding box center [288, 118] width 157 height 11
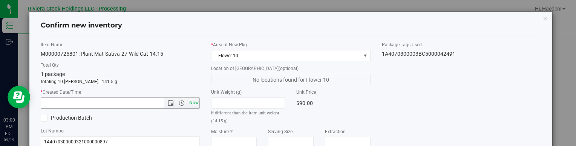
click at [194, 102] on span "Now" at bounding box center [193, 103] width 13 height 11
type input "[DATE] 3:00 PM"
click at [423, 112] on div "Item Name M00000725801: Plant Mat-Sativa-27-Wild Cat-14.15 Total Qty 1 package …" at bounding box center [291, 143] width 512 height 205
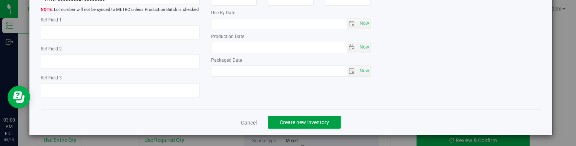
click at [321, 121] on span "Create new inventory" at bounding box center [304, 123] width 49 height 6
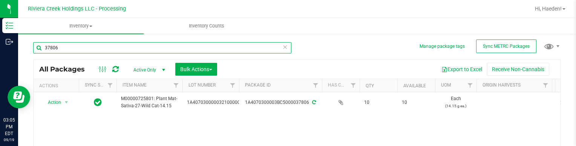
click at [157, 47] on input "37806" at bounding box center [162, 47] width 258 height 11
type input "38994"
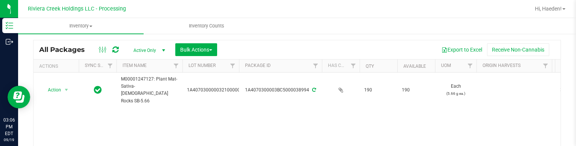
scroll to position [38, 0]
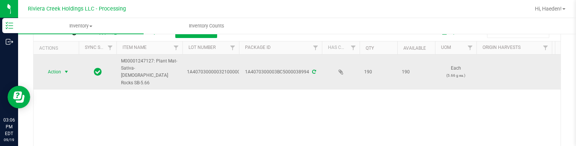
click at [65, 69] on span "select" at bounding box center [66, 72] width 6 height 6
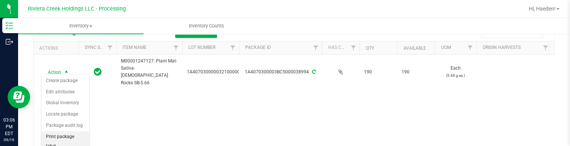
click at [68, 137] on li "Print package label" at bounding box center [65, 142] width 48 height 21
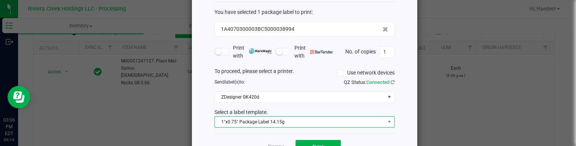
click at [249, 121] on span "1"x0.75" Package Label 14.15g" at bounding box center [300, 122] width 170 height 11
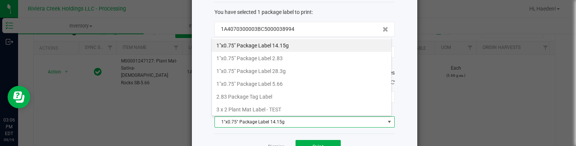
scroll to position [11, 180]
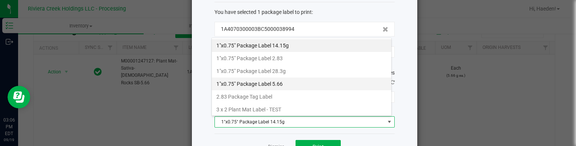
click at [294, 81] on li "1"x0.75" Package Label 5.66" at bounding box center [301, 84] width 179 height 13
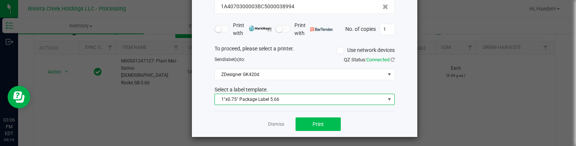
scroll to position [62, 0]
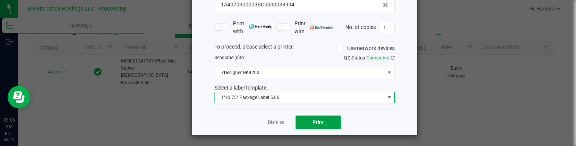
click at [304, 124] on button "Print" at bounding box center [318, 123] width 45 height 14
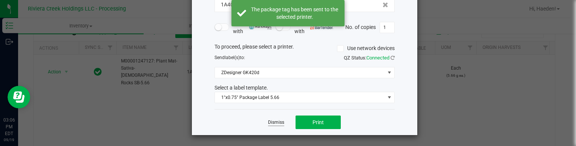
click at [273, 123] on link "Dismiss" at bounding box center [276, 123] width 16 height 6
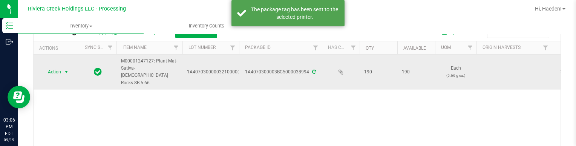
click at [55, 69] on span "Action" at bounding box center [51, 72] width 20 height 11
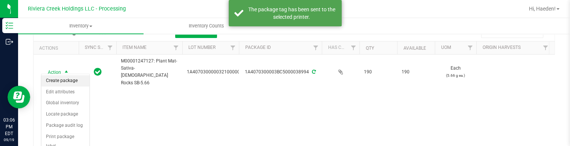
click at [60, 78] on li "Create package" at bounding box center [65, 80] width 48 height 11
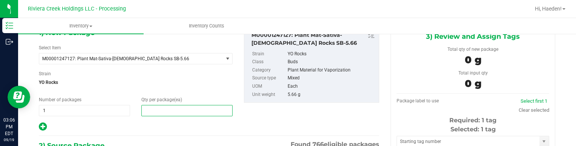
click at [190, 109] on span at bounding box center [186, 110] width 91 height 11
click at [190, 109] on input "text" at bounding box center [187, 111] width 90 height 11
type input "10"
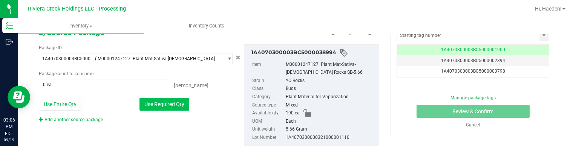
type input "10"
click at [171, 101] on button "Use Required Qty" at bounding box center [164, 104] width 50 height 13
type input "10 ea"
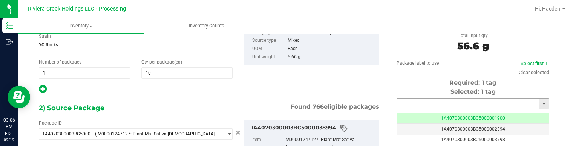
click at [401, 100] on input "text" at bounding box center [468, 104] width 143 height 11
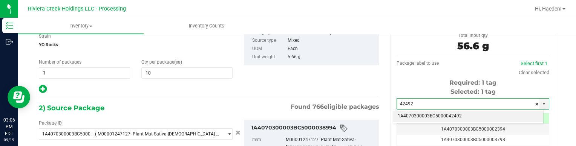
click at [460, 114] on li "1A4070300003BC5000042492" at bounding box center [468, 116] width 150 height 11
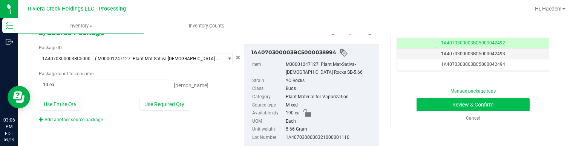
type input "1A4070300003BC5000042492"
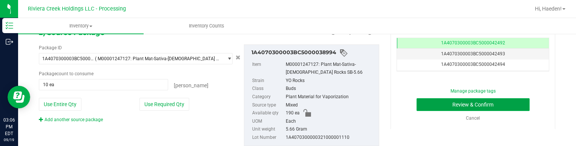
click at [434, 106] on button "Review & Confirm" at bounding box center [473, 104] width 113 height 13
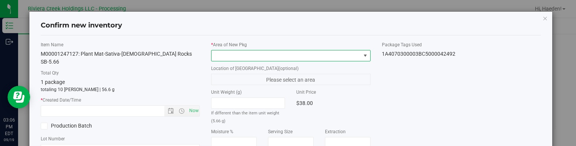
click at [354, 57] on span at bounding box center [286, 56] width 149 height 11
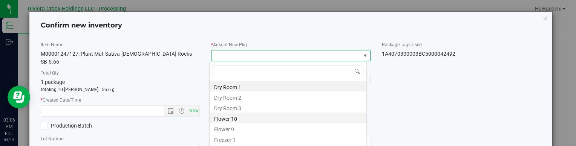
click at [252, 118] on li "Flower 10" at bounding box center [288, 118] width 157 height 11
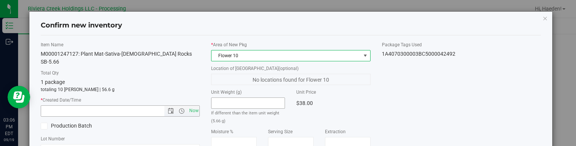
drag, startPoint x: 189, startPoint y: 103, endPoint x: 263, endPoint y: 103, distance: 73.9
click at [190, 106] on span "Now" at bounding box center [193, 111] width 13 height 11
type input "[DATE] 3:06 PM"
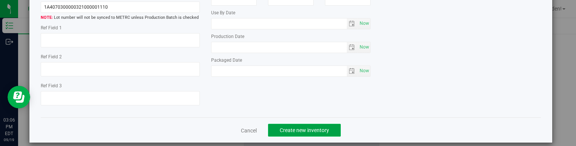
click at [285, 127] on span "Create new inventory" at bounding box center [304, 130] width 49 height 6
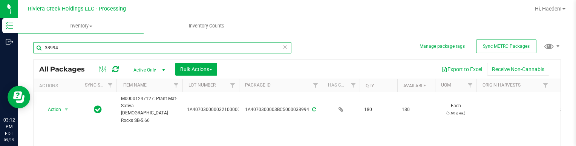
click at [164, 43] on input "38994" at bounding box center [162, 47] width 258 height 11
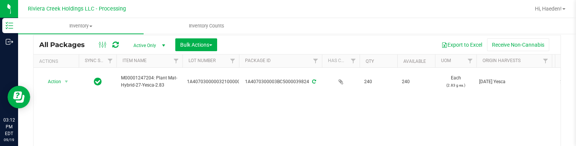
scroll to position [38, 0]
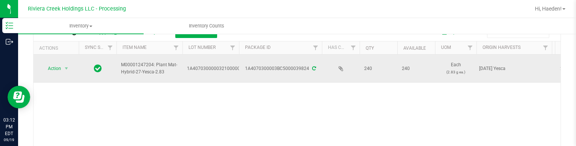
type input "39824"
click at [56, 66] on span "Action" at bounding box center [51, 68] width 20 height 11
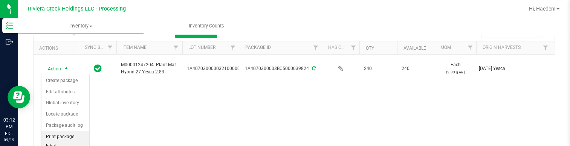
click at [65, 137] on li "Print package label" at bounding box center [65, 142] width 48 height 21
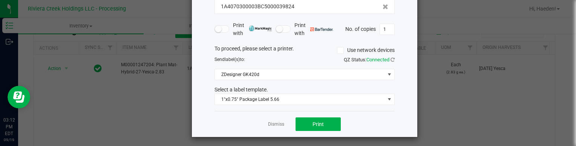
scroll to position [62, 0]
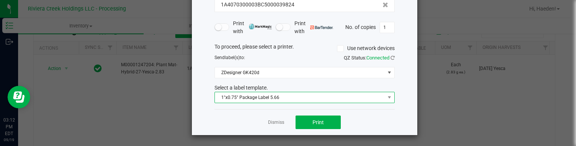
click at [260, 96] on span "1"x0.75" Package Label 5.66" at bounding box center [300, 97] width 170 height 11
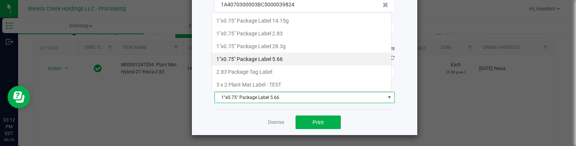
scroll to position [11, 180]
click at [279, 31] on li "1"x0.75" Package Label 2.83" at bounding box center [301, 33] width 179 height 13
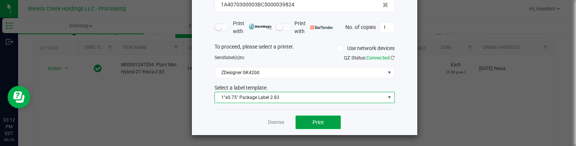
click at [303, 116] on button "Print" at bounding box center [318, 123] width 45 height 14
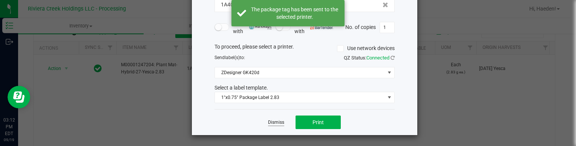
click at [280, 121] on link "Dismiss" at bounding box center [276, 123] width 16 height 6
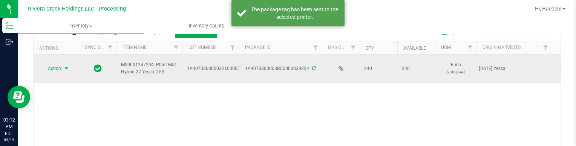
click at [63, 72] on span "select" at bounding box center [66, 68] width 9 height 11
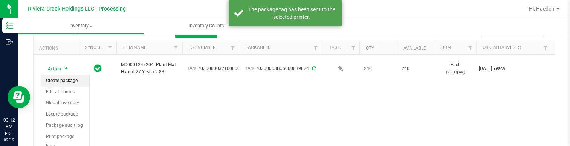
click at [66, 78] on li "Create package" at bounding box center [65, 80] width 48 height 11
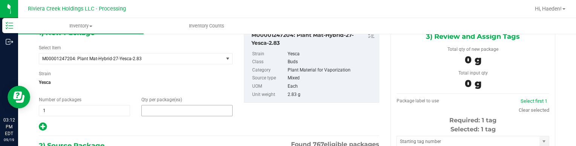
click at [169, 109] on span at bounding box center [186, 110] width 91 height 11
click at [169, 109] on input "text" at bounding box center [187, 111] width 90 height 11
type input "40"
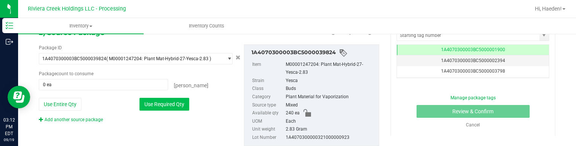
type input "40"
click at [175, 100] on button "Use Required Qty" at bounding box center [164, 104] width 50 height 13
type input "40 ea"
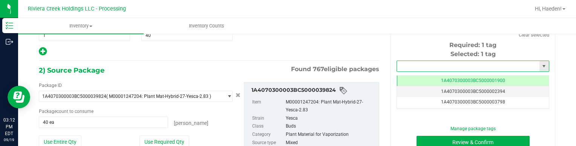
click at [405, 63] on input "text" at bounding box center [468, 66] width 143 height 11
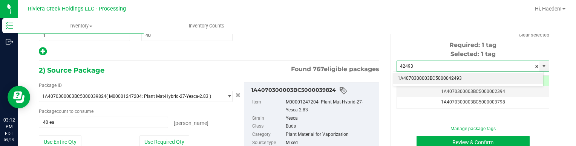
click at [421, 79] on li "1A4070300003BC5000042493" at bounding box center [468, 78] width 150 height 11
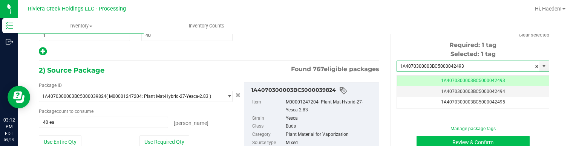
type input "1A4070300003BC5000042493"
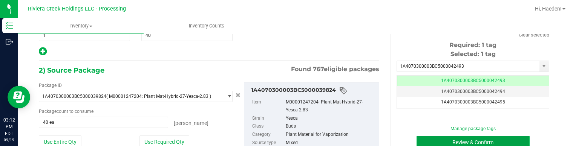
click at [429, 139] on button "Review & Confirm" at bounding box center [473, 142] width 113 height 13
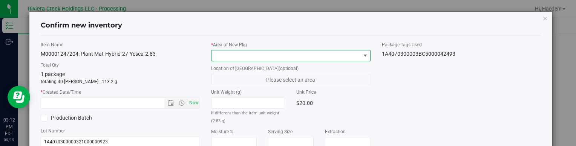
click at [362, 55] on span at bounding box center [365, 56] width 6 height 6
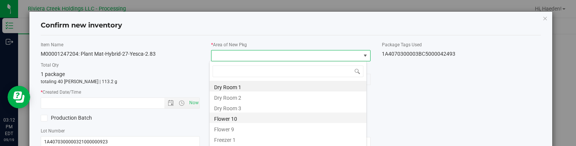
click at [252, 118] on li "Flower 10" at bounding box center [288, 118] width 157 height 11
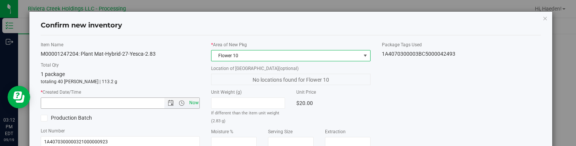
click at [195, 102] on span "Now" at bounding box center [193, 103] width 13 height 11
type input "[DATE] 3:12 PM"
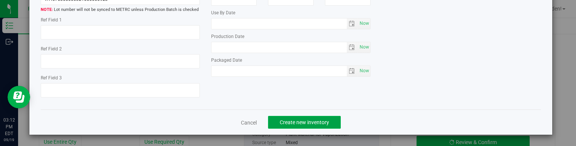
click at [324, 117] on button "Create new inventory" at bounding box center [304, 122] width 73 height 13
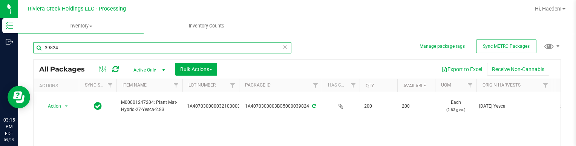
click at [145, 49] on input "39824" at bounding box center [162, 47] width 258 height 11
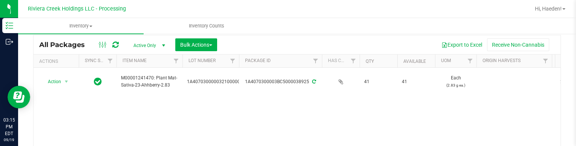
scroll to position [38, 0]
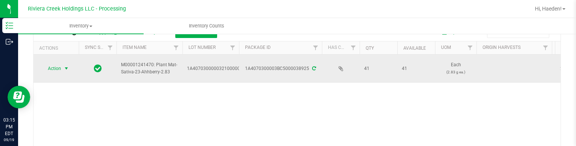
type input "38925"
click at [62, 69] on span "select" at bounding box center [66, 68] width 9 height 11
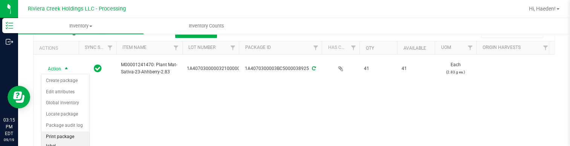
click at [60, 138] on li "Print package label" at bounding box center [65, 142] width 48 height 21
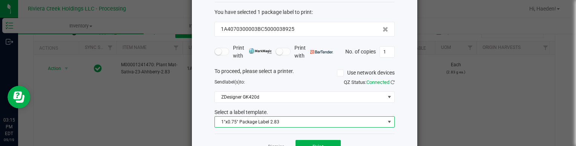
click at [274, 126] on span "1"x0.75" Package Label 2.83" at bounding box center [300, 122] width 170 height 11
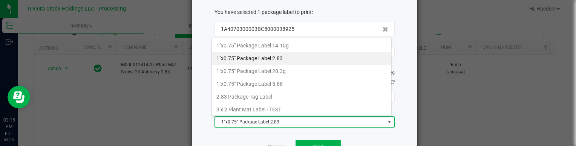
scroll to position [11, 180]
click at [297, 141] on button "Print" at bounding box center [318, 147] width 45 height 14
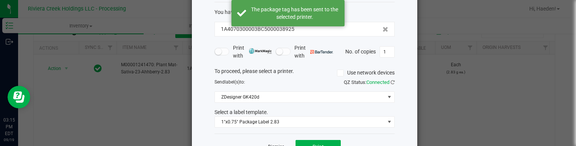
click at [276, 145] on link "Dismiss" at bounding box center [276, 147] width 16 height 6
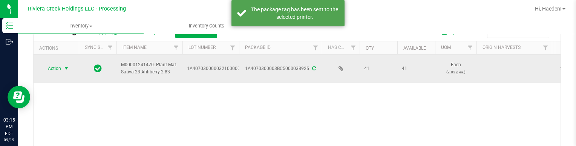
click at [60, 70] on span "Action" at bounding box center [51, 68] width 20 height 11
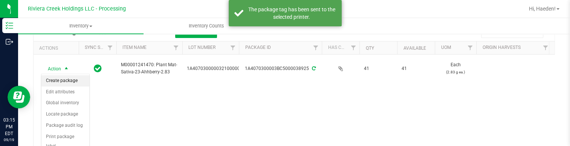
click at [63, 77] on li "Create package" at bounding box center [65, 80] width 48 height 11
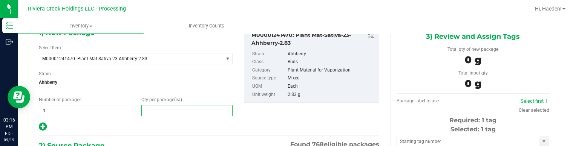
click at [161, 113] on span at bounding box center [186, 110] width 91 height 11
click at [162, 113] on input "text" at bounding box center [187, 111] width 90 height 11
type input "40"
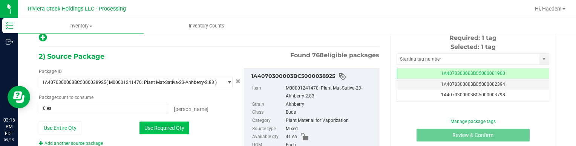
click at [166, 123] on button "Use Required Qty" at bounding box center [164, 128] width 50 height 13
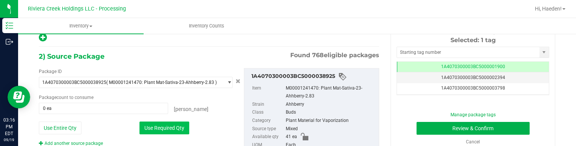
type input "40 ea"
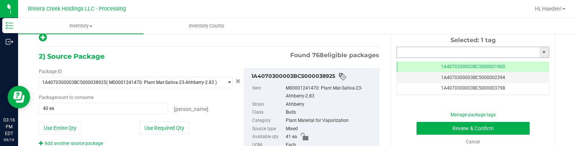
click at [410, 48] on input "text" at bounding box center [468, 52] width 143 height 11
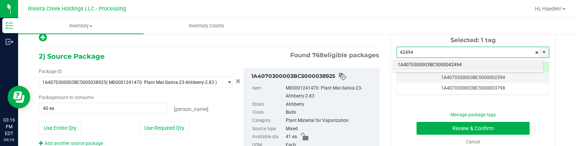
click at [421, 62] on li "1A4070300003BC5000042494" at bounding box center [468, 65] width 150 height 11
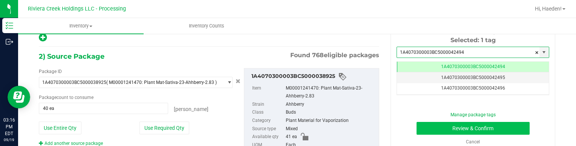
type input "1A4070300003BC5000042494"
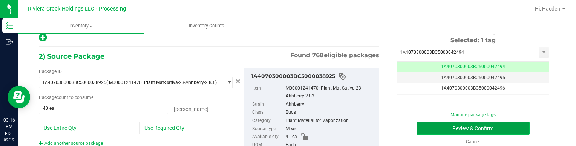
click at [428, 130] on button "Review & Confirm" at bounding box center [473, 128] width 113 height 13
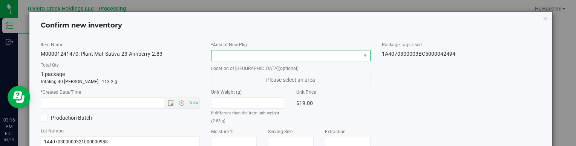
click at [360, 54] on span at bounding box center [364, 56] width 9 height 11
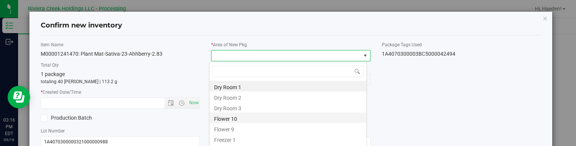
click at [244, 120] on li "Flower 10" at bounding box center [288, 118] width 157 height 11
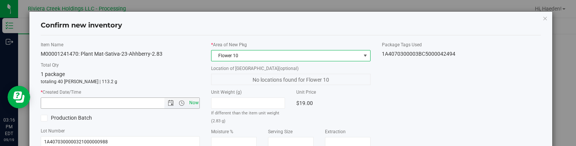
click at [193, 102] on span "Now" at bounding box center [193, 103] width 13 height 11
type input "[DATE] 3:16 PM"
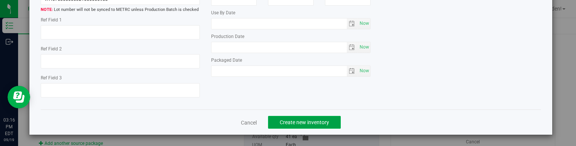
click at [307, 117] on button "Create new inventory" at bounding box center [304, 122] width 73 height 13
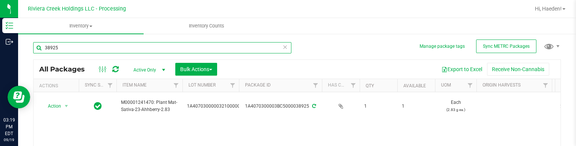
click at [225, 46] on input "38925" at bounding box center [162, 47] width 258 height 11
click at [224, 46] on input "38925" at bounding box center [162, 47] width 258 height 11
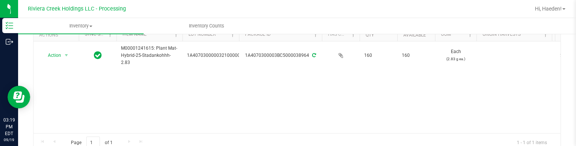
scroll to position [38, 0]
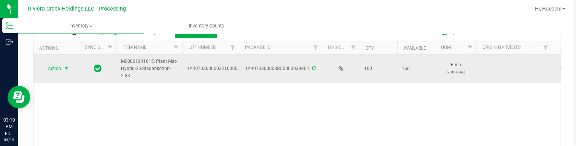
type input "38964"
click at [62, 68] on span "select" at bounding box center [66, 68] width 9 height 11
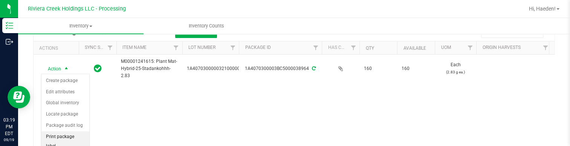
click at [66, 135] on li "Print package label" at bounding box center [65, 142] width 48 height 21
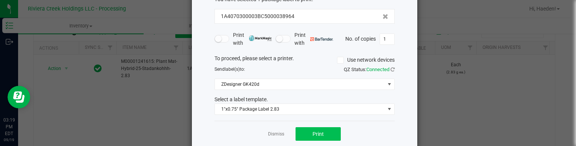
scroll to position [62, 0]
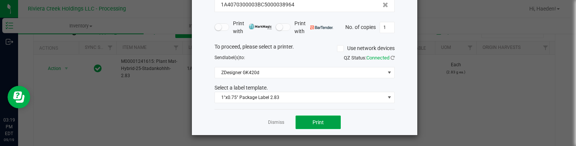
click at [304, 123] on button "Print" at bounding box center [318, 123] width 45 height 14
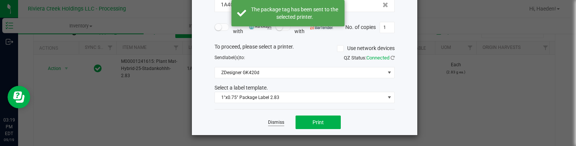
click at [280, 121] on link "Dismiss" at bounding box center [276, 123] width 16 height 6
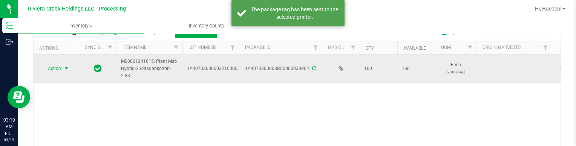
click at [53, 63] on span "Action" at bounding box center [51, 68] width 20 height 11
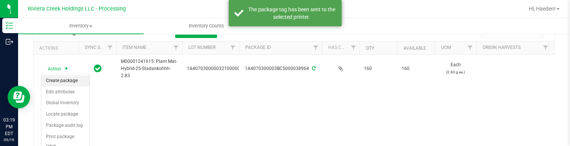
click at [63, 79] on li "Create package" at bounding box center [65, 80] width 48 height 11
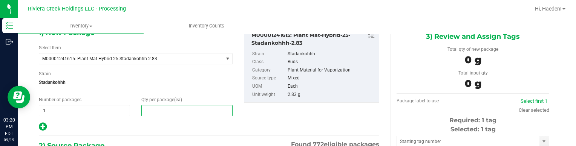
click at [153, 107] on span at bounding box center [186, 110] width 91 height 11
click at [153, 107] on input "text" at bounding box center [187, 111] width 90 height 11
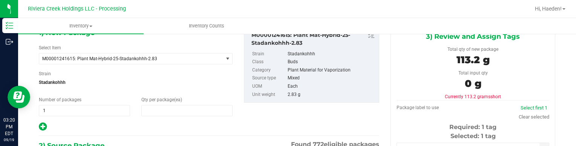
type input "40"
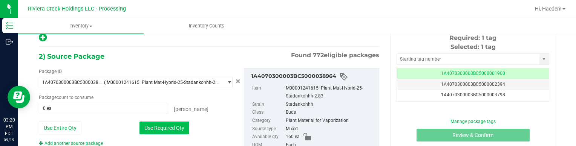
click at [164, 130] on button "Use Required Qty" at bounding box center [164, 128] width 50 height 13
type input "40 ea"
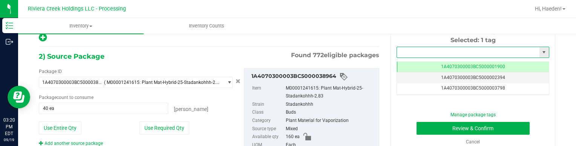
click at [401, 53] on input "text" at bounding box center [468, 52] width 143 height 11
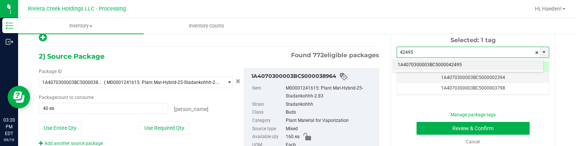
click at [408, 60] on li "1A4070300003BC5000042495" at bounding box center [468, 65] width 150 height 11
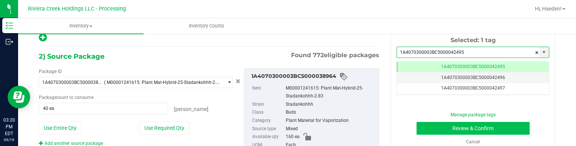
type input "1A4070300003BC5000042495"
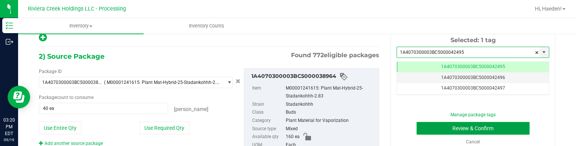
click at [424, 127] on button "Review & Confirm" at bounding box center [473, 128] width 113 height 13
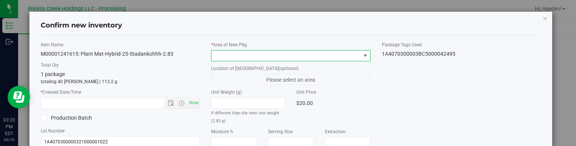
click at [346, 57] on span at bounding box center [286, 56] width 149 height 11
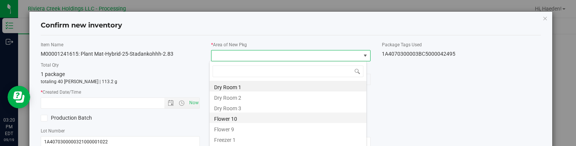
click at [239, 119] on li "Flower 10" at bounding box center [288, 118] width 157 height 11
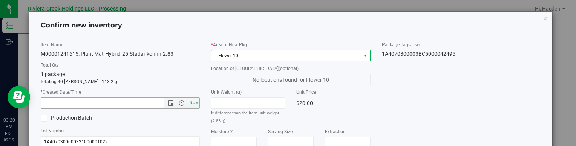
click at [192, 101] on span "Now" at bounding box center [193, 103] width 13 height 11
type input "[DATE] 3:20 PM"
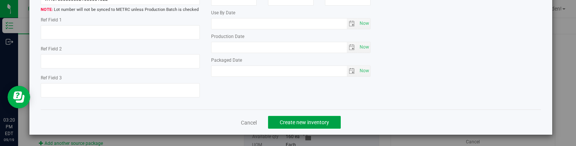
click at [324, 123] on span "Create new inventory" at bounding box center [304, 123] width 49 height 6
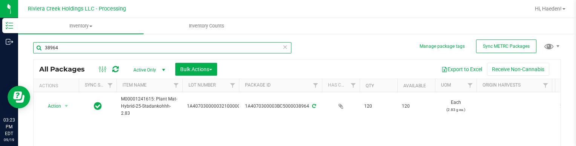
click at [71, 45] on input "38964" at bounding box center [162, 47] width 258 height 11
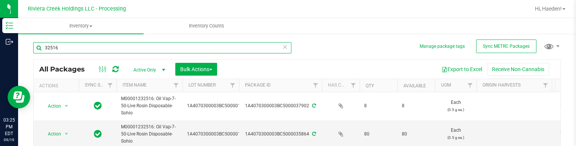
scroll to position [38, 0]
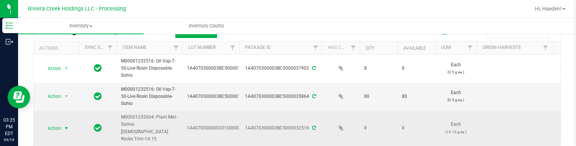
click at [60, 127] on span "Action" at bounding box center [51, 128] width 20 height 11
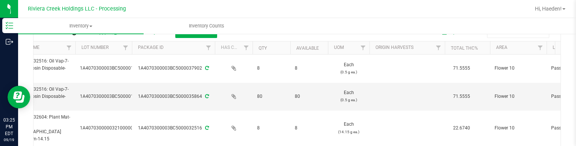
scroll to position [0, 0]
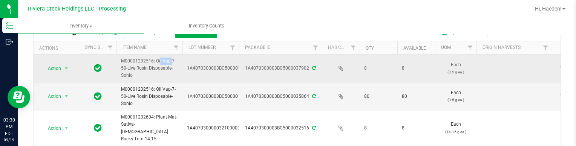
drag, startPoint x: 141, startPoint y: 60, endPoint x: 154, endPoint y: 64, distance: 13.4
click at [154, 64] on span "M00001232516: Oil Vap-7-50-Live Rosin Disposable-Sohio" at bounding box center [149, 69] width 57 height 22
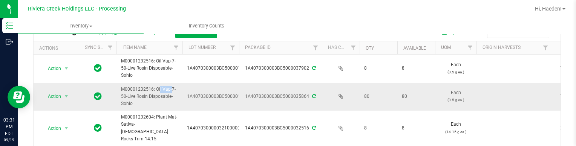
drag, startPoint x: 140, startPoint y: 89, endPoint x: 153, endPoint y: 92, distance: 14.0
click at [153, 92] on span "M00001232516: Oil Vap-7-50-Live Rosin Disposable-Sohio" at bounding box center [149, 97] width 57 height 22
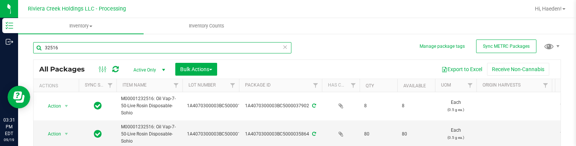
click at [44, 46] on input "32516" at bounding box center [162, 47] width 258 height 11
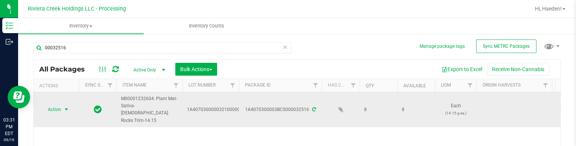
click at [60, 106] on span "Action" at bounding box center [51, 109] width 20 height 11
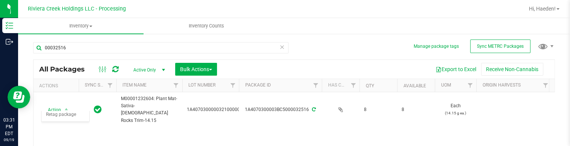
click at [116, 132] on div "Action Action Create package Edit attributes Global inventory Locate package Pa…" at bounding box center [294, 138] width 521 height 92
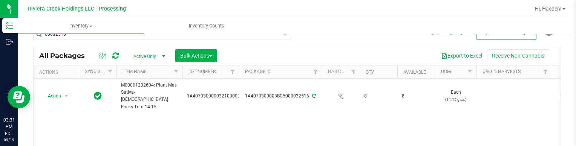
scroll to position [38, 0]
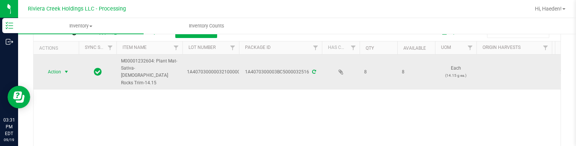
click at [65, 69] on span "select" at bounding box center [66, 72] width 6 height 6
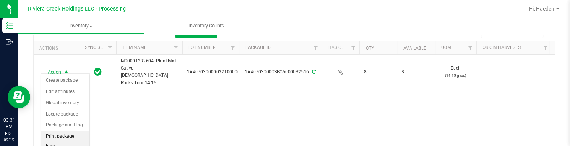
click at [62, 135] on li "Print package label" at bounding box center [65, 141] width 48 height 21
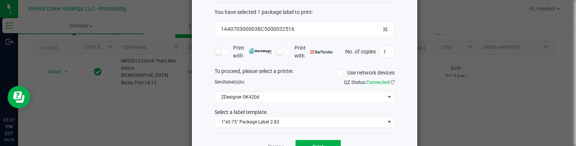
scroll to position [62, 0]
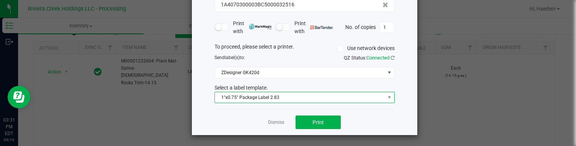
click at [287, 97] on span "1"x0.75" Package Label 2.83" at bounding box center [300, 97] width 170 height 11
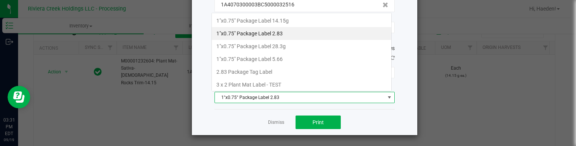
scroll to position [11, 180]
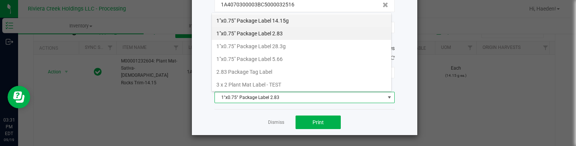
click at [287, 20] on li "1"x0.75" Package Label 14.15g" at bounding box center [301, 20] width 179 height 13
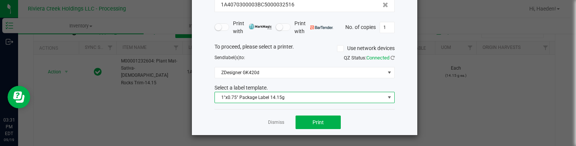
click at [272, 100] on span "1"x0.75" Package Label 14.15g" at bounding box center [300, 97] width 170 height 11
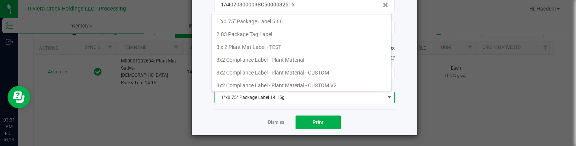
scroll to position [75, 0]
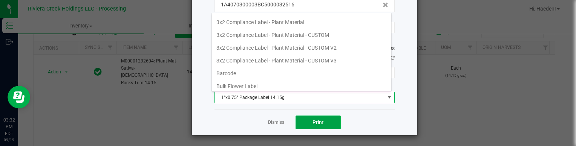
click at [313, 122] on span "Print" at bounding box center [318, 123] width 11 height 6
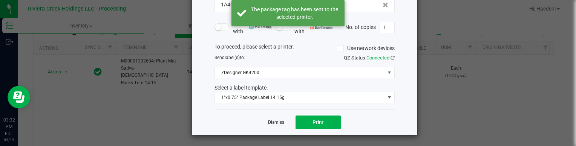
click at [268, 120] on link "Dismiss" at bounding box center [276, 123] width 16 height 6
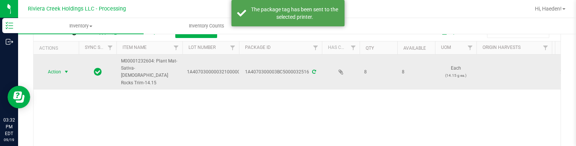
click at [66, 71] on span "select" at bounding box center [66, 72] width 6 height 6
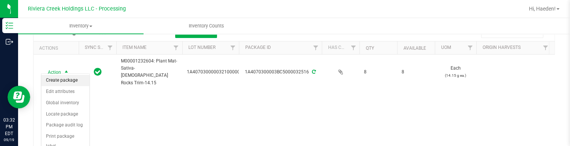
click at [72, 79] on li "Create package" at bounding box center [65, 80] width 48 height 11
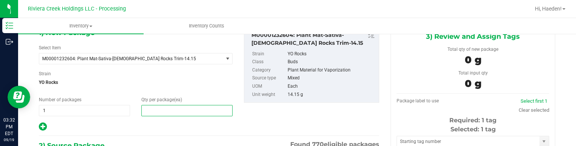
click at [172, 110] on span at bounding box center [186, 110] width 91 height 11
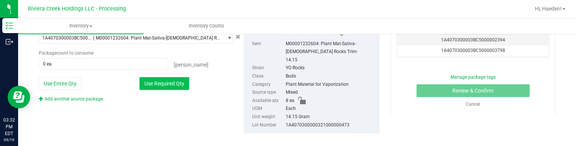
click at [171, 84] on button "Use Required Qty" at bounding box center [164, 83] width 50 height 13
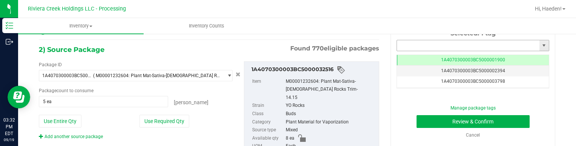
click at [439, 48] on input "text" at bounding box center [468, 45] width 143 height 11
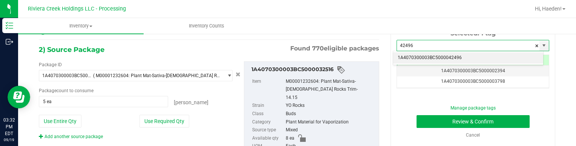
click at [437, 55] on li "1A4070300003BC5000042496" at bounding box center [468, 57] width 150 height 11
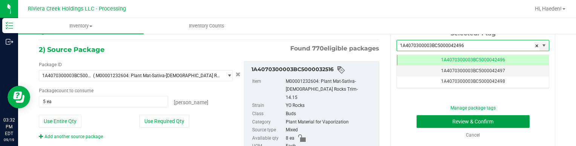
click at [444, 120] on button "Review & Confirm" at bounding box center [473, 121] width 113 height 13
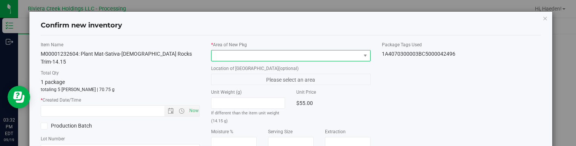
click at [354, 51] on span at bounding box center [286, 56] width 149 height 11
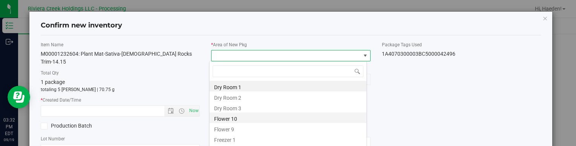
click at [237, 117] on li "Flower 10" at bounding box center [288, 118] width 157 height 11
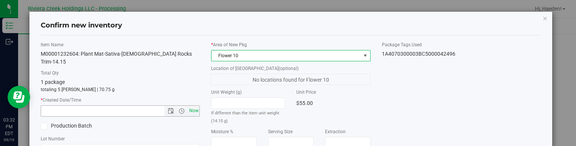
click at [192, 106] on span "Now" at bounding box center [193, 111] width 13 height 11
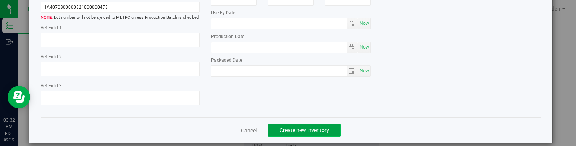
click at [287, 126] on button "Create new inventory" at bounding box center [304, 130] width 73 height 13
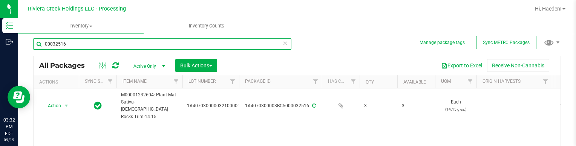
click at [190, 43] on input "00032516" at bounding box center [162, 43] width 258 height 11
click at [155, 42] on input "42496" at bounding box center [162, 43] width 258 height 11
click at [155, 43] on input "42496" at bounding box center [162, 43] width 258 height 11
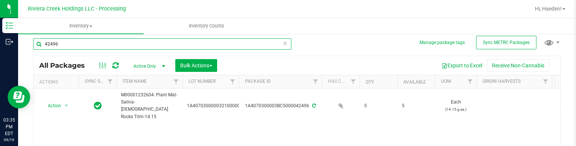
click at [155, 43] on input "42496" at bounding box center [162, 43] width 258 height 11
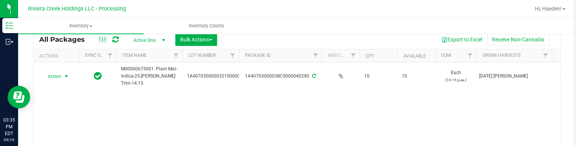
scroll to position [41, 0]
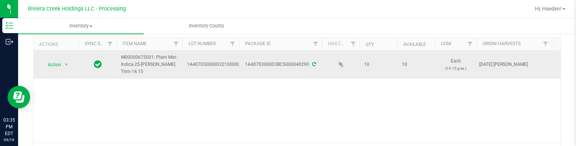
click at [66, 71] on td "Action Action Create package Edit attributes Global inventory Locate package Pa…" at bounding box center [56, 65] width 45 height 28
click at [67, 66] on span "select" at bounding box center [66, 65] width 6 height 6
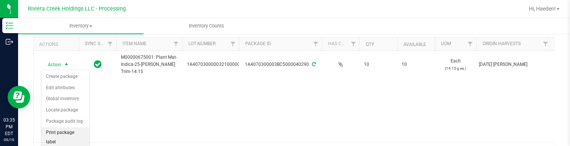
click at [73, 130] on li "Print package label" at bounding box center [65, 137] width 48 height 21
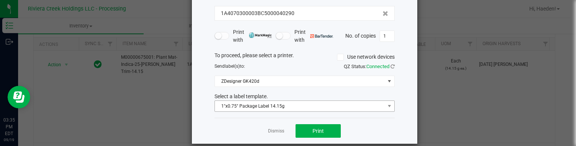
scroll to position [62, 0]
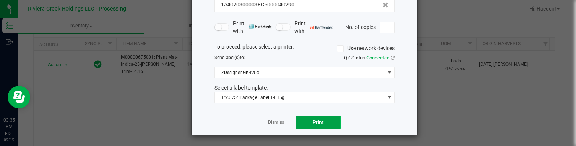
click at [313, 123] on span "Print" at bounding box center [318, 123] width 11 height 6
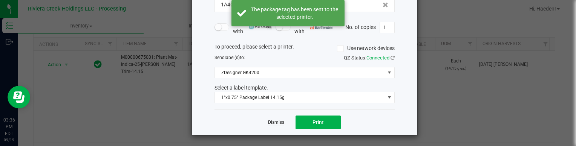
click at [270, 122] on link "Dismiss" at bounding box center [276, 123] width 16 height 6
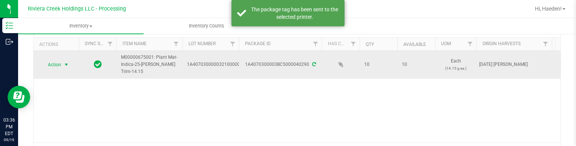
click at [63, 66] on span "select" at bounding box center [66, 65] width 6 height 6
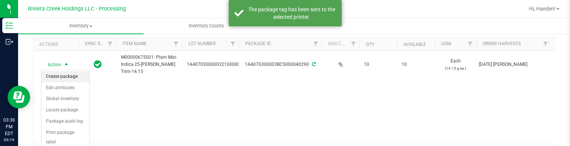
click at [68, 76] on li "Create package" at bounding box center [65, 76] width 48 height 11
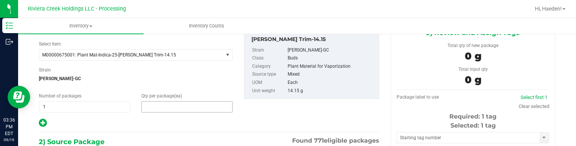
click at [160, 102] on span at bounding box center [186, 106] width 91 height 11
click at [159, 102] on input "text" at bounding box center [187, 107] width 90 height 11
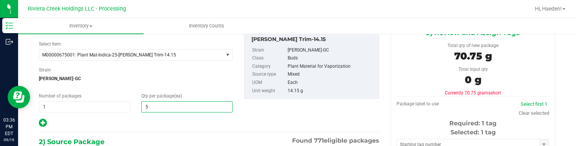
scroll to position [133, 0]
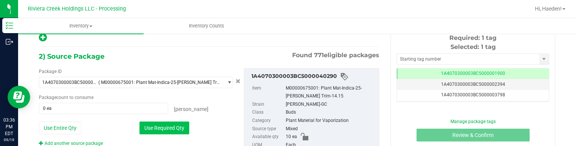
click at [156, 132] on button "Use Required Qty" at bounding box center [164, 128] width 50 height 13
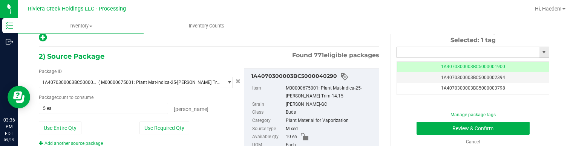
click at [426, 49] on input "text" at bounding box center [468, 52] width 143 height 11
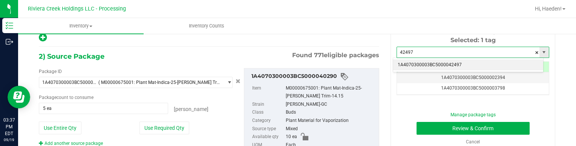
click at [472, 69] on li "1A4070300003BC5000042497" at bounding box center [468, 65] width 150 height 11
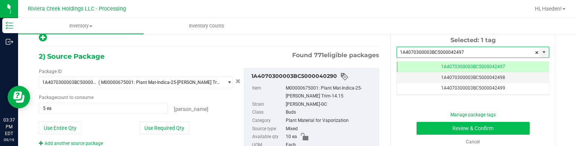
scroll to position [0, 0]
drag, startPoint x: 470, startPoint y: 137, endPoint x: 470, endPoint y: 132, distance: 4.5
click at [470, 137] on div "Manage package tags Review & Confirm Cancel" at bounding box center [472, 129] width 141 height 34
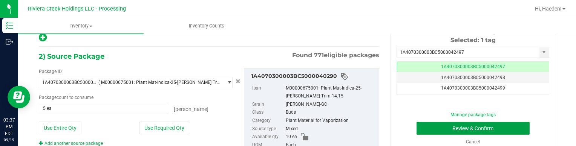
click at [471, 129] on button "Review & Confirm" at bounding box center [473, 128] width 113 height 13
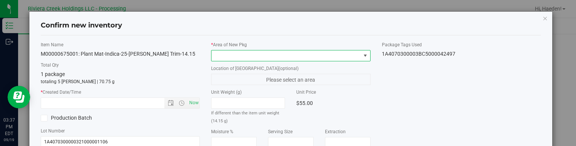
click at [360, 56] on span at bounding box center [364, 56] width 9 height 11
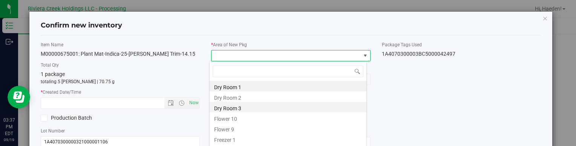
scroll to position [11, 158]
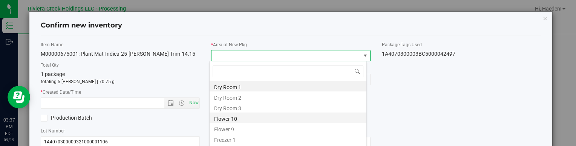
drag, startPoint x: 263, startPoint y: 118, endPoint x: 214, endPoint y: 109, distance: 49.8
click at [263, 118] on li "Flower 10" at bounding box center [288, 118] width 157 height 11
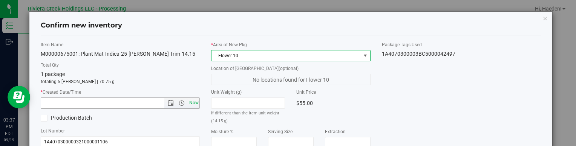
drag, startPoint x: 195, startPoint y: 104, endPoint x: 394, endPoint y: 106, distance: 199.5
click at [196, 104] on span "Now" at bounding box center [193, 103] width 13 height 11
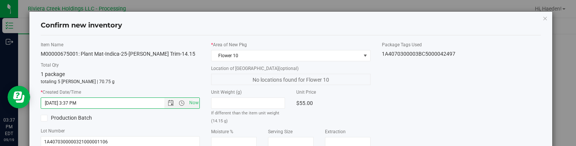
scroll to position [143, 0]
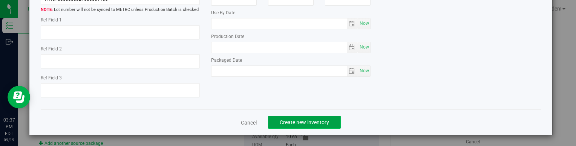
click at [327, 122] on button "Create new inventory" at bounding box center [304, 122] width 73 height 13
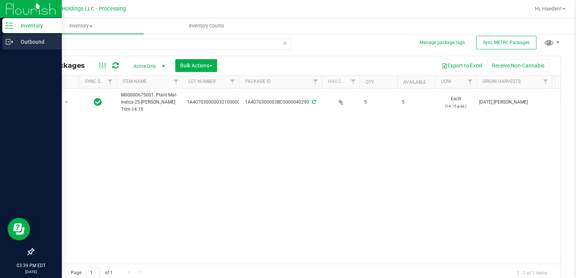
click at [29, 40] on p "Outbound" at bounding box center [35, 41] width 45 height 9
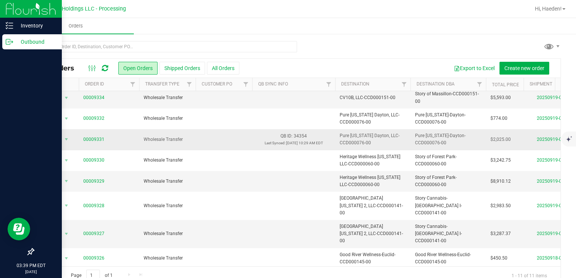
scroll to position [38, 0]
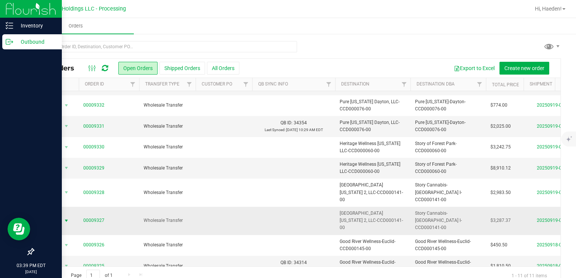
click at [66, 146] on span "select" at bounding box center [66, 221] width 6 height 6
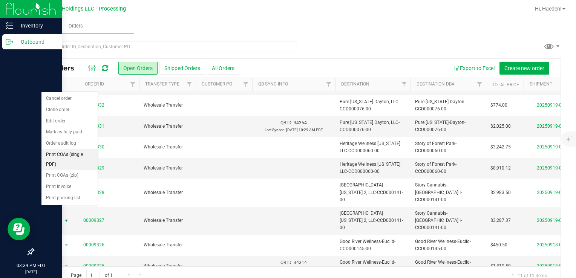
click at [81, 146] on li "Print COAs (single PDF)" at bounding box center [69, 159] width 56 height 21
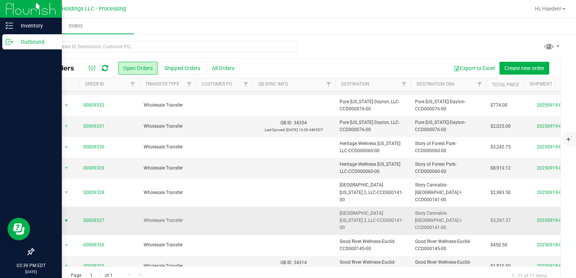
click at [58, 146] on span "Action" at bounding box center [51, 221] width 20 height 11
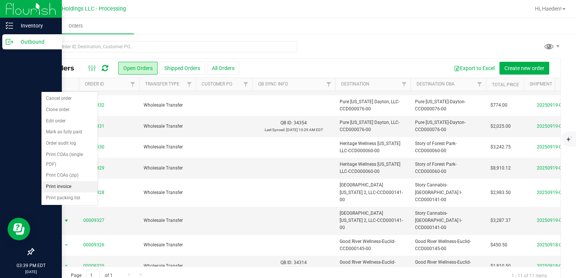
click at [67, 146] on li "Print invoice" at bounding box center [69, 186] width 56 height 11
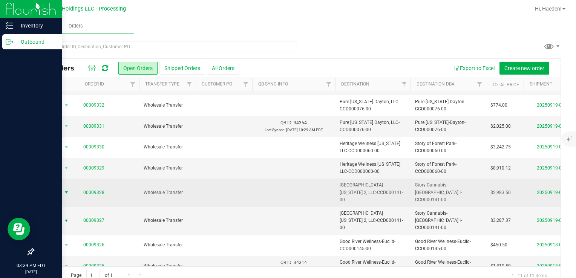
click at [66, 146] on span "select" at bounding box center [66, 193] width 6 height 6
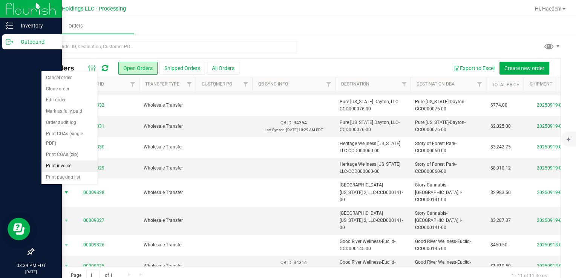
click at [66, 146] on li "Print invoice" at bounding box center [69, 166] width 56 height 11
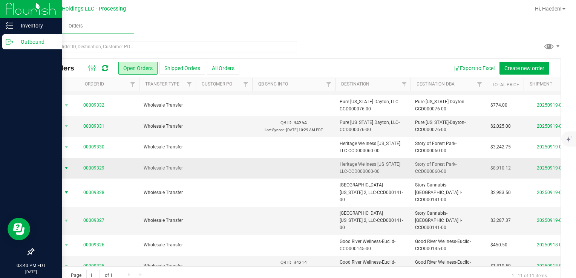
click at [64, 146] on span "select" at bounding box center [66, 168] width 6 height 6
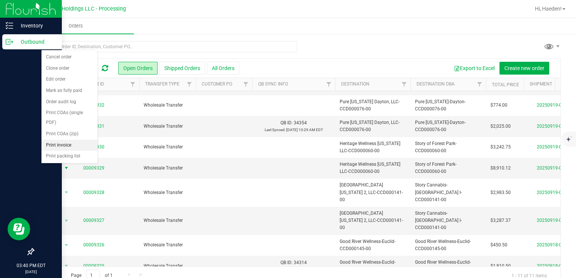
click at [66, 144] on li "Print invoice" at bounding box center [69, 145] width 56 height 11
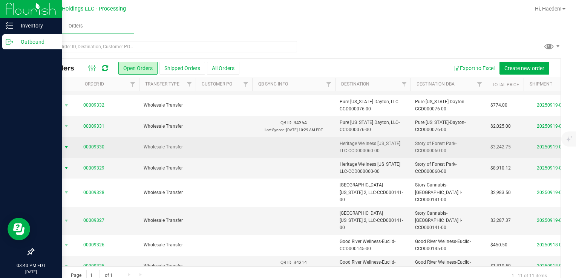
click at [61, 146] on span "Action" at bounding box center [51, 147] width 20 height 11
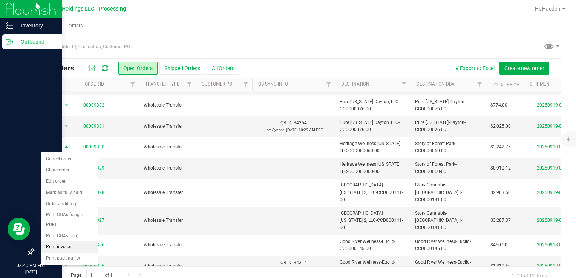
click at [62, 146] on li "Print invoice" at bounding box center [69, 247] width 56 height 11
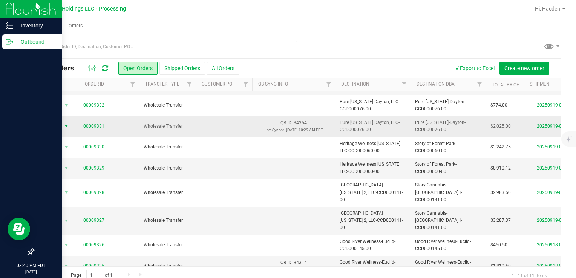
click at [57, 124] on span "Action" at bounding box center [51, 126] width 20 height 11
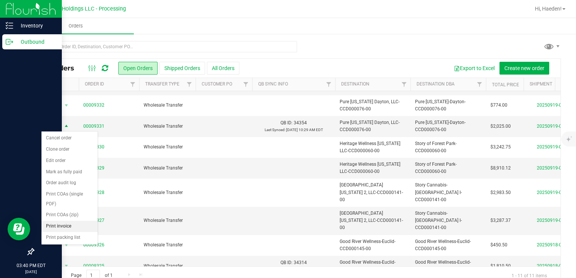
click at [60, 146] on li "Print invoice" at bounding box center [69, 226] width 56 height 11
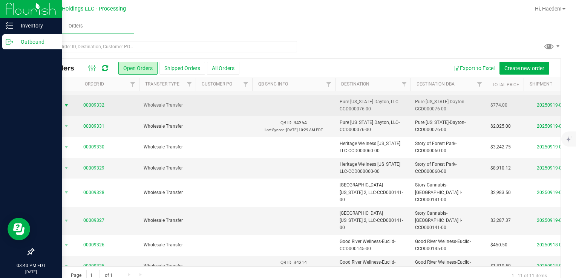
click at [62, 106] on span "select" at bounding box center [66, 105] width 9 height 11
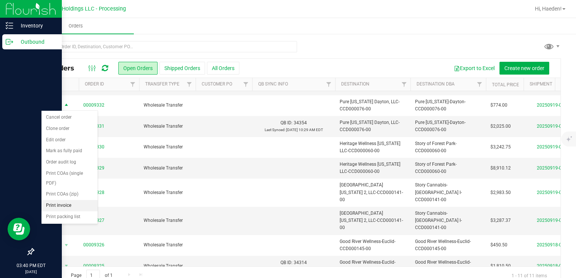
click at [60, 146] on li "Print invoice" at bounding box center [69, 205] width 56 height 11
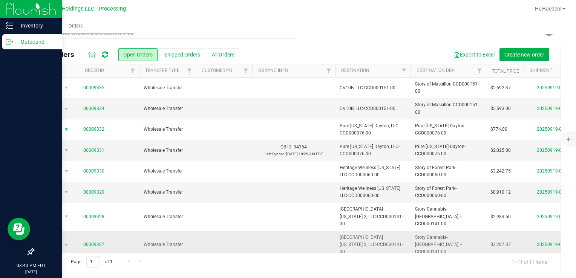
scroll to position [0, 0]
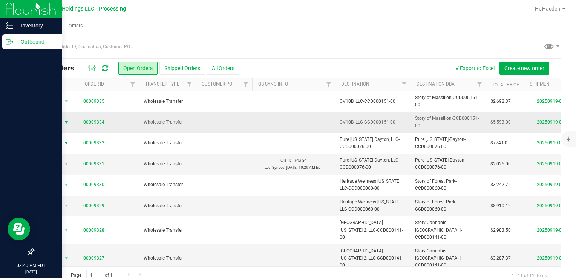
click at [64, 121] on span "select" at bounding box center [66, 123] width 6 height 6
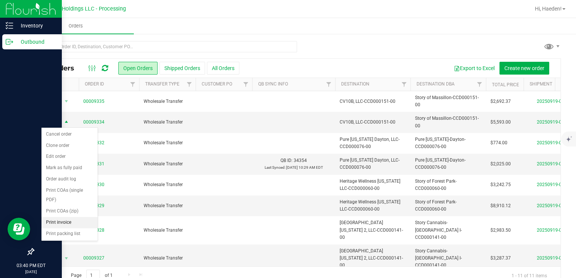
click at [60, 146] on li "Print invoice" at bounding box center [69, 222] width 56 height 11
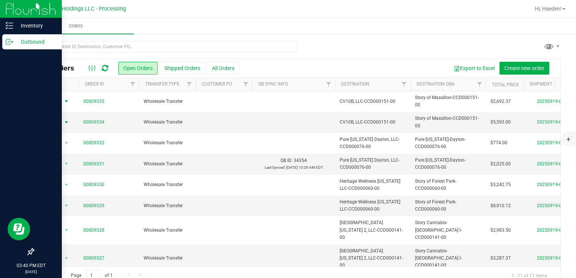
drag, startPoint x: 66, startPoint y: 103, endPoint x: 60, endPoint y: 121, distance: 18.9
click at [66, 103] on span "select" at bounding box center [66, 101] width 6 height 6
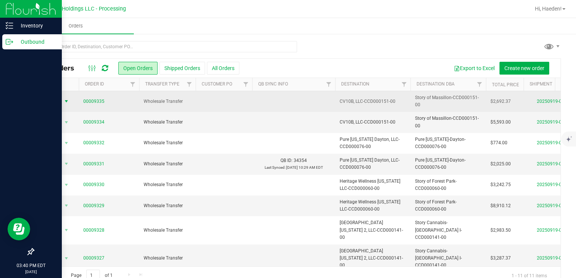
click at [66, 101] on span "select" at bounding box center [66, 101] width 6 height 6
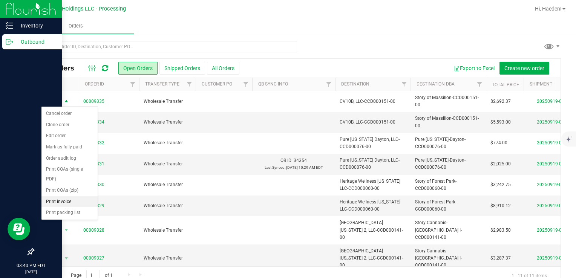
click at [62, 146] on li "Print invoice" at bounding box center [69, 201] width 56 height 11
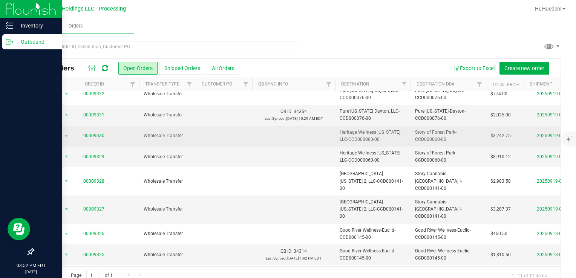
scroll to position [59, 0]
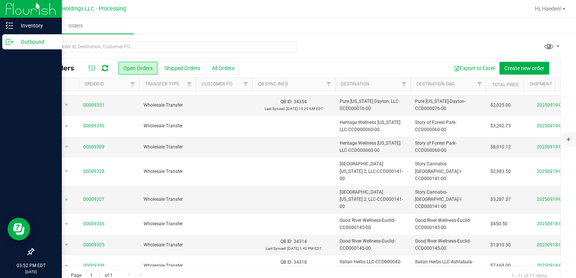
click at [304, 20] on ul "Orders" at bounding box center [306, 26] width 576 height 16
